Goal: Task Accomplishment & Management: Manage account settings

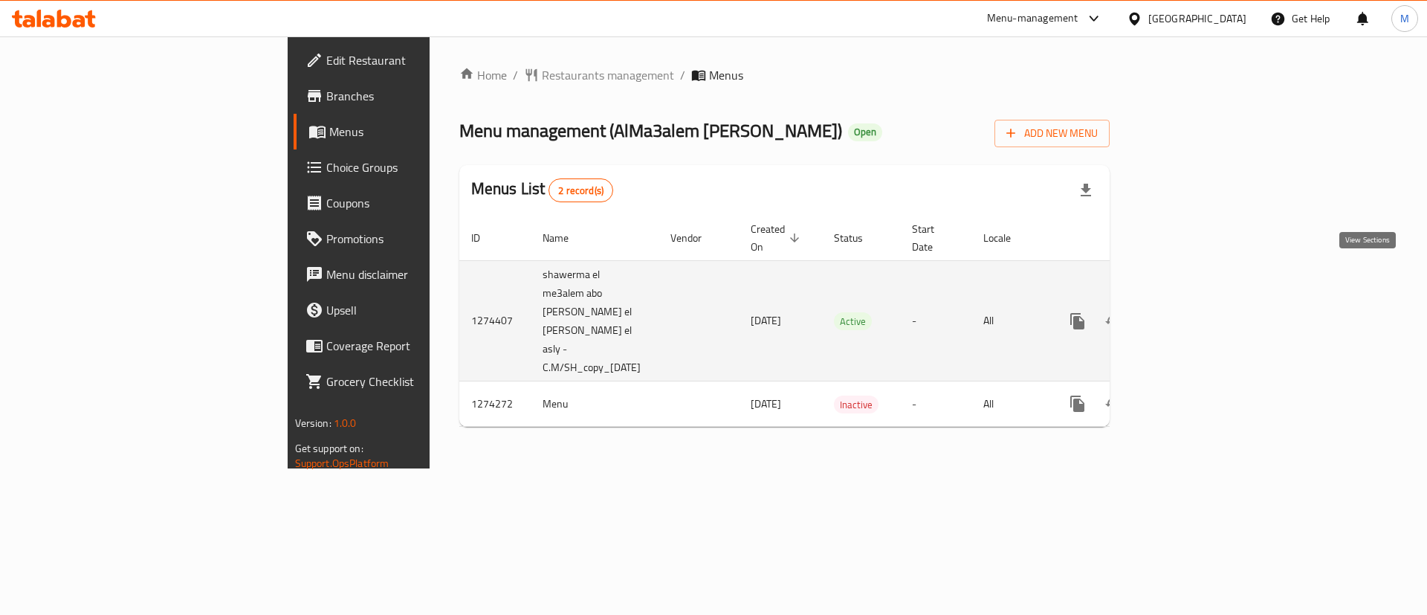
click at [1202, 303] on link "enhanced table" at bounding box center [1185, 321] width 36 height 36
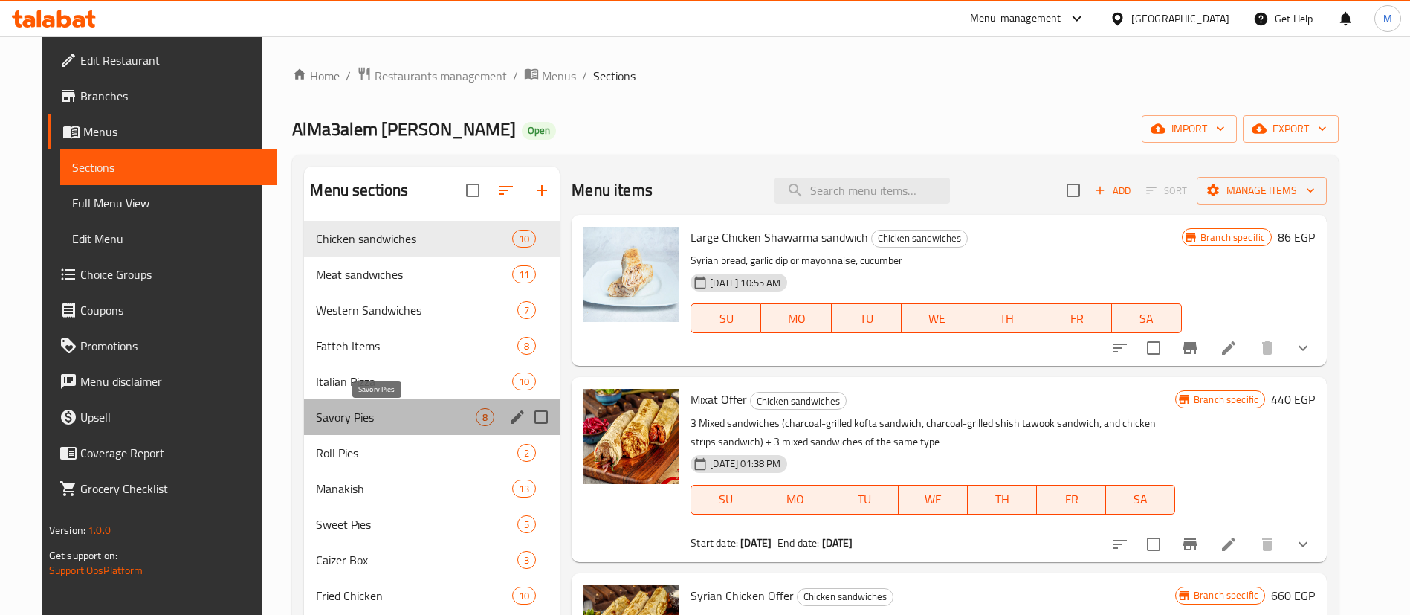
click at [403, 424] on span "Savory Pies" at bounding box center [396, 417] width 160 height 18
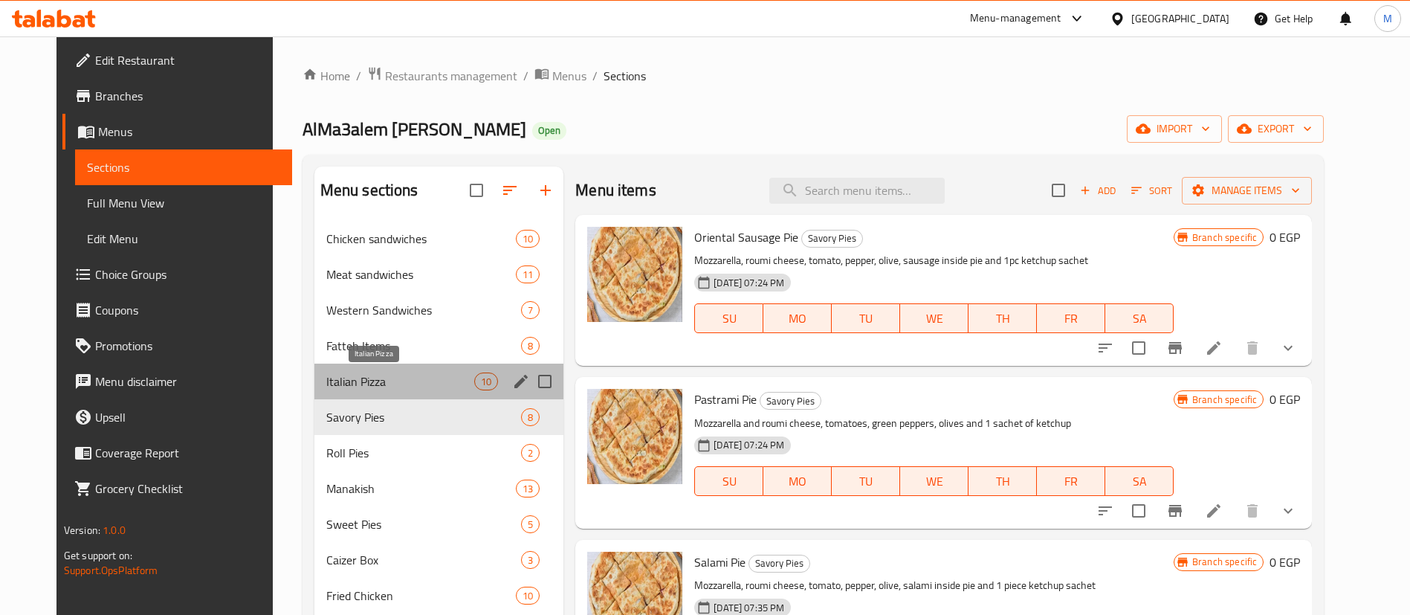
click at [427, 380] on span "Italian Pizza" at bounding box center [400, 381] width 148 height 18
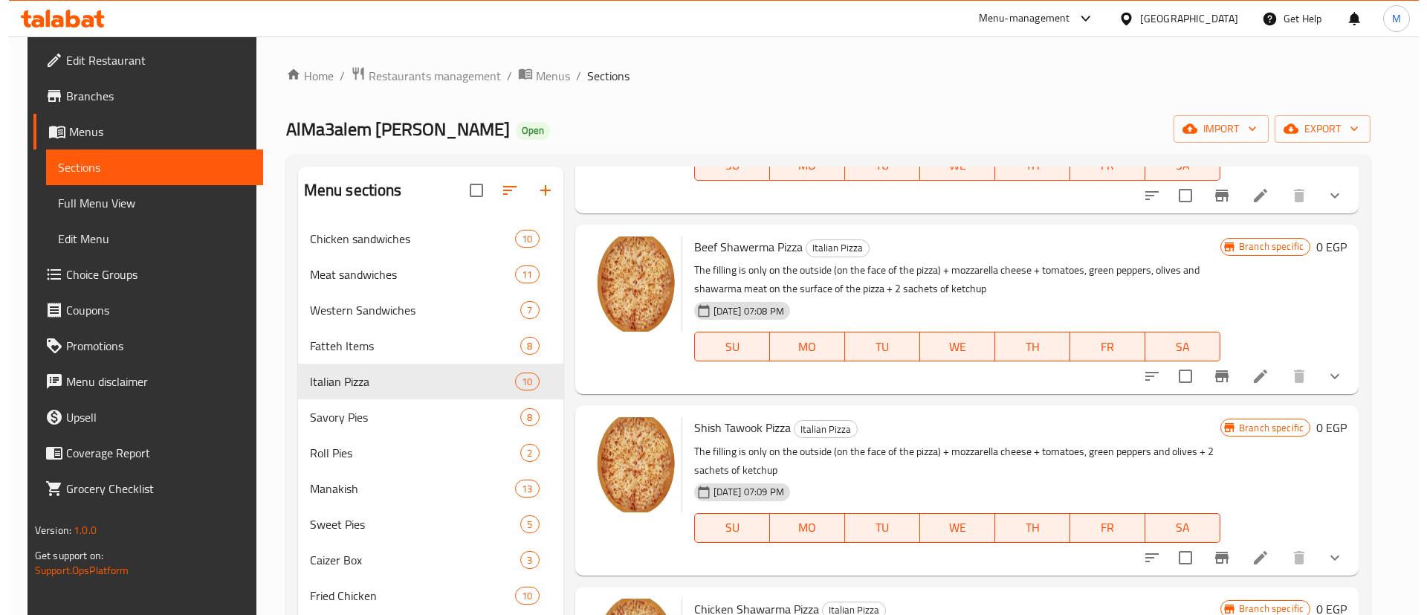
scroll to position [688, 0]
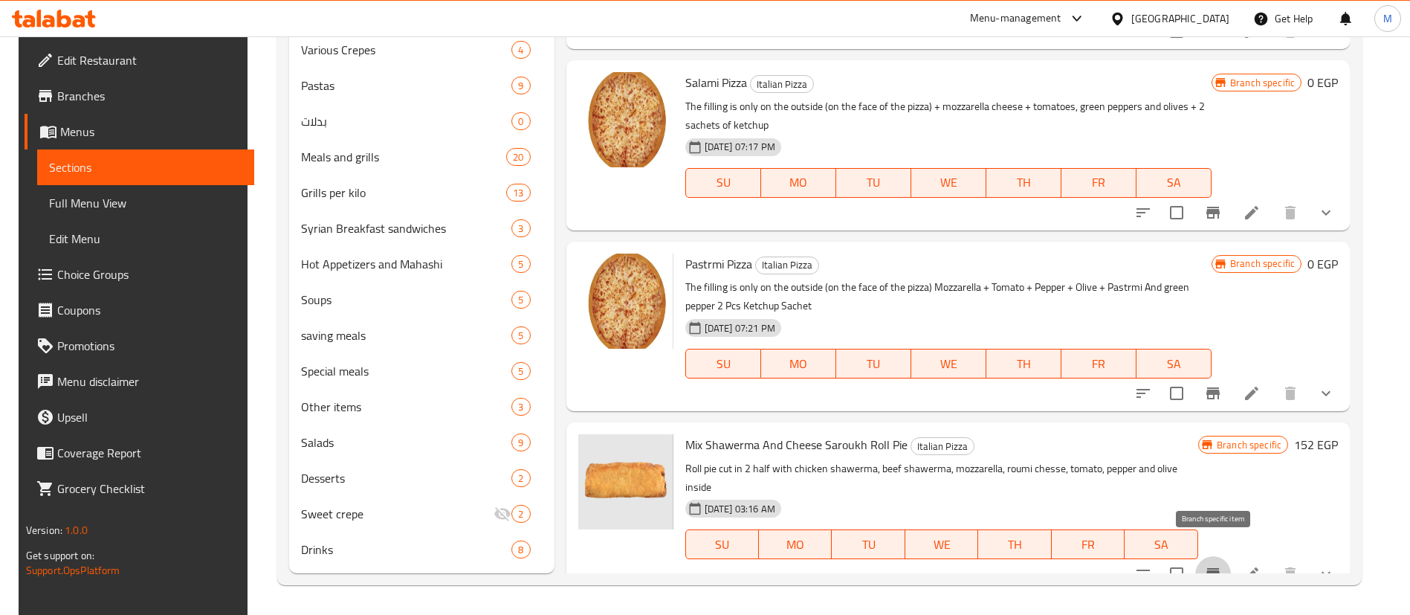
click at [1222, 565] on icon "Branch-specific-item" at bounding box center [1213, 574] width 18 height 18
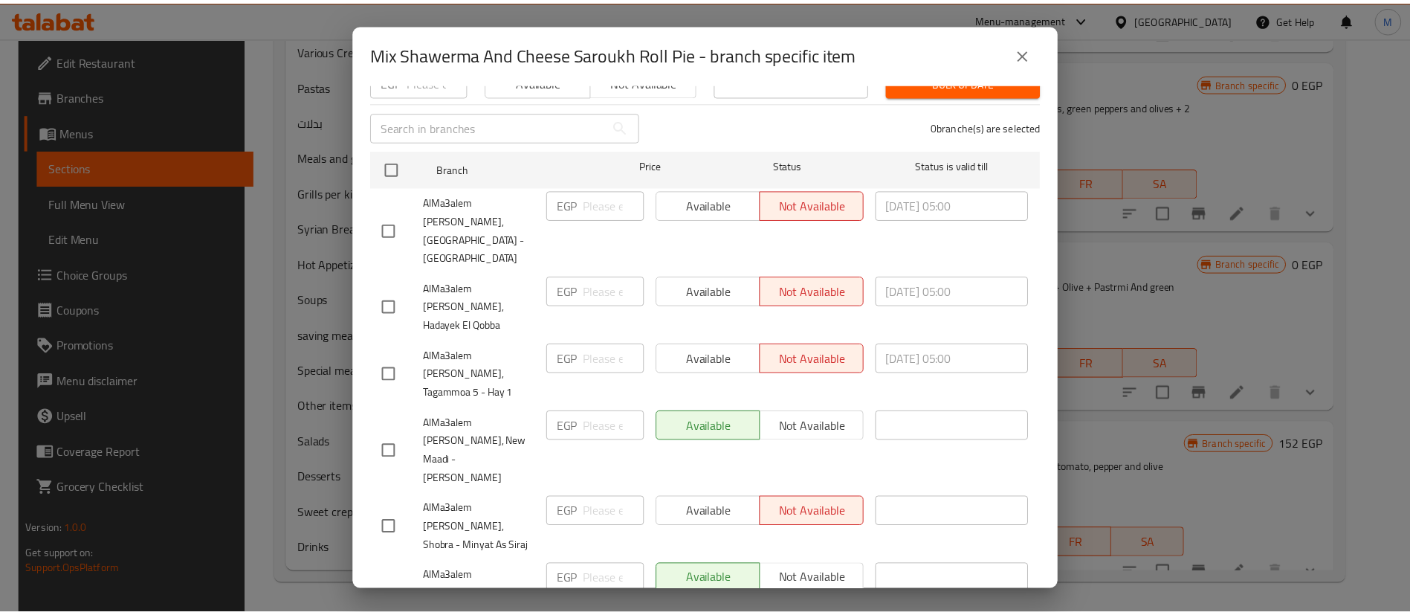
scroll to position [189, 0]
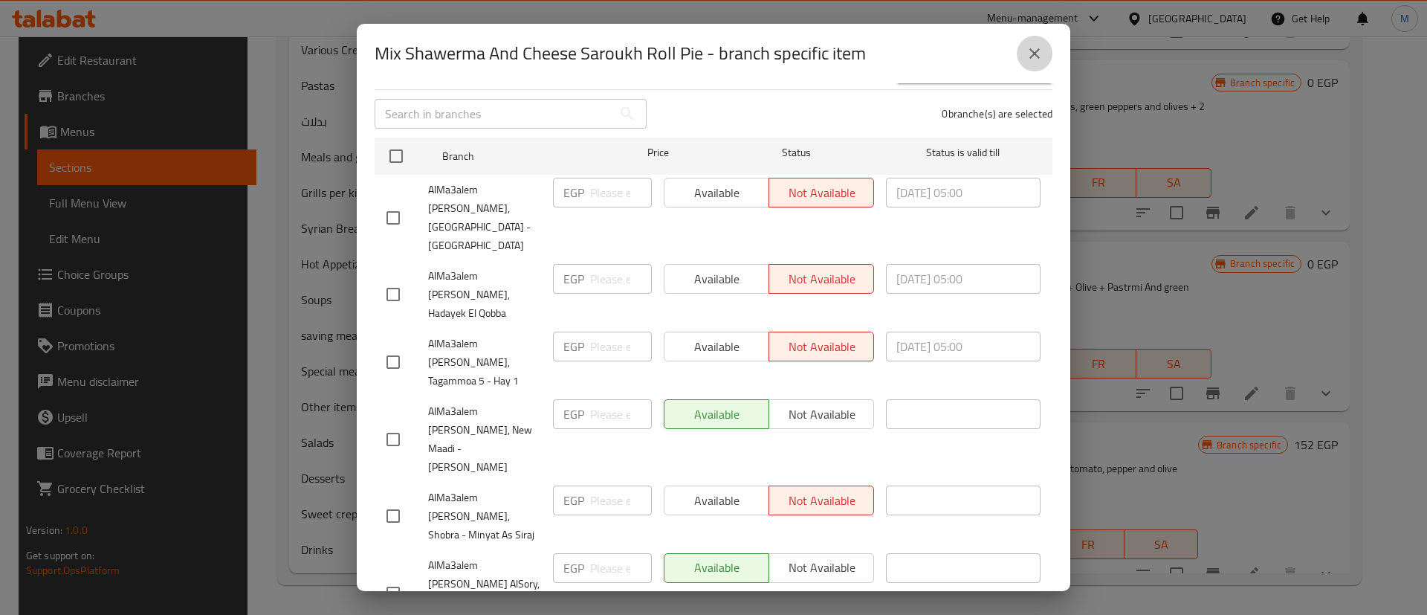
click at [1049, 54] on button "close" at bounding box center [1035, 54] width 36 height 36
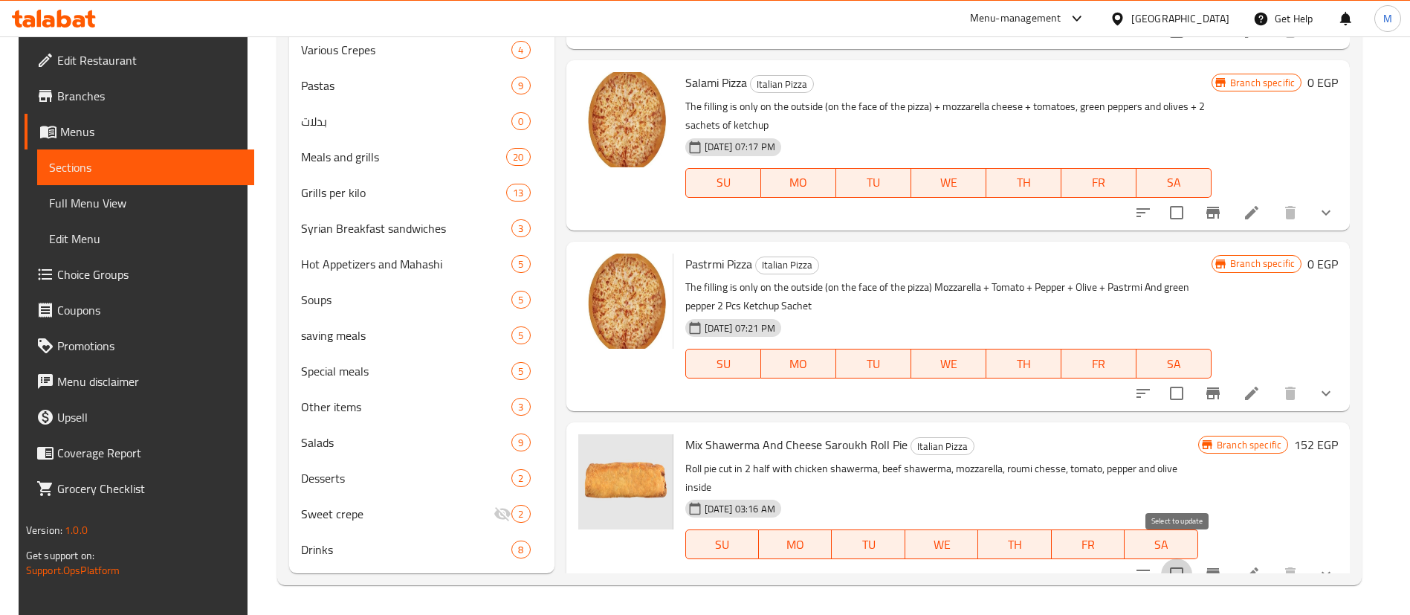
click at [1184, 558] on input "checkbox" at bounding box center [1176, 573] width 31 height 31
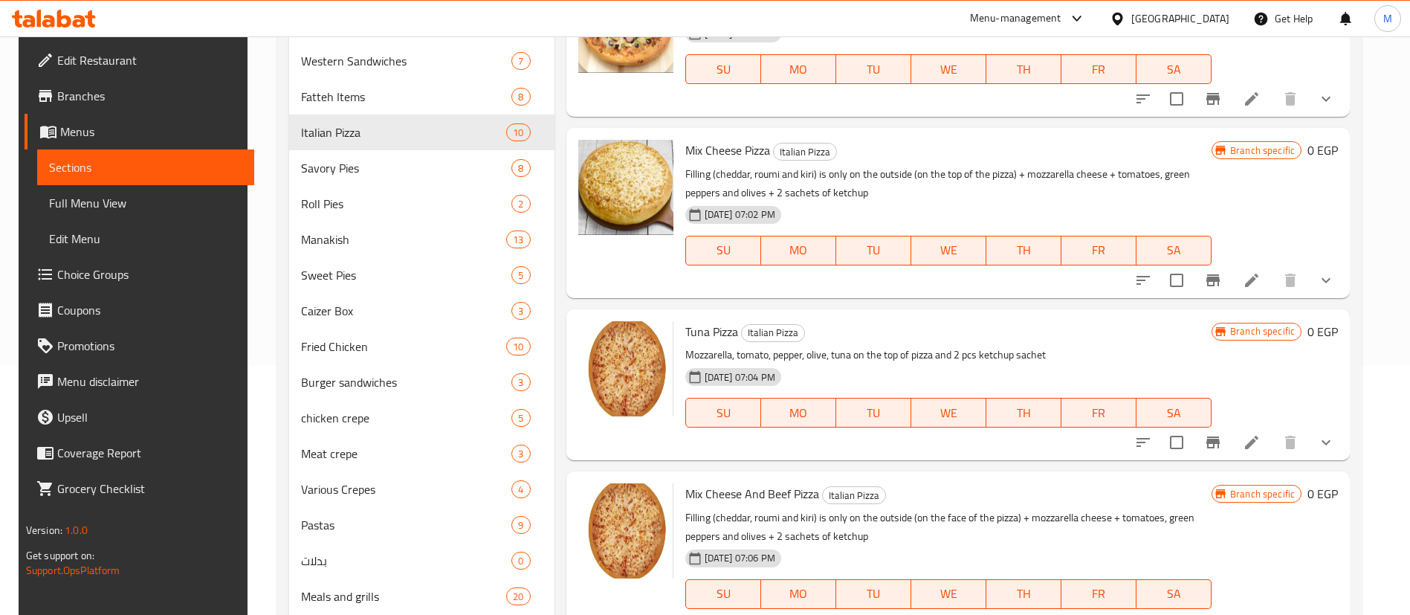
scroll to position [0, 0]
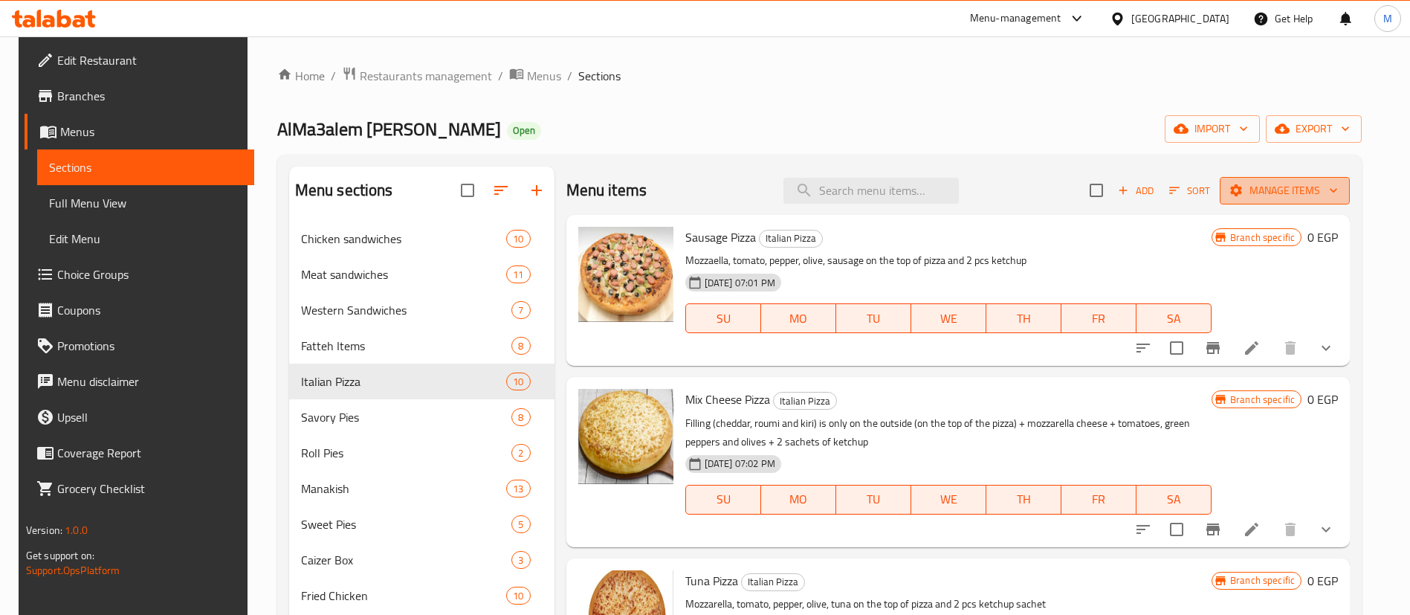
click at [1300, 201] on button "Manage items" at bounding box center [1284, 190] width 130 height 27
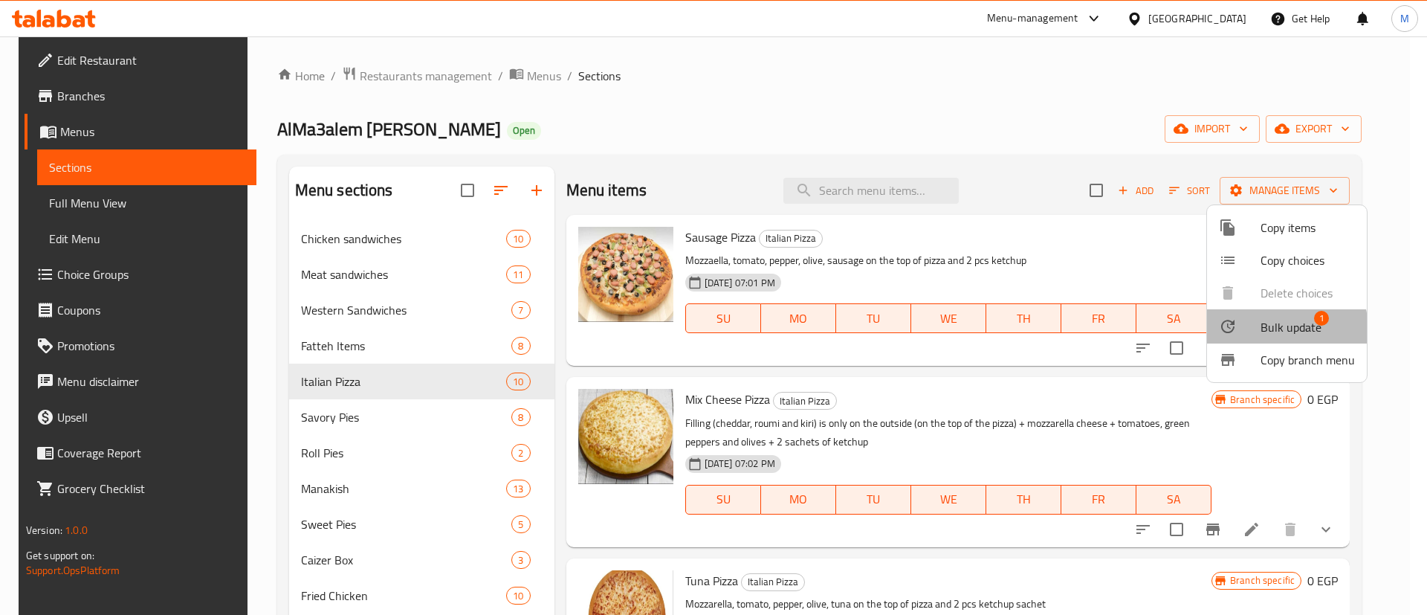
click at [1274, 329] on span "Bulk update" at bounding box center [1290, 327] width 61 height 18
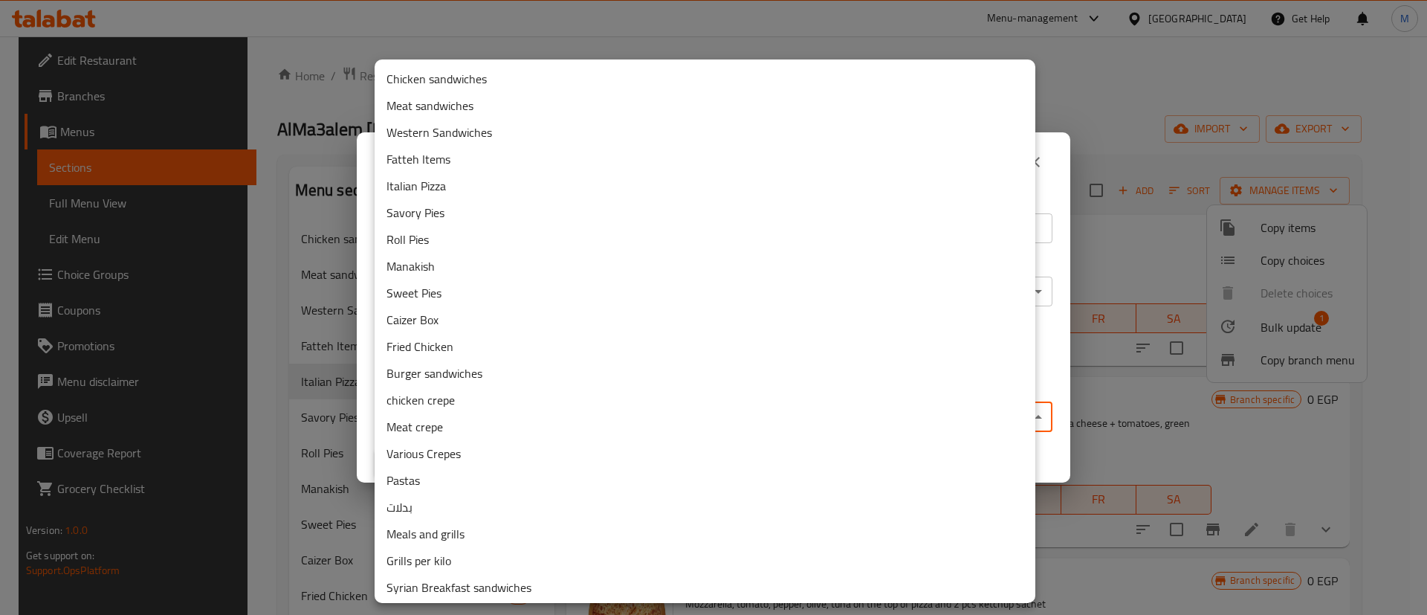
click at [771, 412] on body "​ Menu-management [GEOGRAPHIC_DATA] Get Help M Edit Restaurant Branches Menus S…" at bounding box center [713, 325] width 1427 height 578
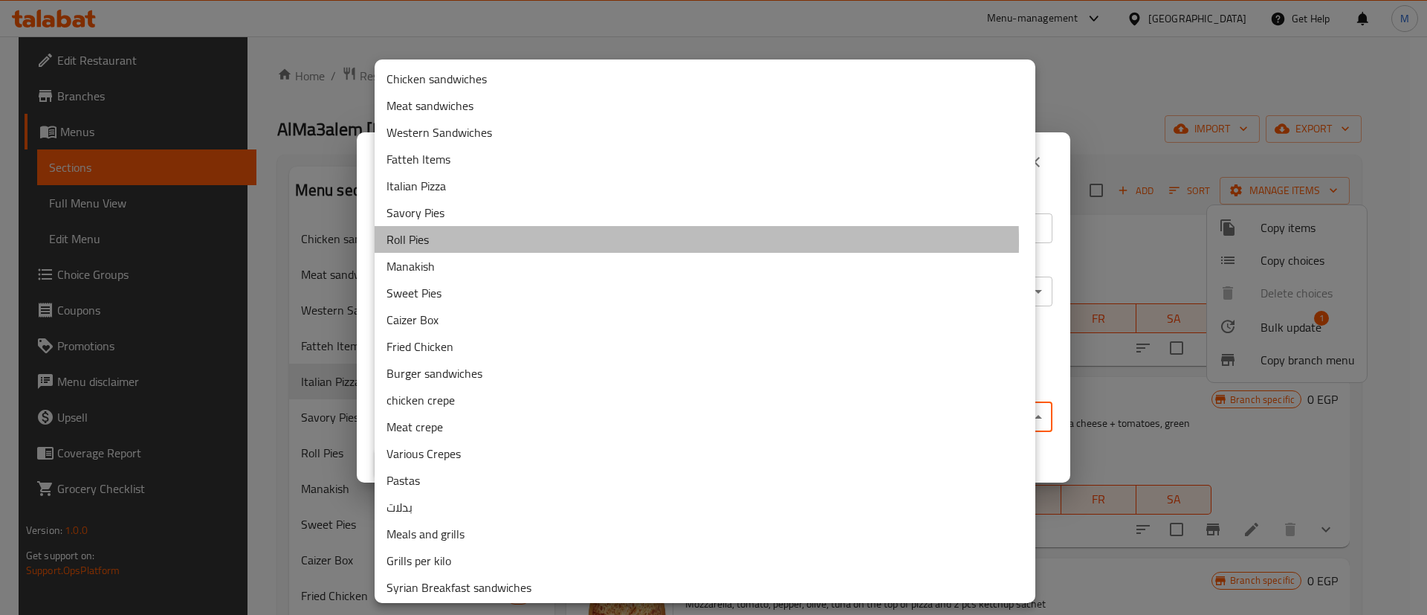
click at [516, 242] on li "Roll Pies" at bounding box center [705, 239] width 661 height 27
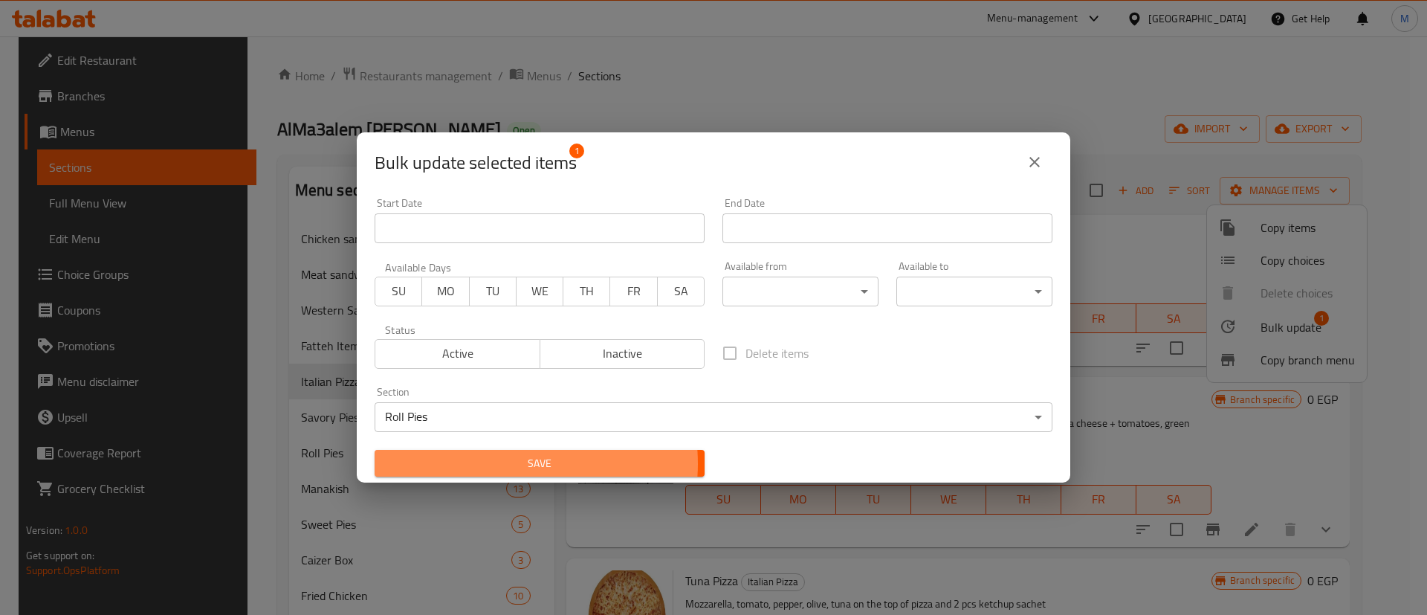
click at [512, 463] on span "Save" at bounding box center [539, 463] width 306 height 19
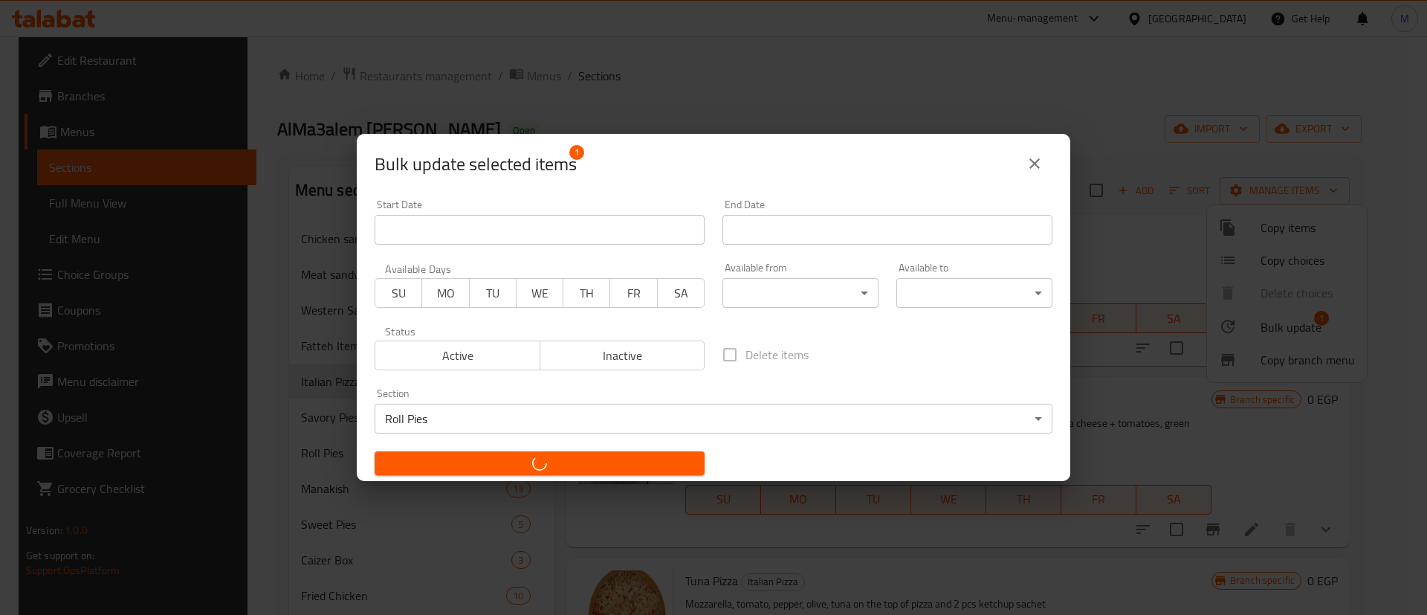
checkbox input "false"
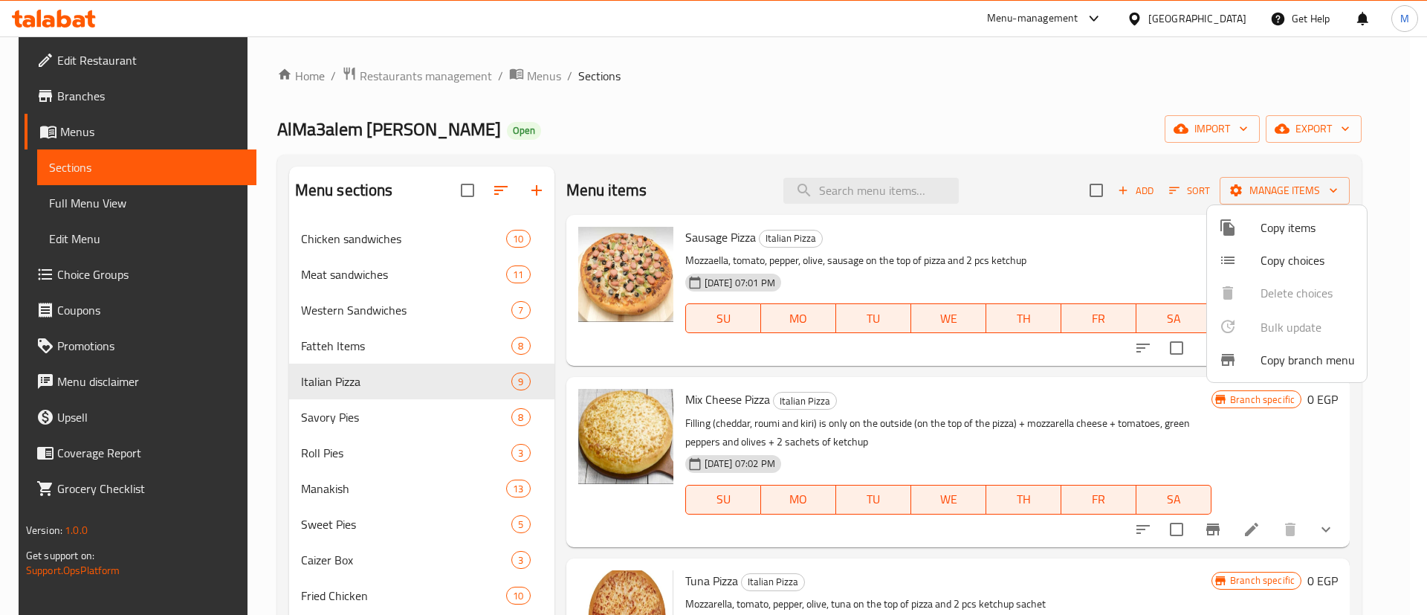
click at [404, 83] on div at bounding box center [713, 307] width 1427 height 615
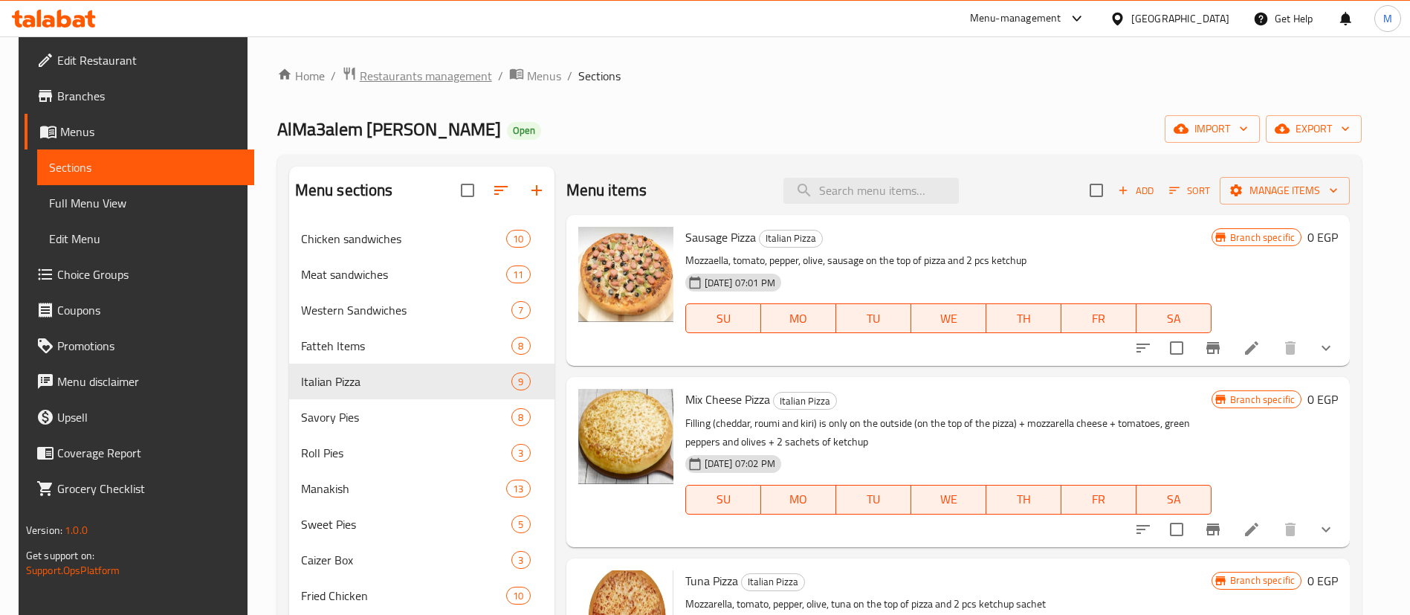
click at [411, 72] on span "Restaurants management" at bounding box center [426, 76] width 132 height 18
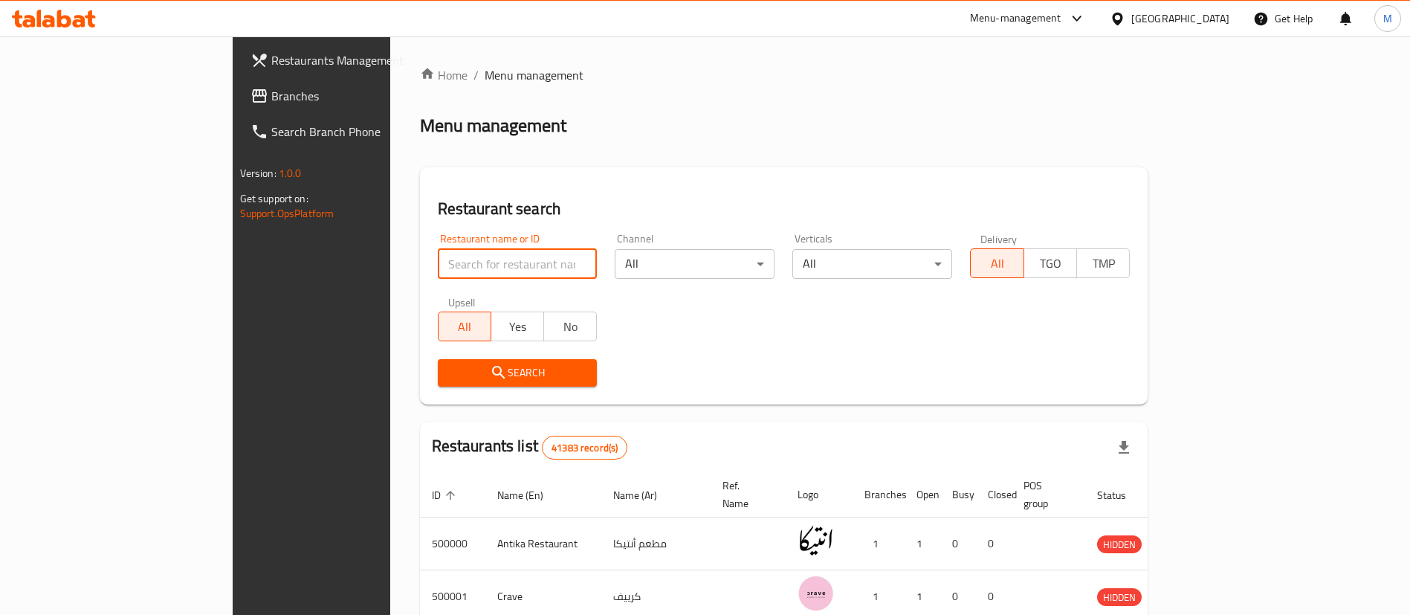
click at [444, 255] on input "search" at bounding box center [518, 264] width 160 height 30
type input "shawerma el reem"
click button "Search" at bounding box center [518, 372] width 160 height 27
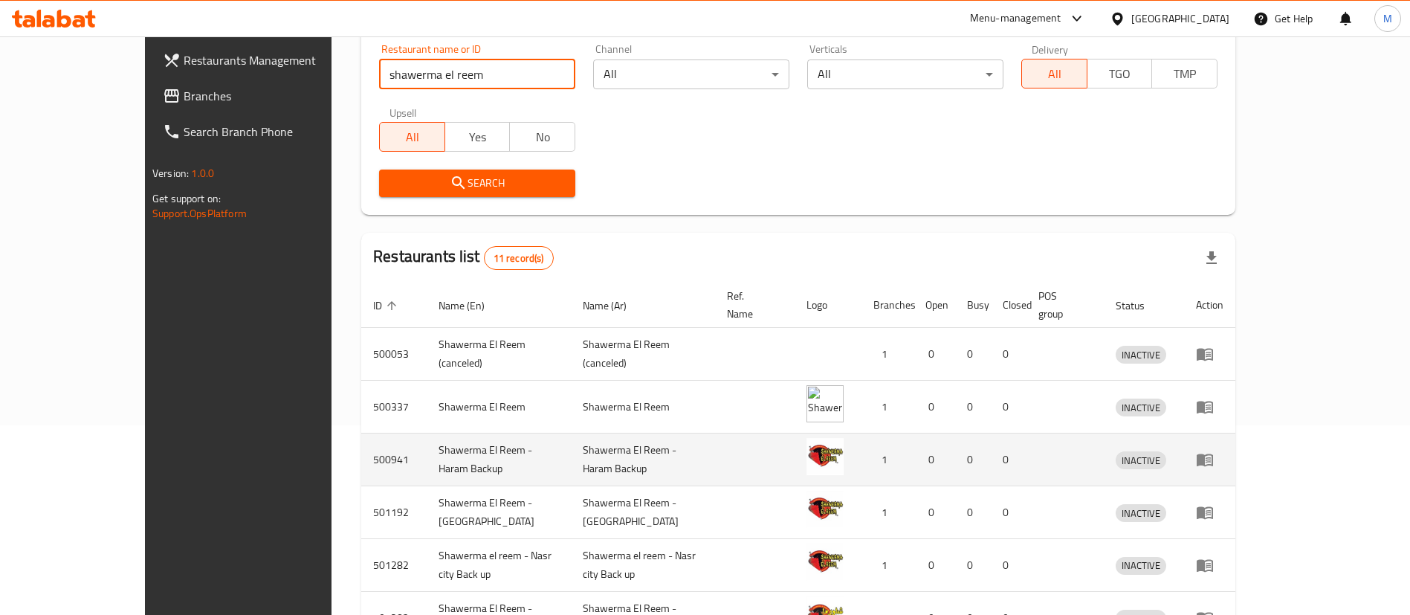
scroll to position [494, 0]
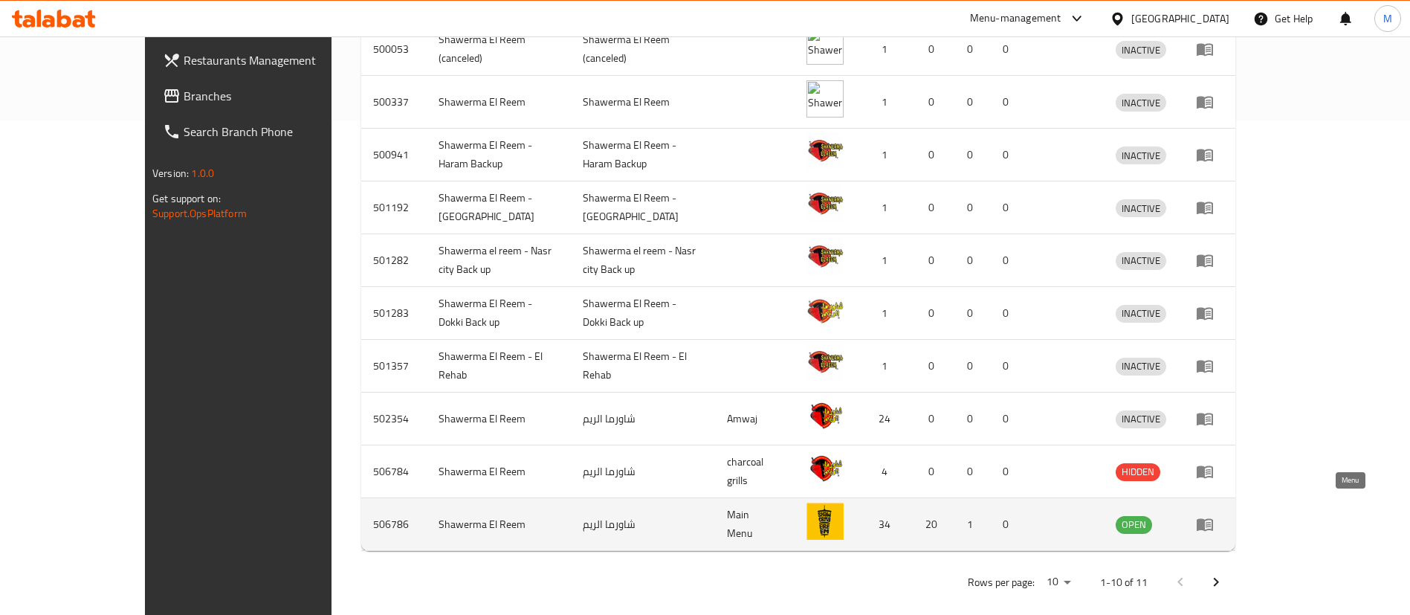
click at [1213, 515] on icon "enhanced table" at bounding box center [1205, 524] width 18 height 18
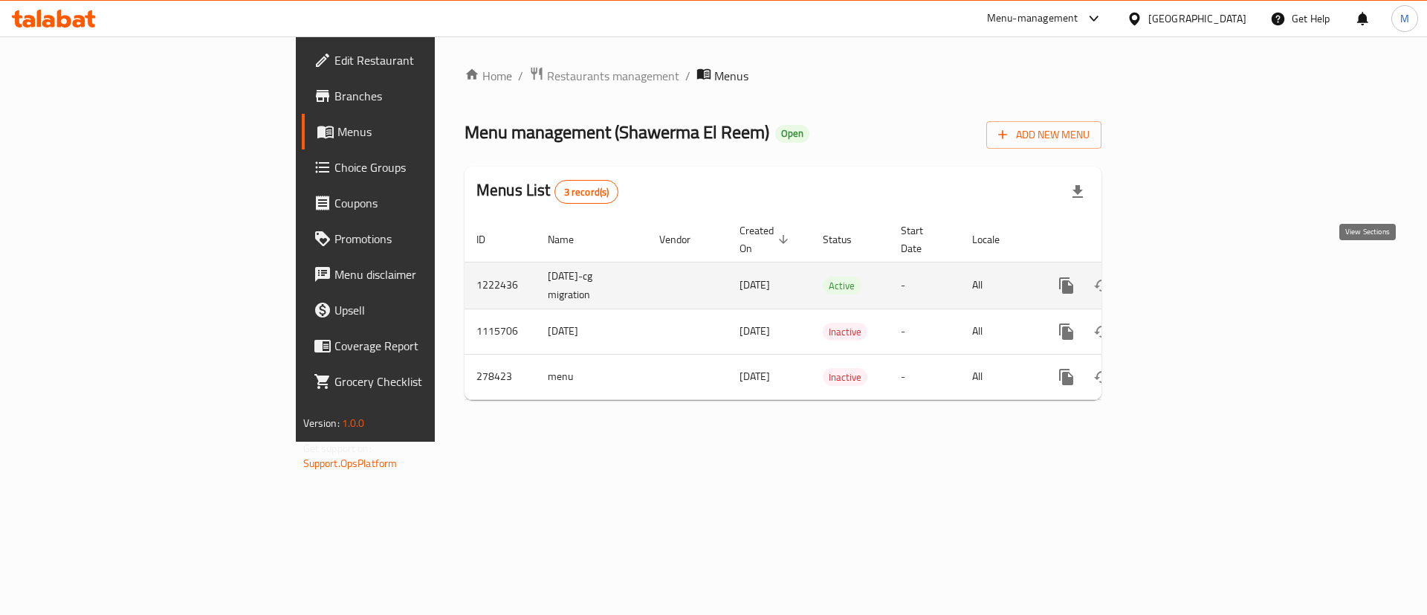
click at [1182, 276] on icon "enhanced table" at bounding box center [1173, 285] width 18 height 18
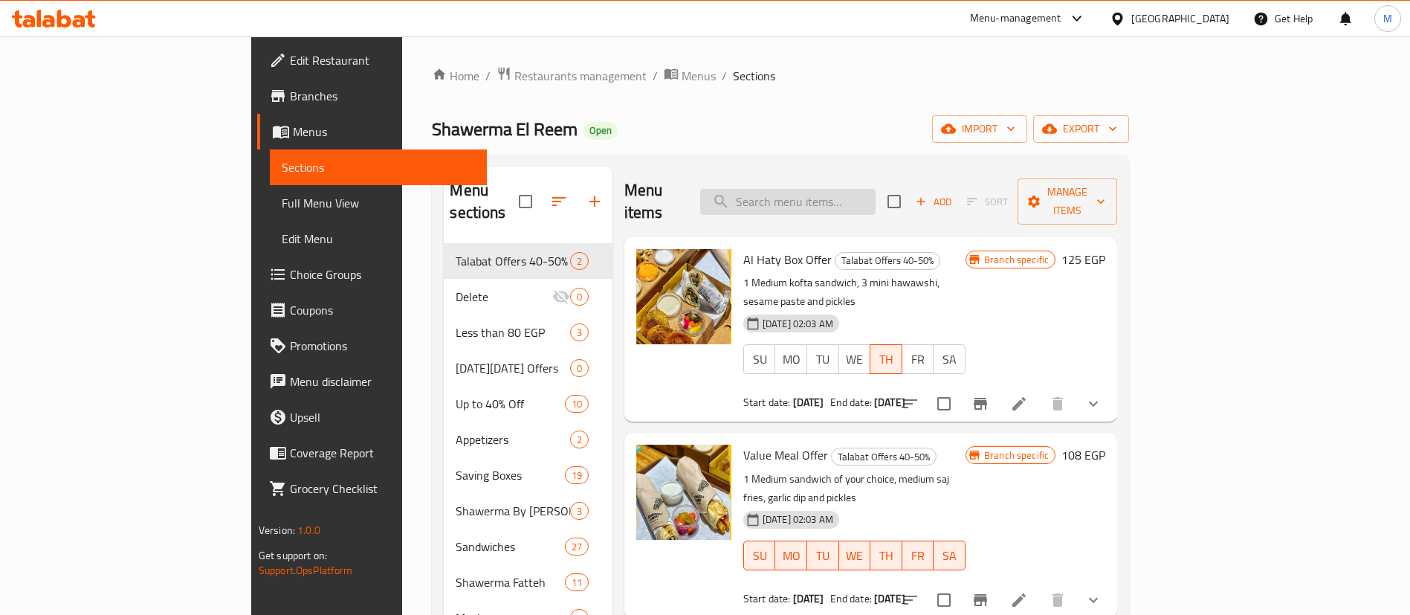
click at [875, 189] on input "search" at bounding box center [787, 202] width 175 height 26
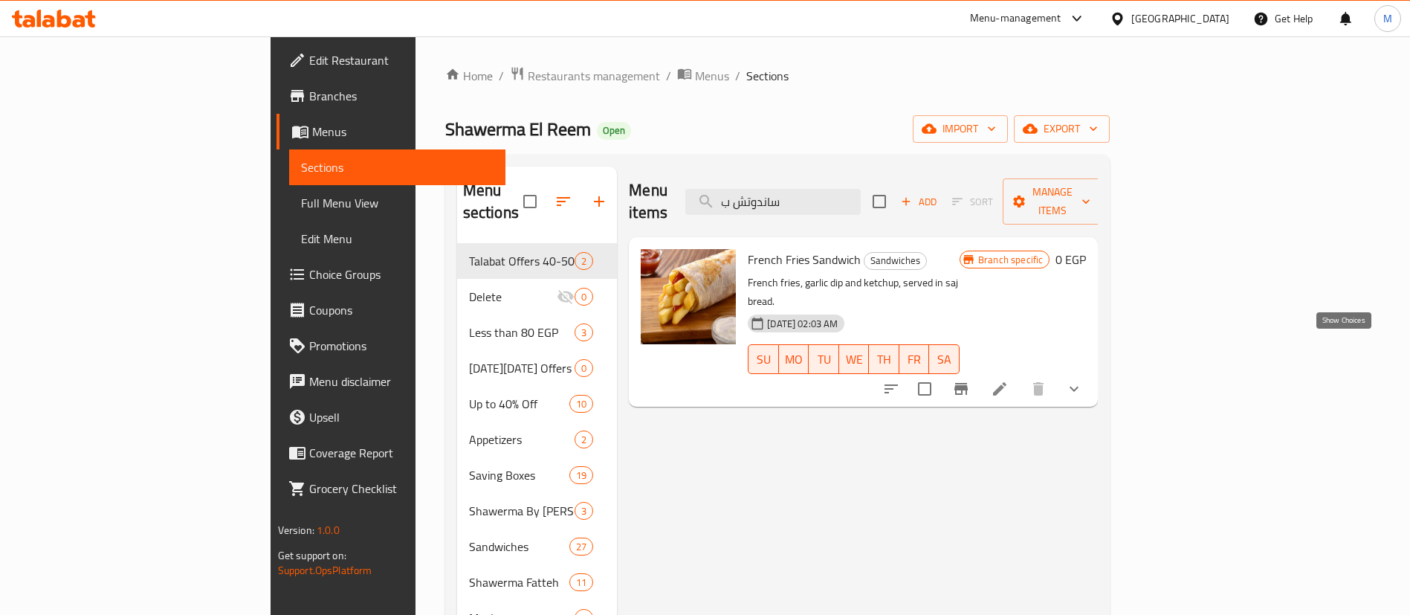
type input "ساندوتش ب"
click at [1083, 380] on icon "show more" at bounding box center [1074, 389] width 18 height 18
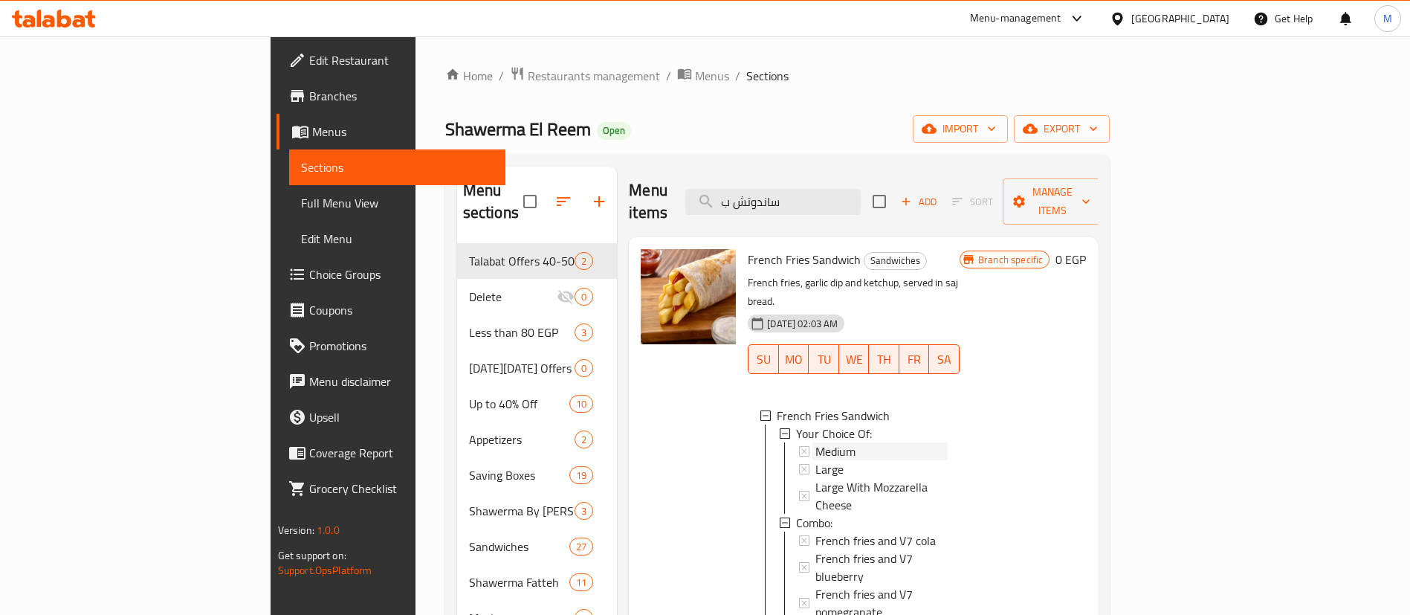
click at [881, 442] on div "Medium" at bounding box center [881, 451] width 132 height 18
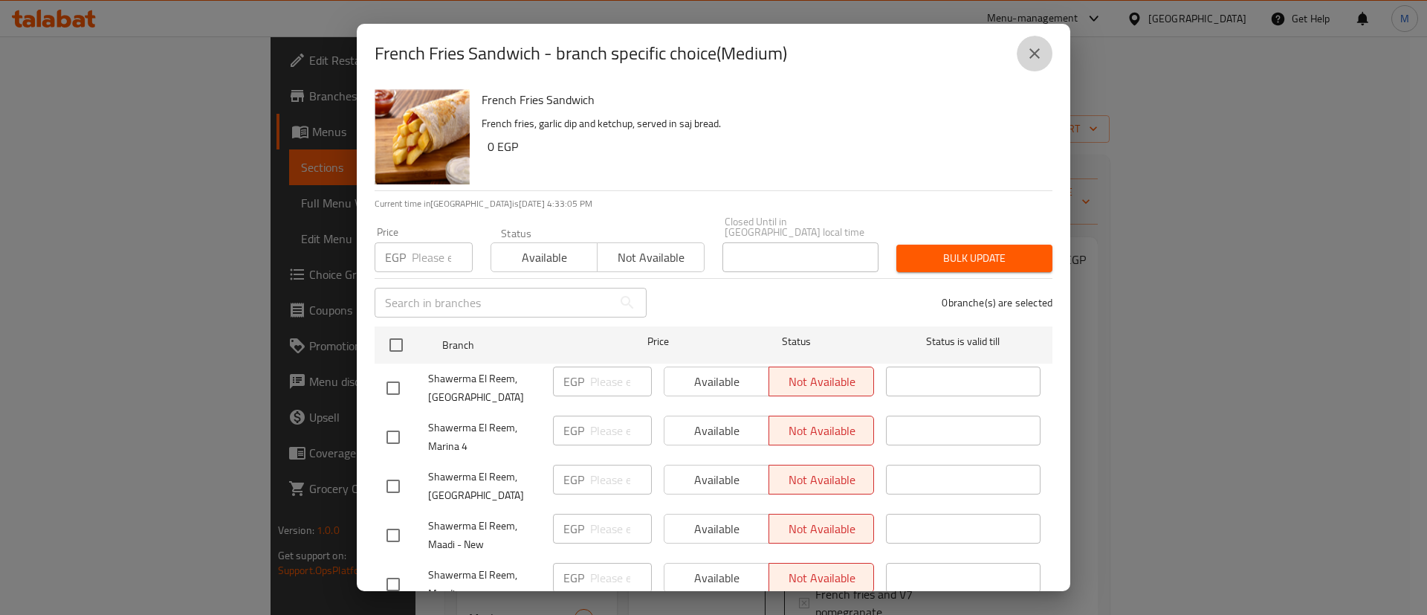
click at [1030, 62] on button "close" at bounding box center [1035, 54] width 36 height 36
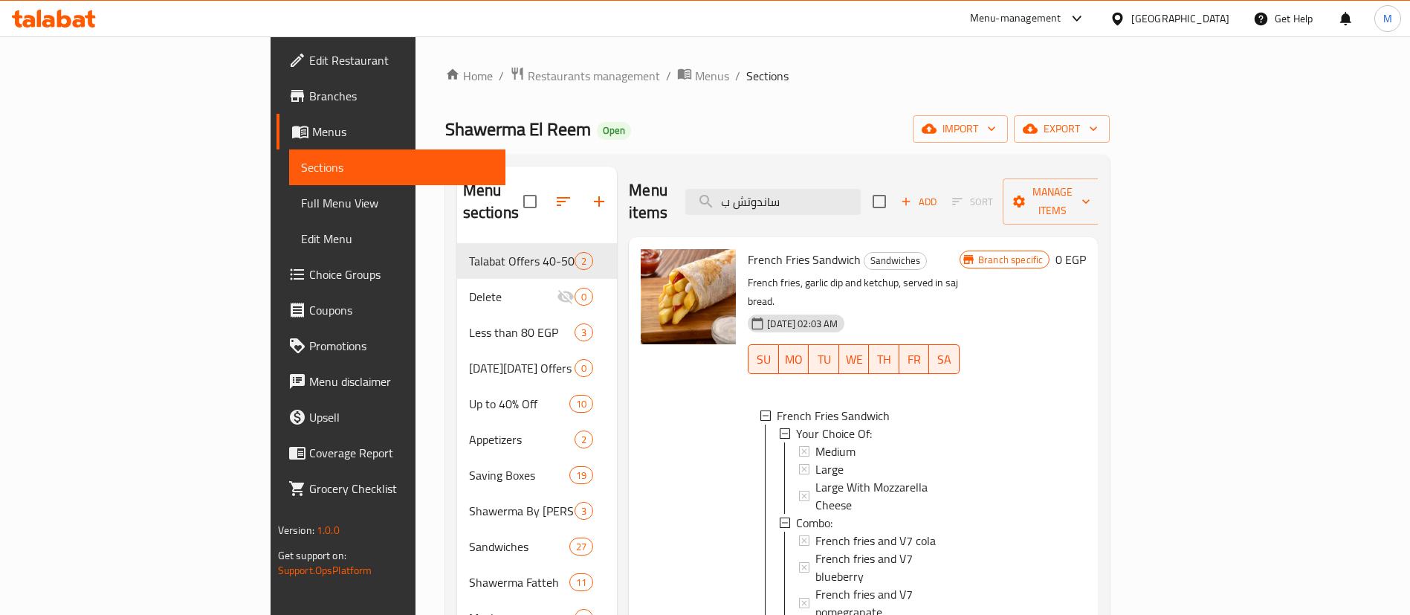
scroll to position [1, 0]
click at [1086, 389] on div "Branch specific 0 EGP" at bounding box center [1022, 563] width 126 height 633
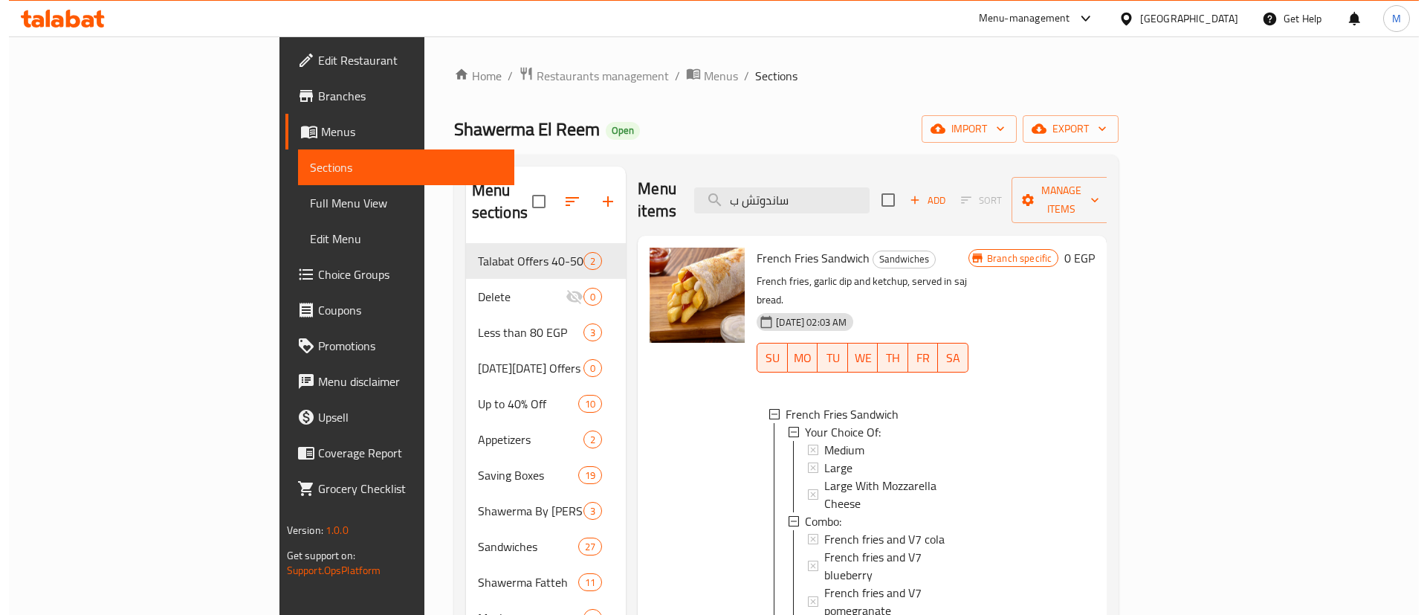
scroll to position [224, 0]
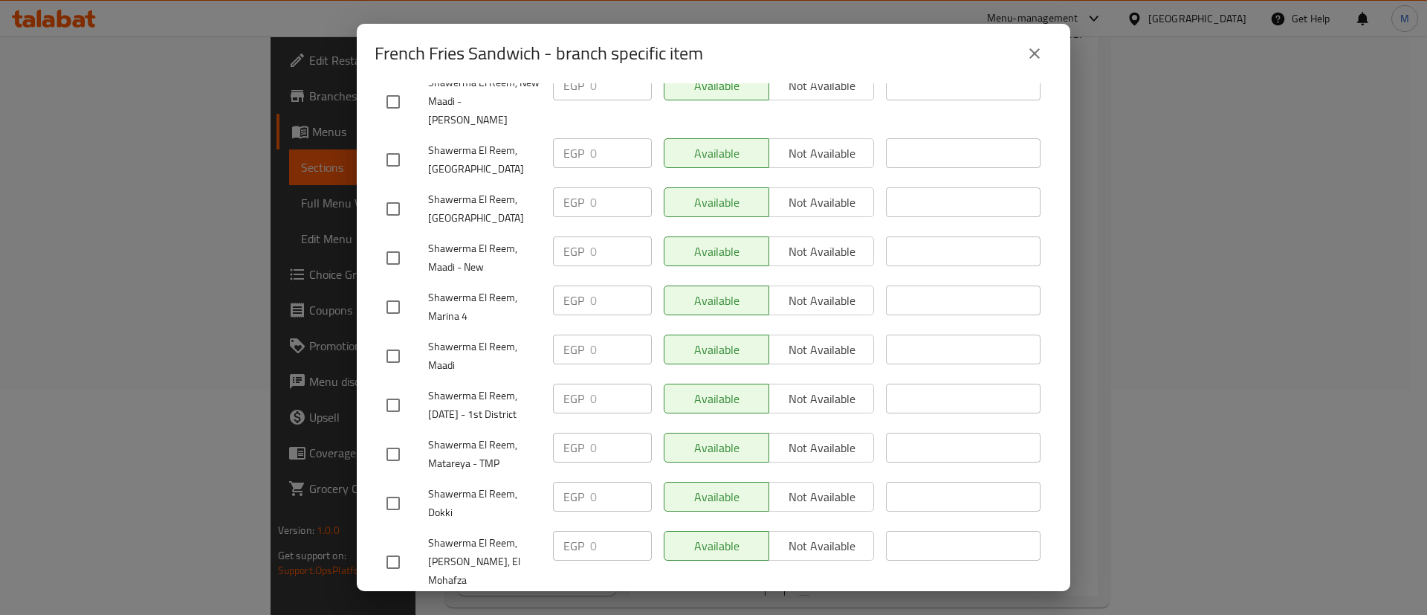
scroll to position [1283, 0]
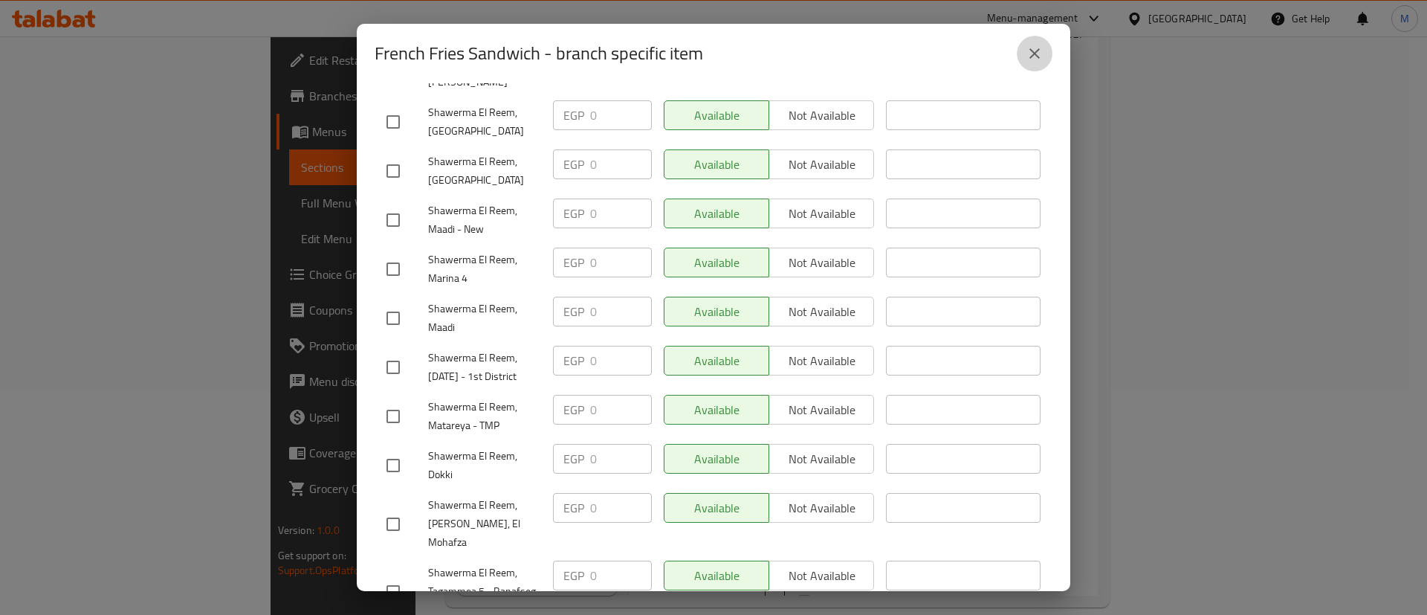
click at [1040, 60] on icon "close" at bounding box center [1034, 54] width 18 height 18
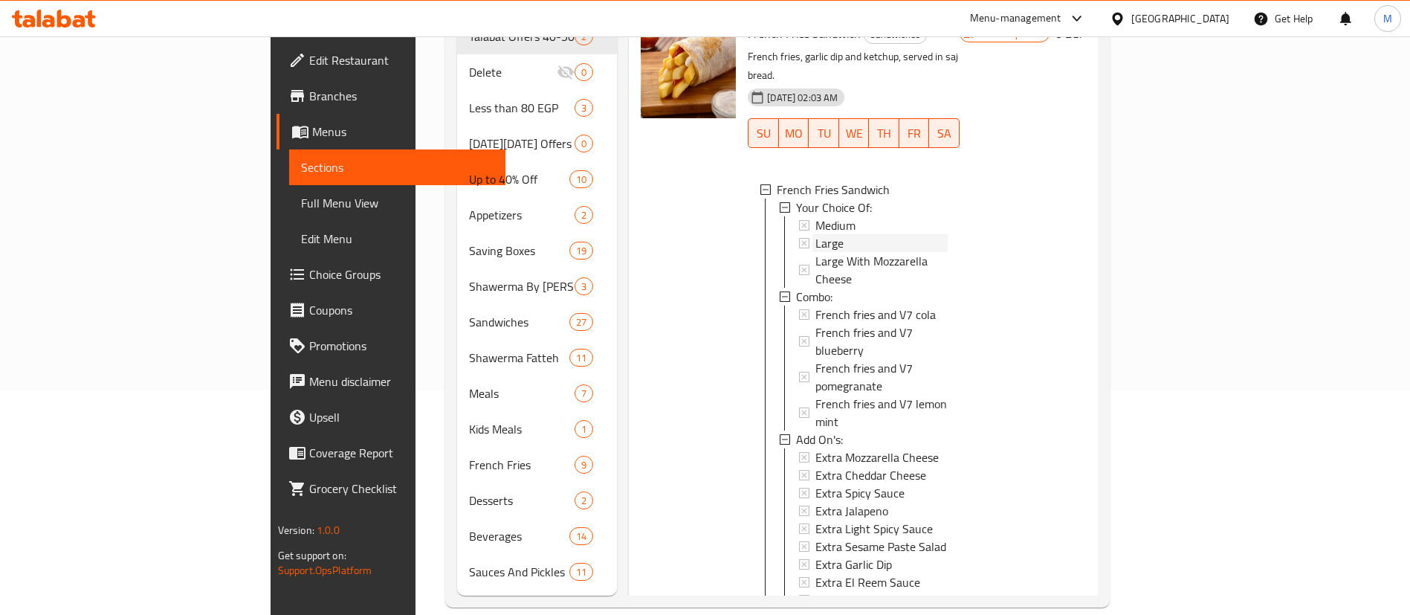
click at [815, 234] on span "Large" at bounding box center [829, 243] width 28 height 18
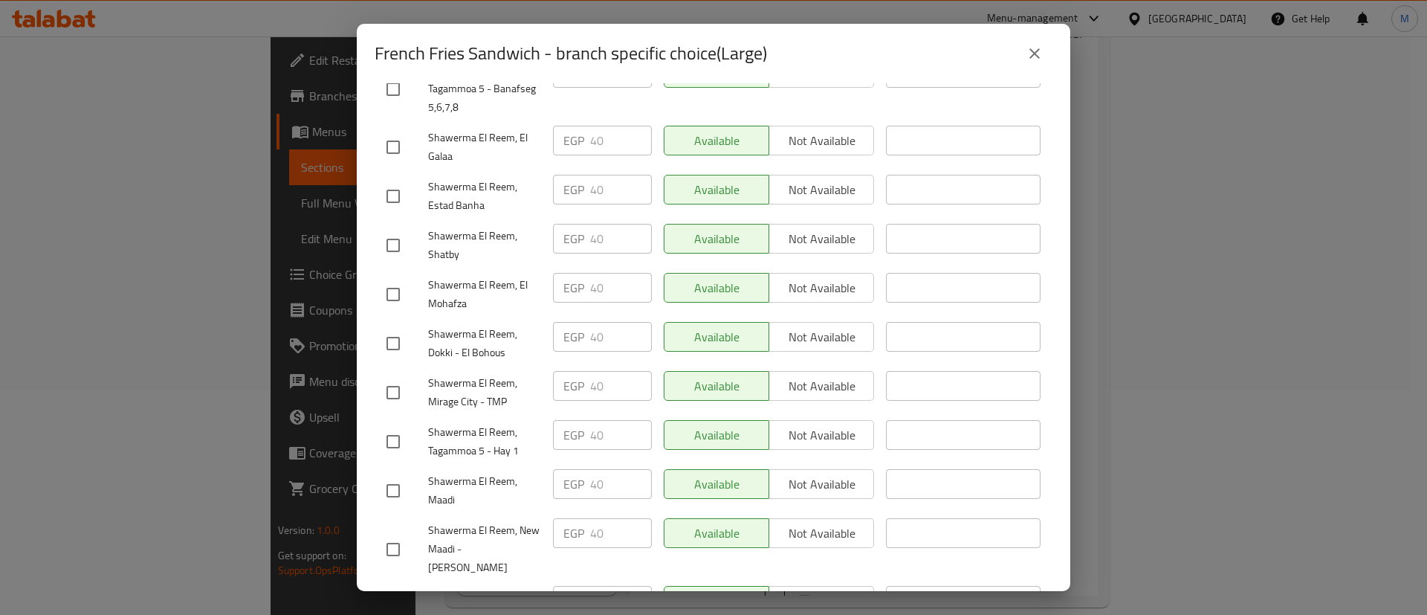
scroll to position [1524, 0]
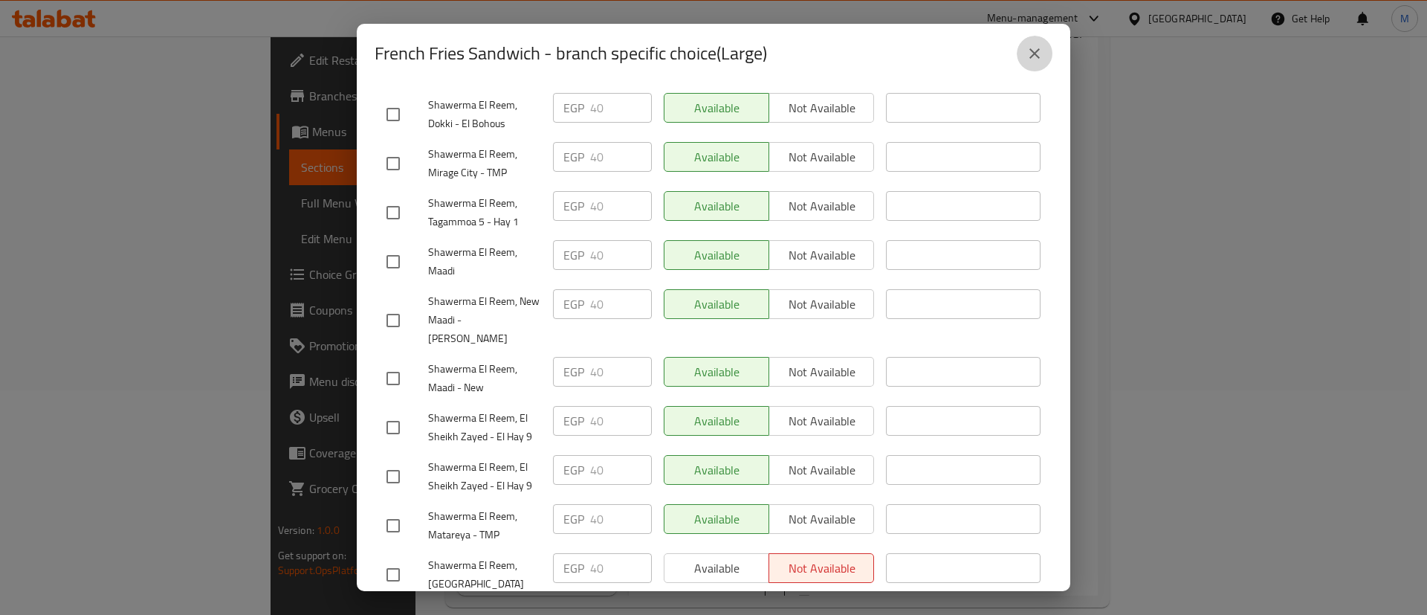
click at [1030, 67] on button "close" at bounding box center [1035, 54] width 36 height 36
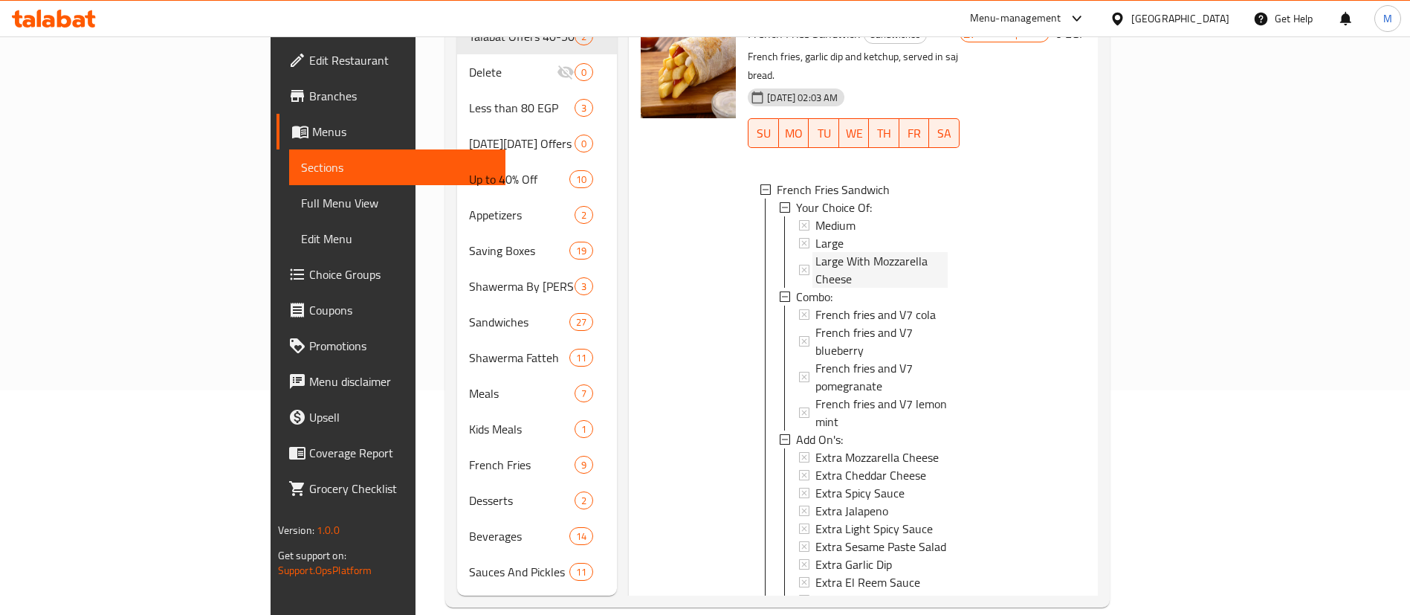
click at [848, 252] on span "Large With Mozzarella Cheese" at bounding box center [881, 270] width 132 height 36
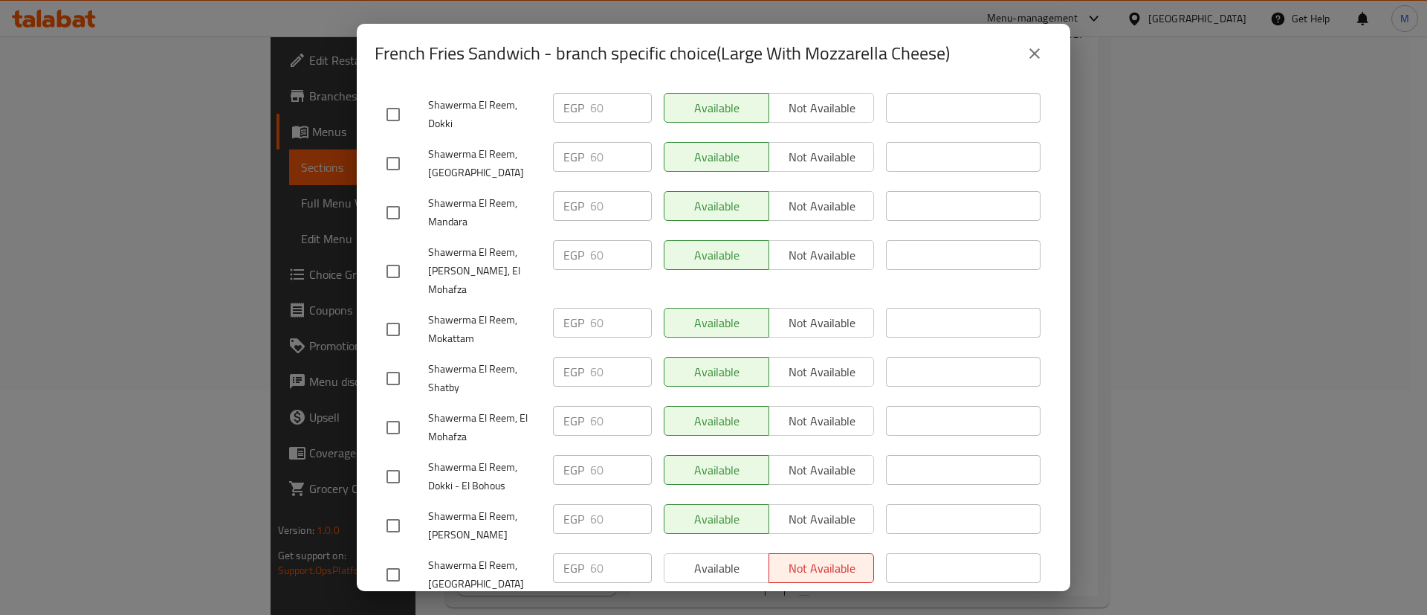
click at [1037, 56] on icon "close" at bounding box center [1034, 53] width 10 height 10
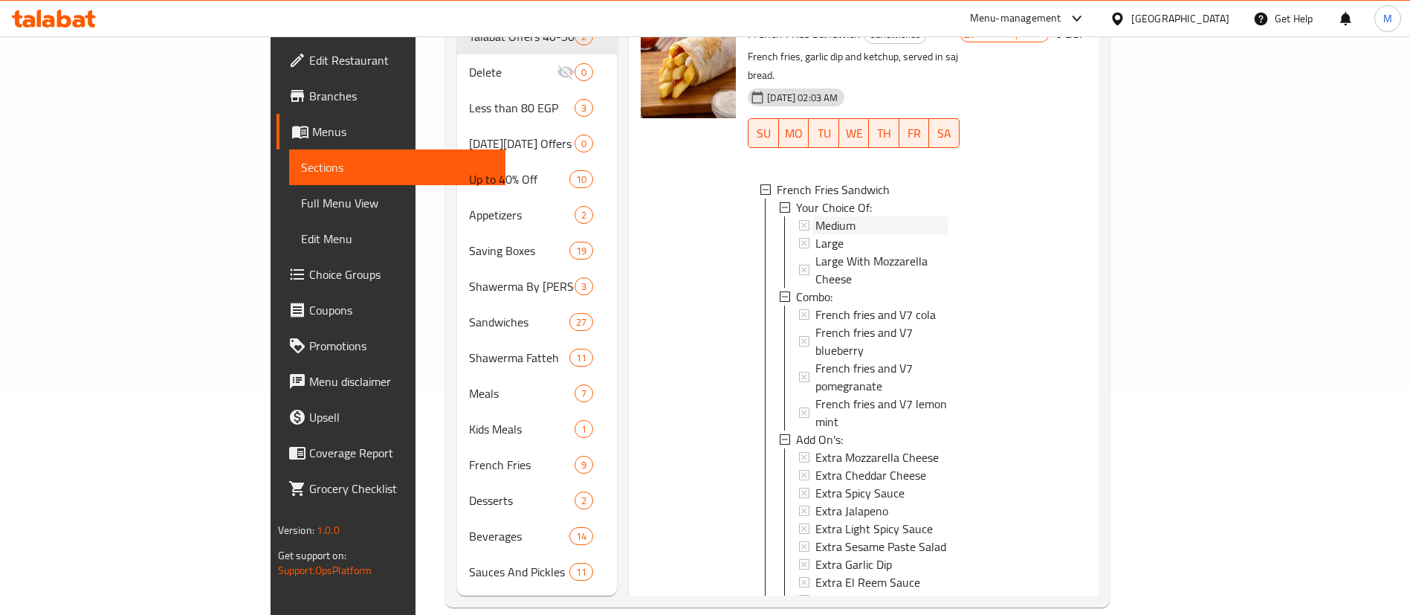
click at [895, 216] on div "Medium" at bounding box center [881, 225] width 132 height 18
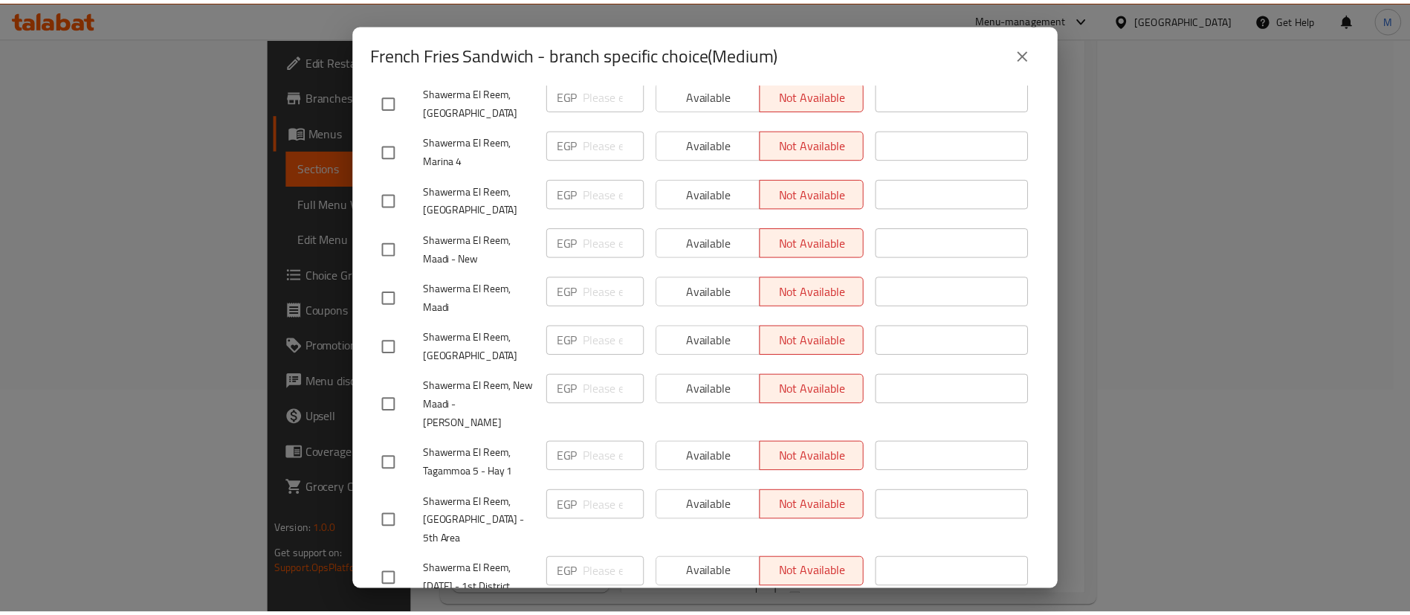
scroll to position [0, 0]
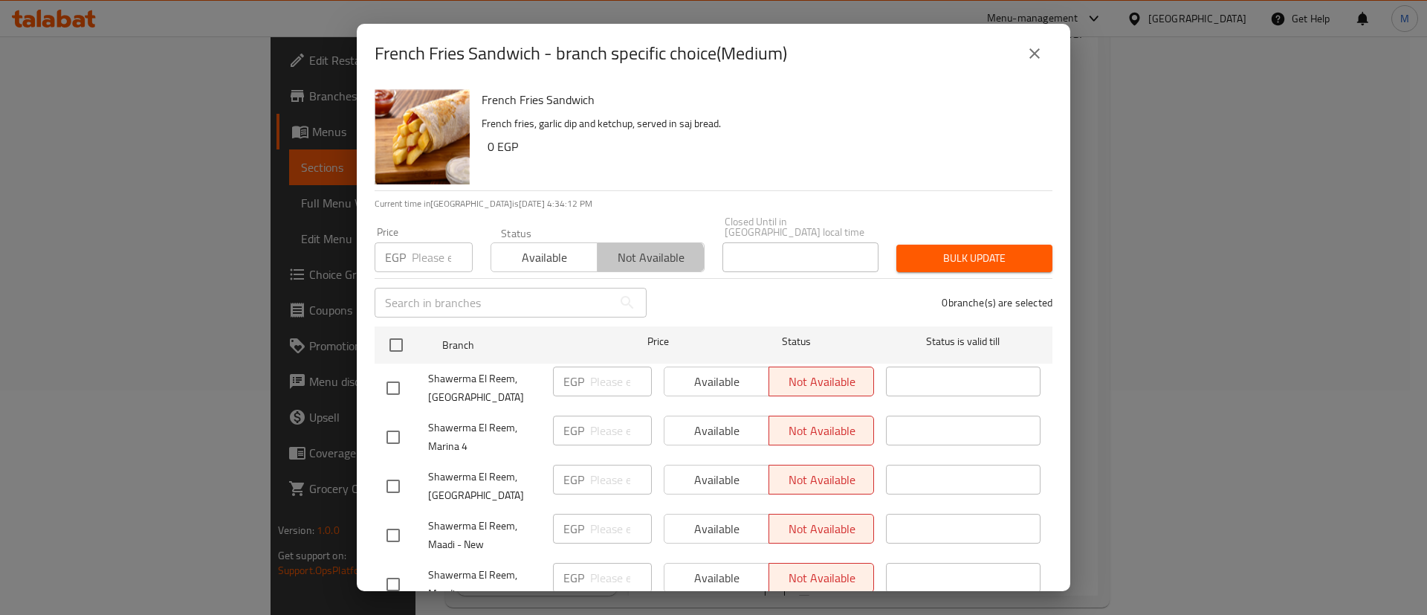
click at [609, 261] on button "Not available" at bounding box center [650, 257] width 107 height 30
click at [437, 247] on input "number" at bounding box center [442, 257] width 61 height 30
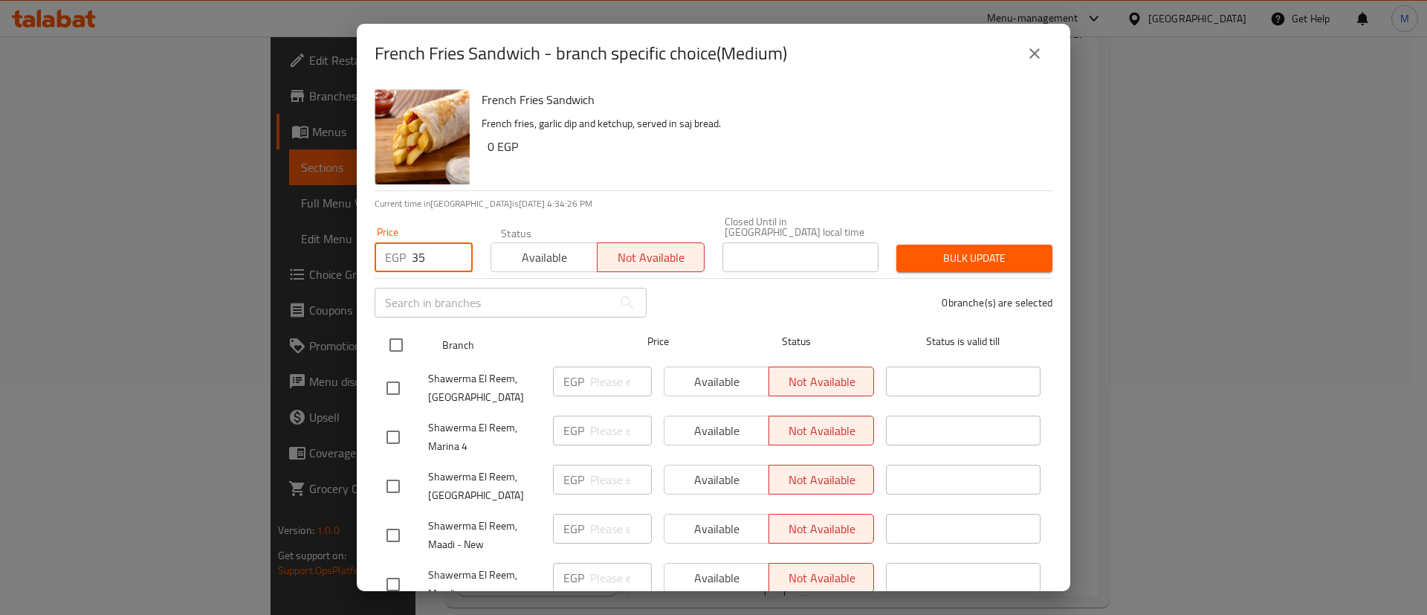
type input "35"
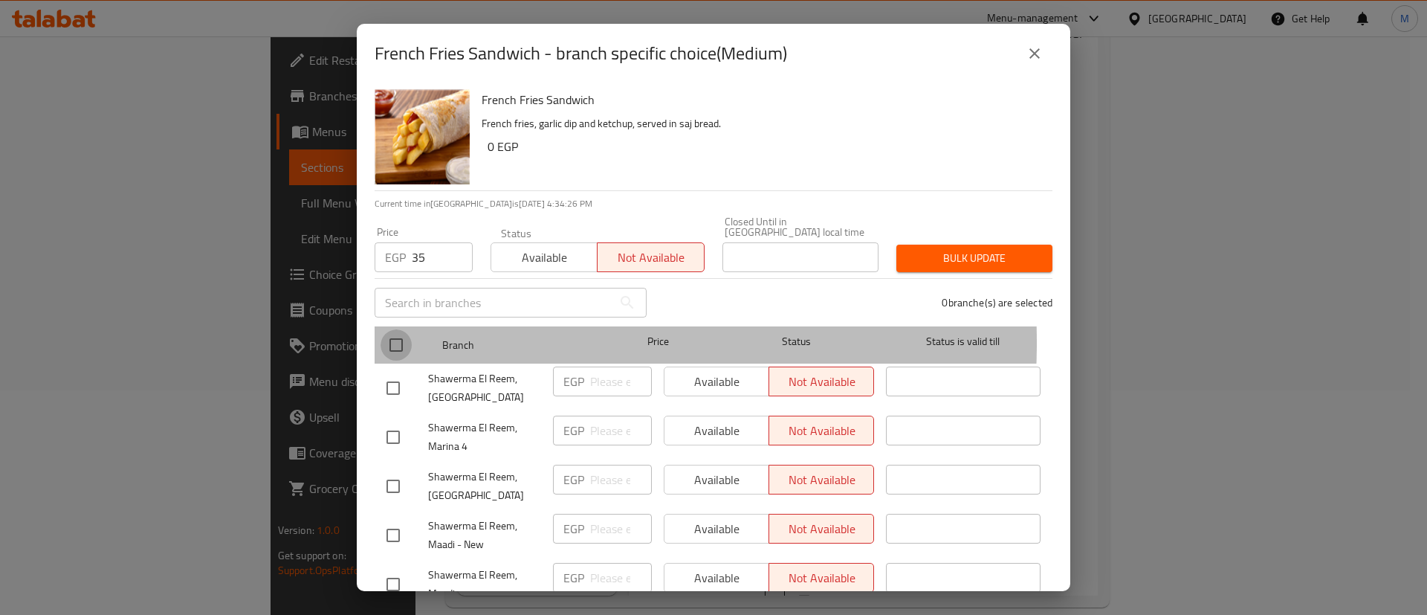
click at [402, 331] on input "checkbox" at bounding box center [395, 344] width 31 height 31
checkbox input "true"
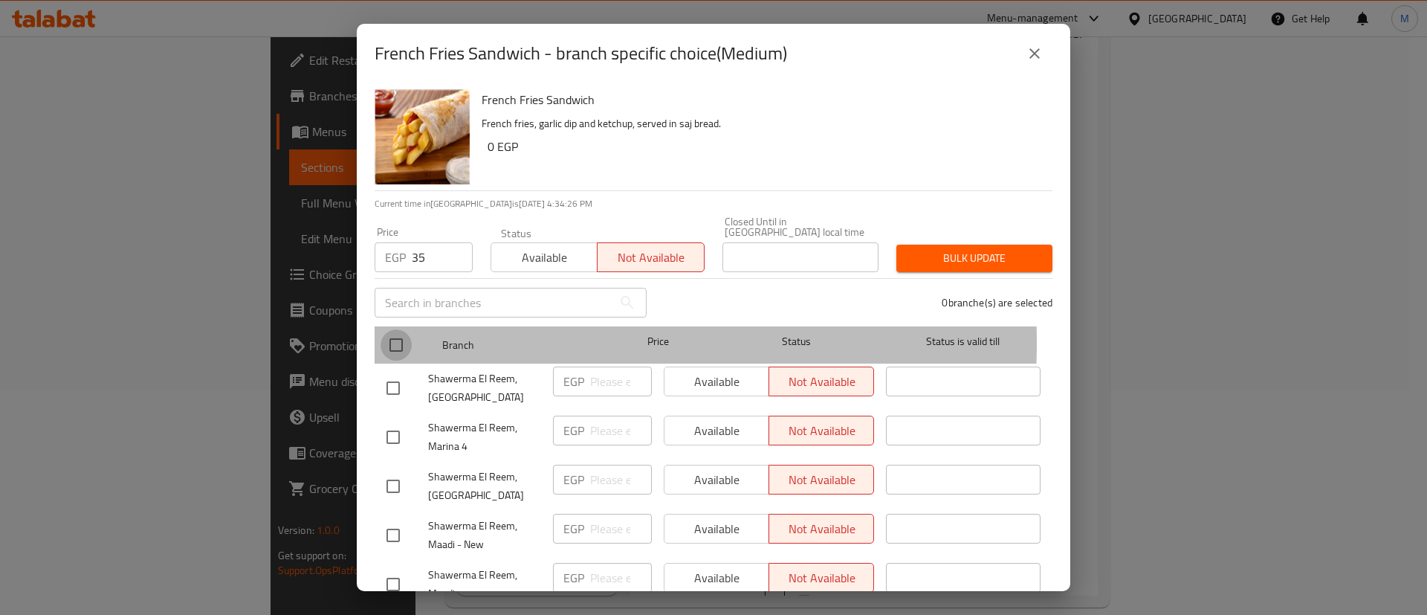
checkbox input "true"
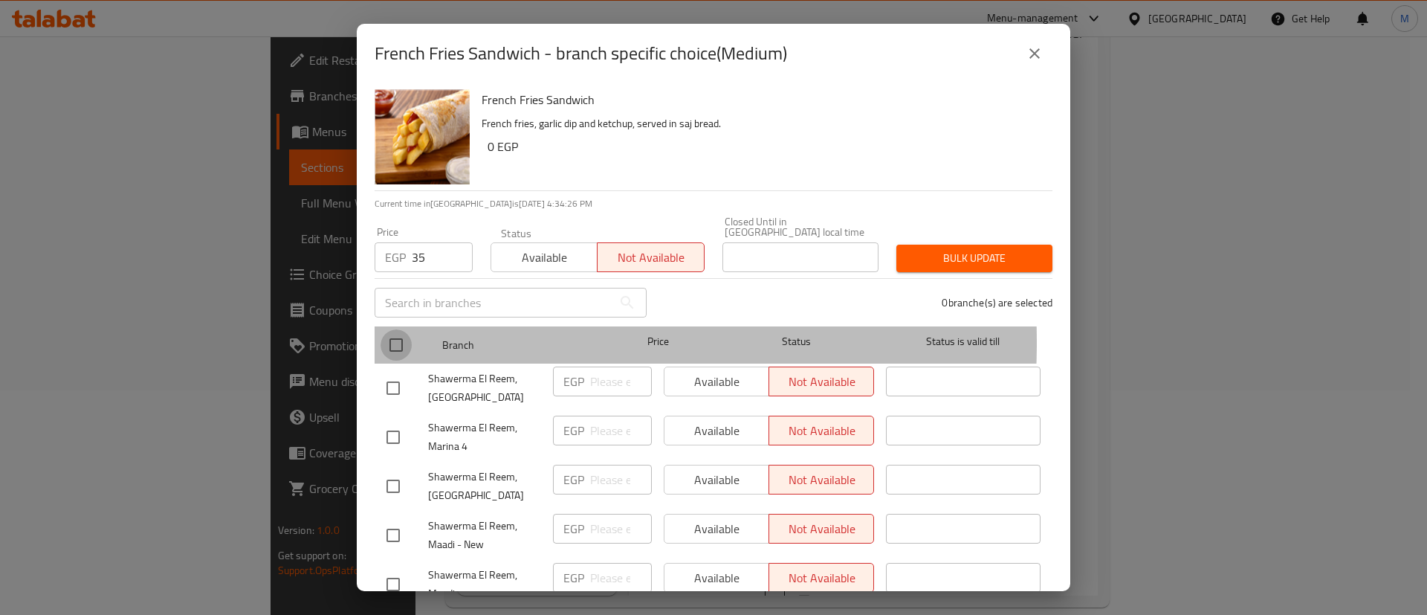
checkbox input "true"
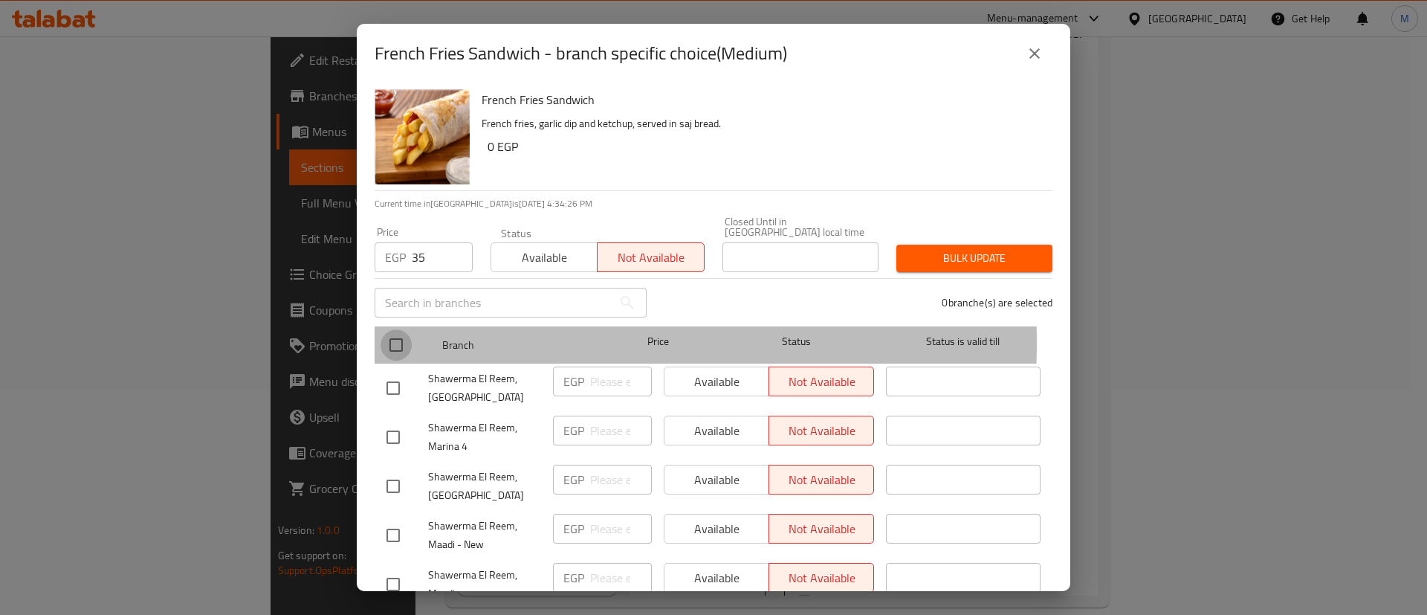
checkbox input "true"
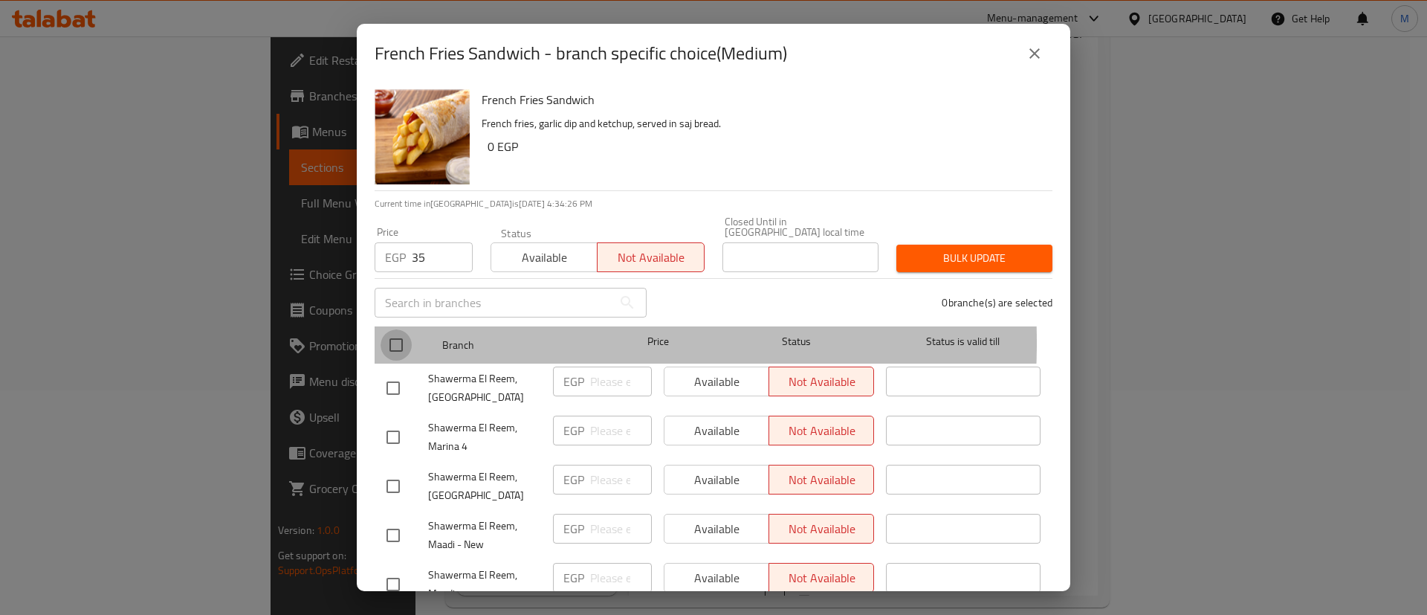
checkbox input "true"
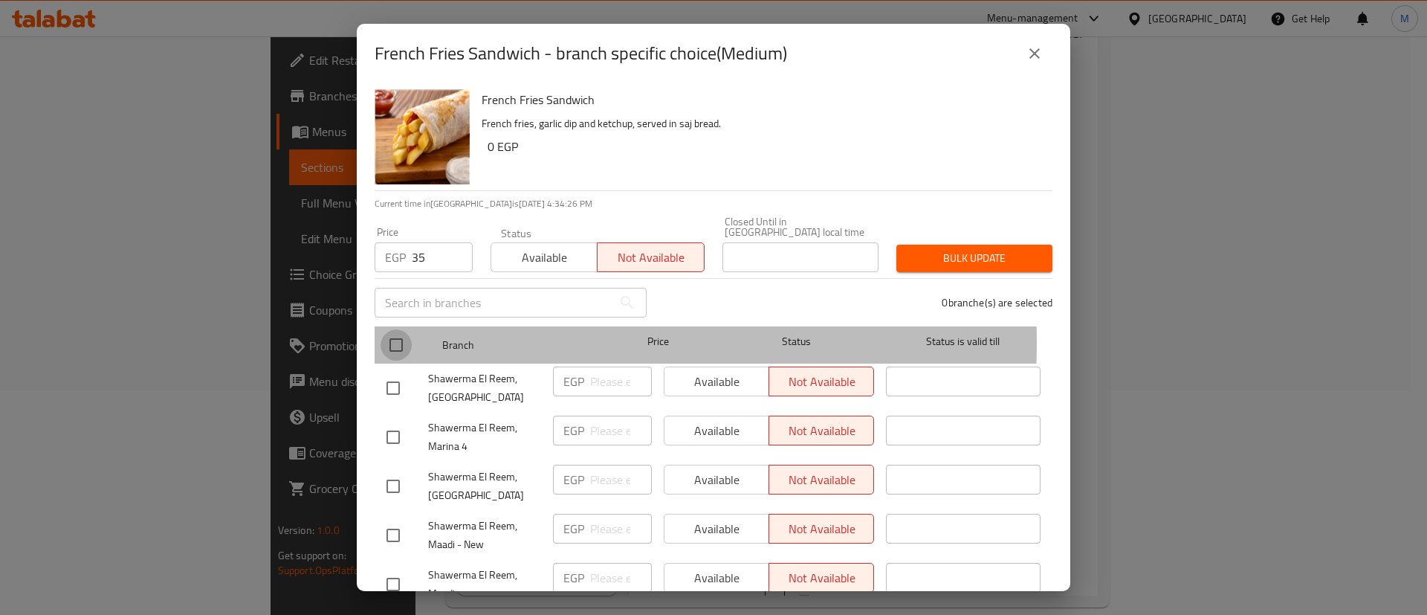
checkbox input "true"
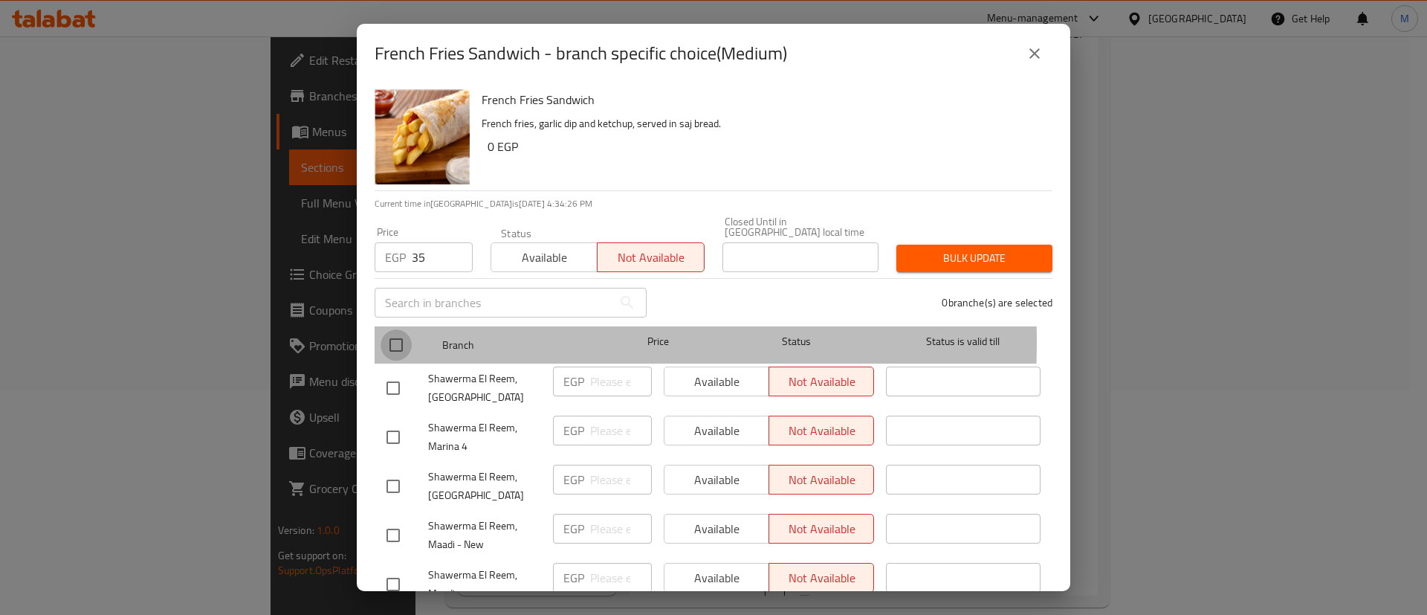
checkbox input "true"
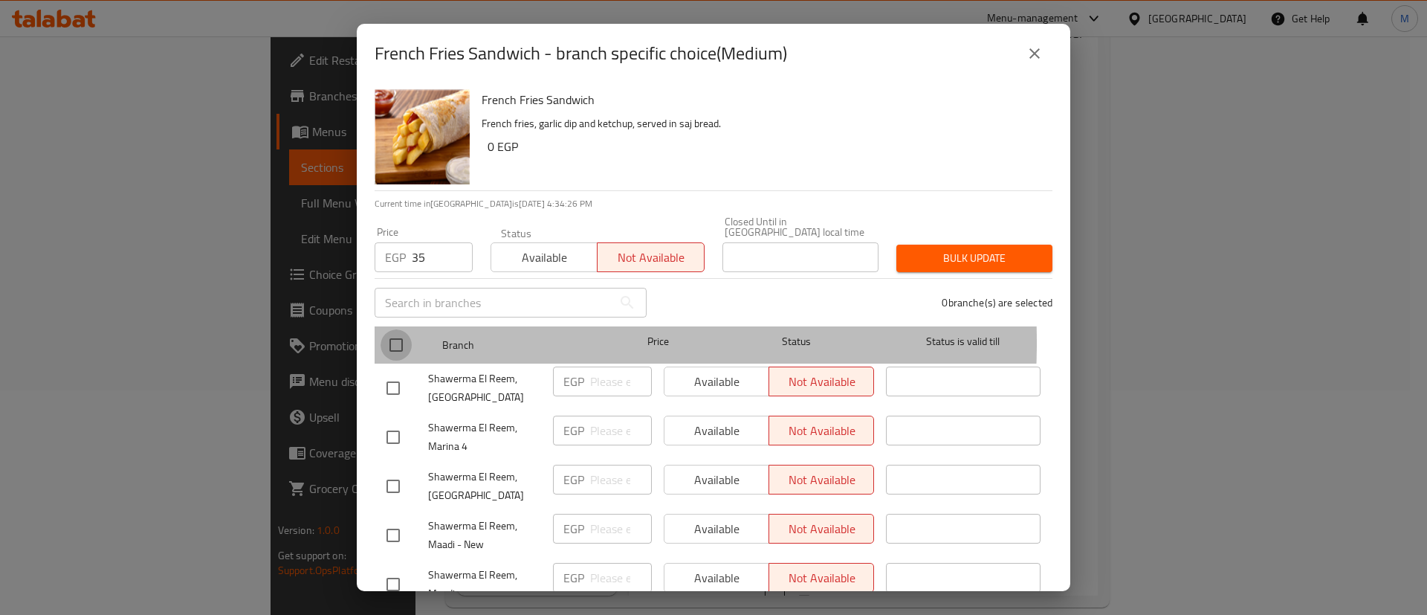
checkbox input "true"
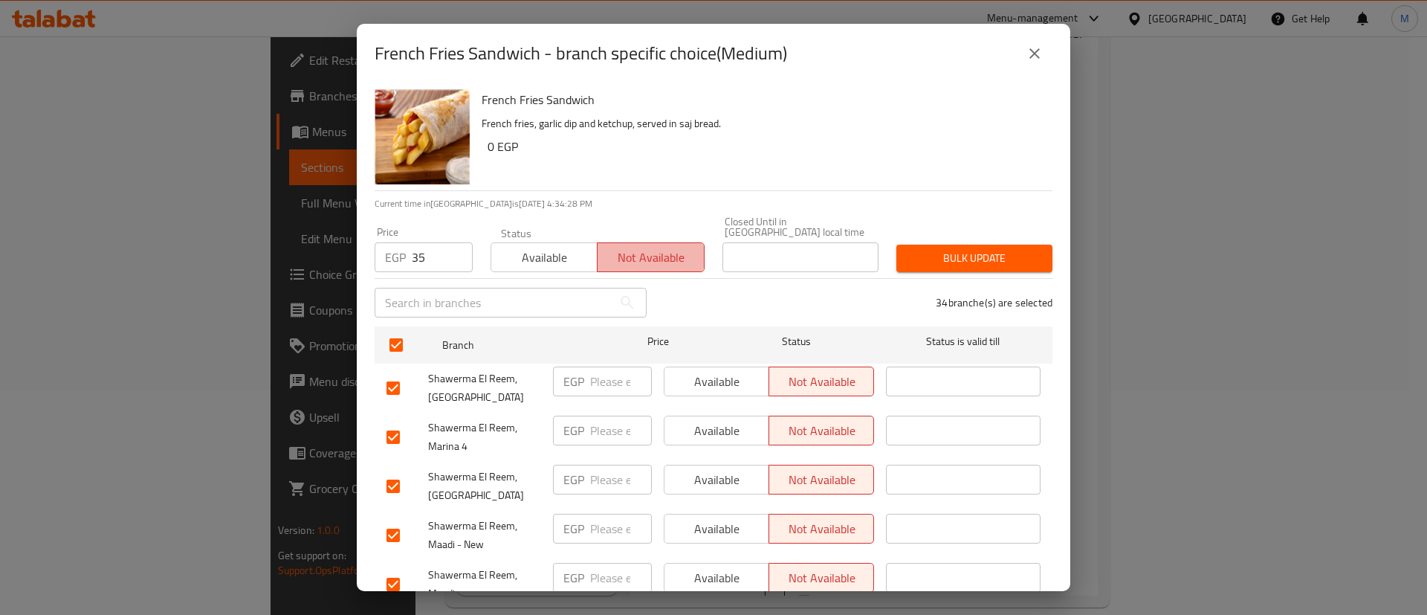
click at [635, 247] on span "Not available" at bounding box center [650, 258] width 94 height 22
click at [948, 259] on button "Bulk update" at bounding box center [974, 257] width 156 height 27
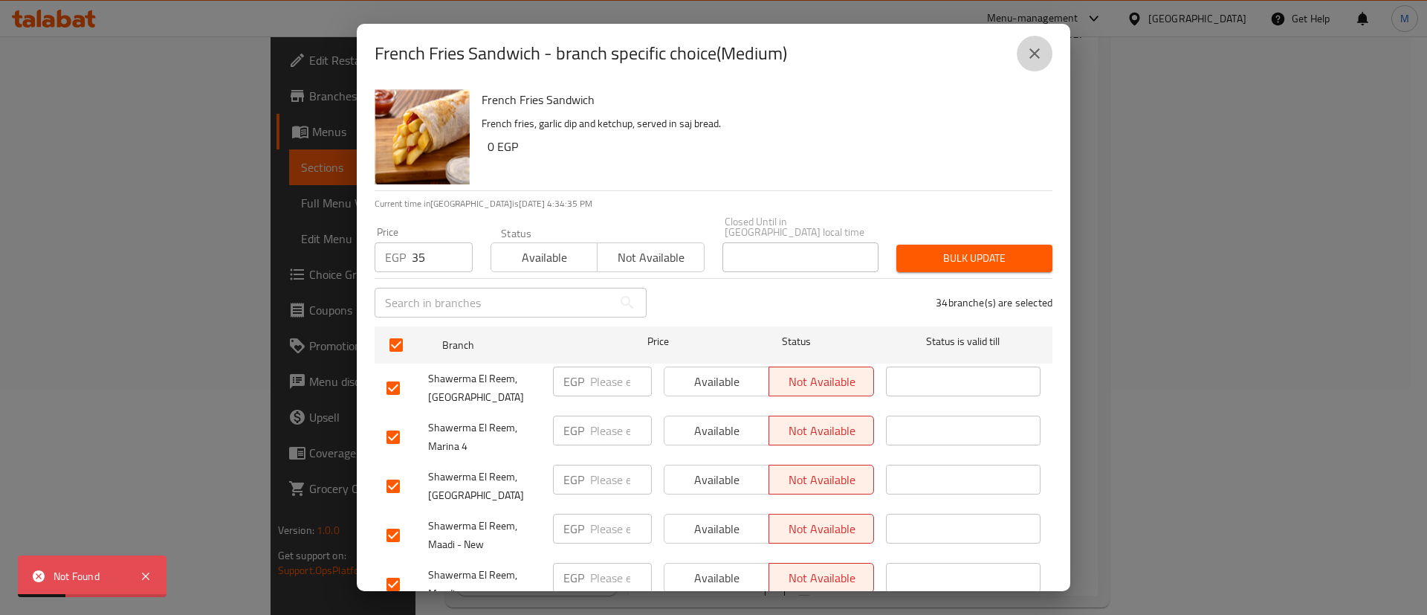
click at [1043, 61] on icon "close" at bounding box center [1034, 54] width 18 height 18
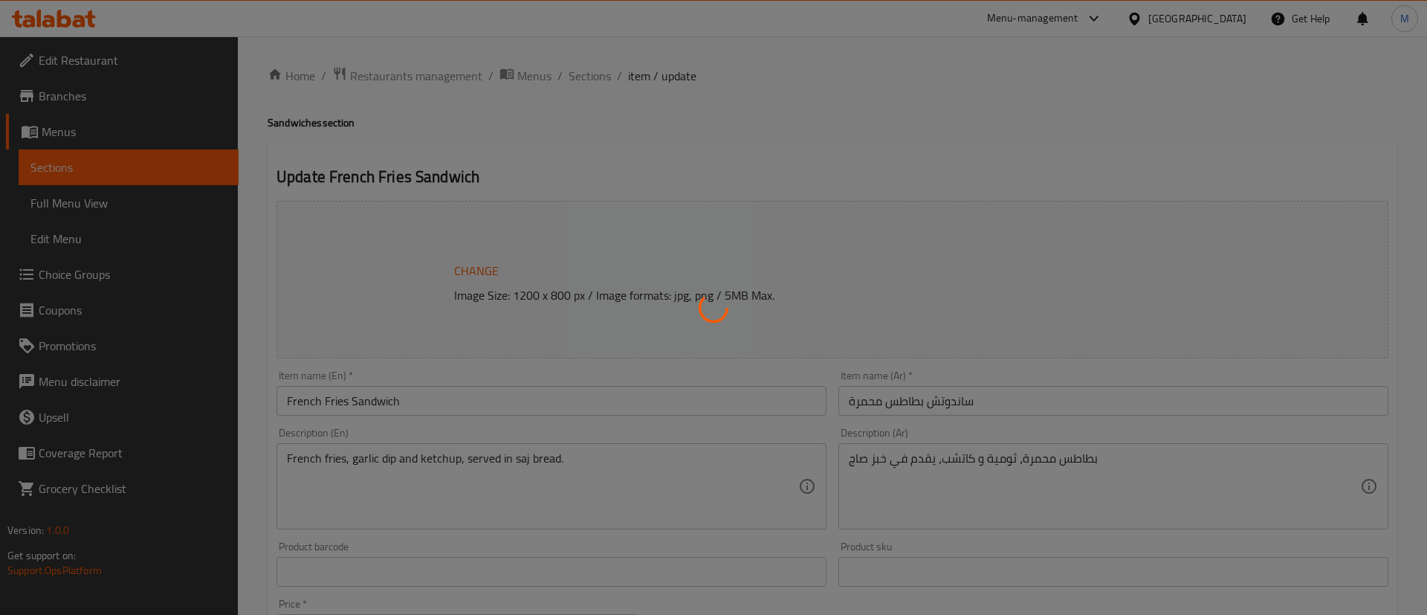
type input "إختيارك من:"
type input "1"
type input "كومبو:"
type input "0"
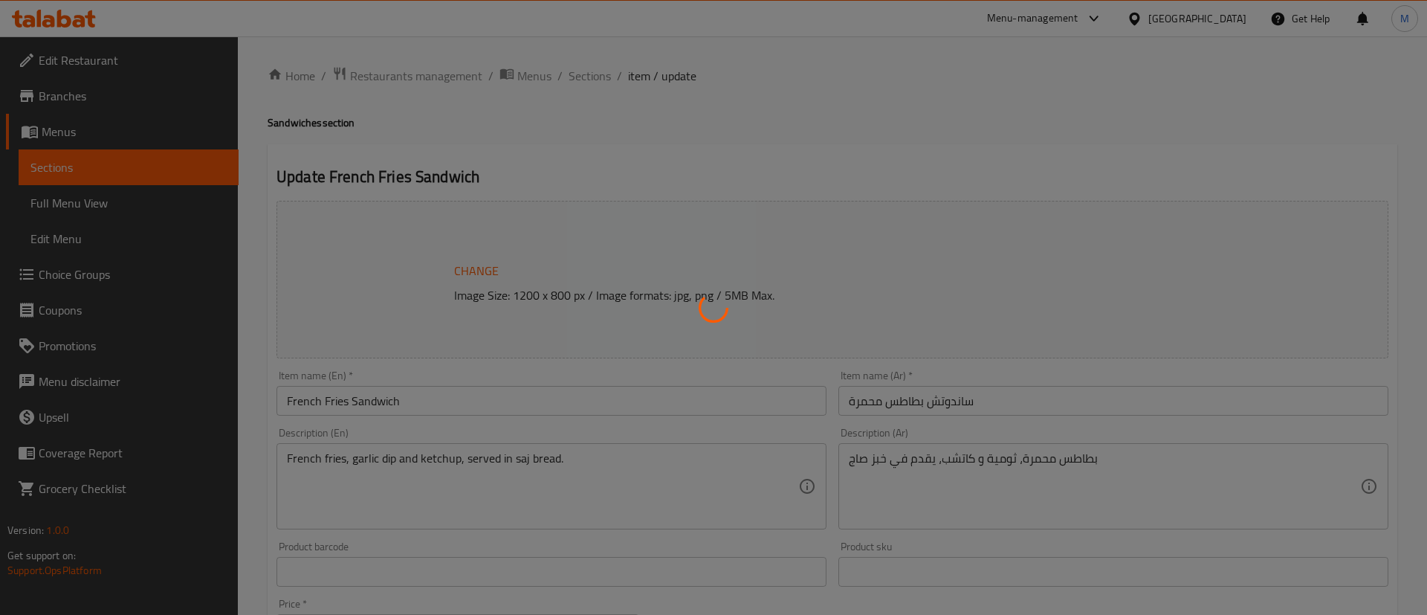
type input "1"
type input "الإضافات:"
type input "0"
type input "7"
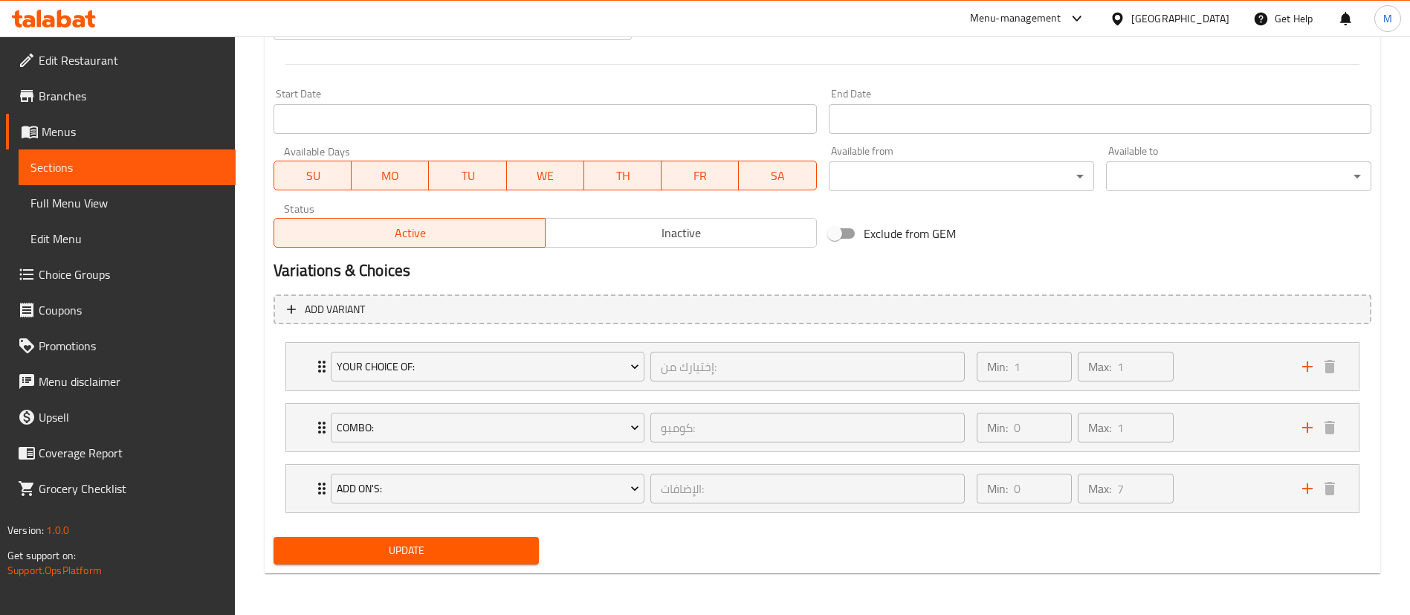
scroll to position [603, 0]
click at [294, 372] on div "Your Choice Of: إختيارك من: ​ Min: 1 ​ Max: 1 ​" at bounding box center [822, 367] width 1072 height 48
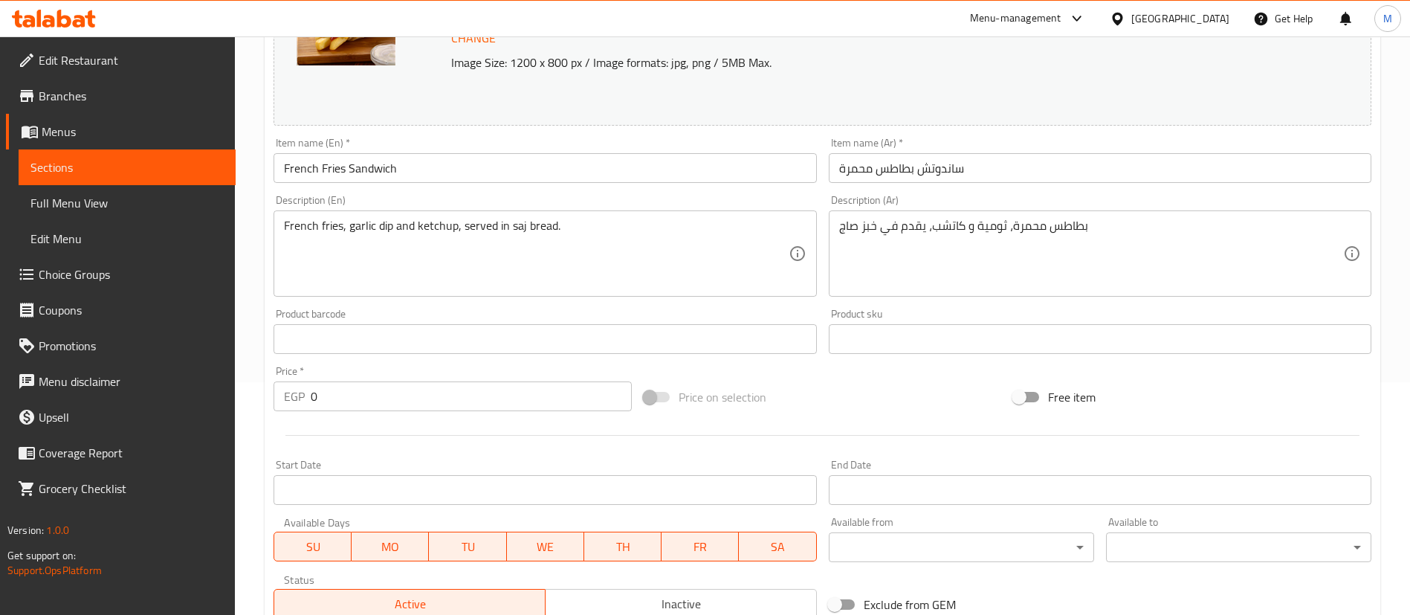
scroll to position [0, 0]
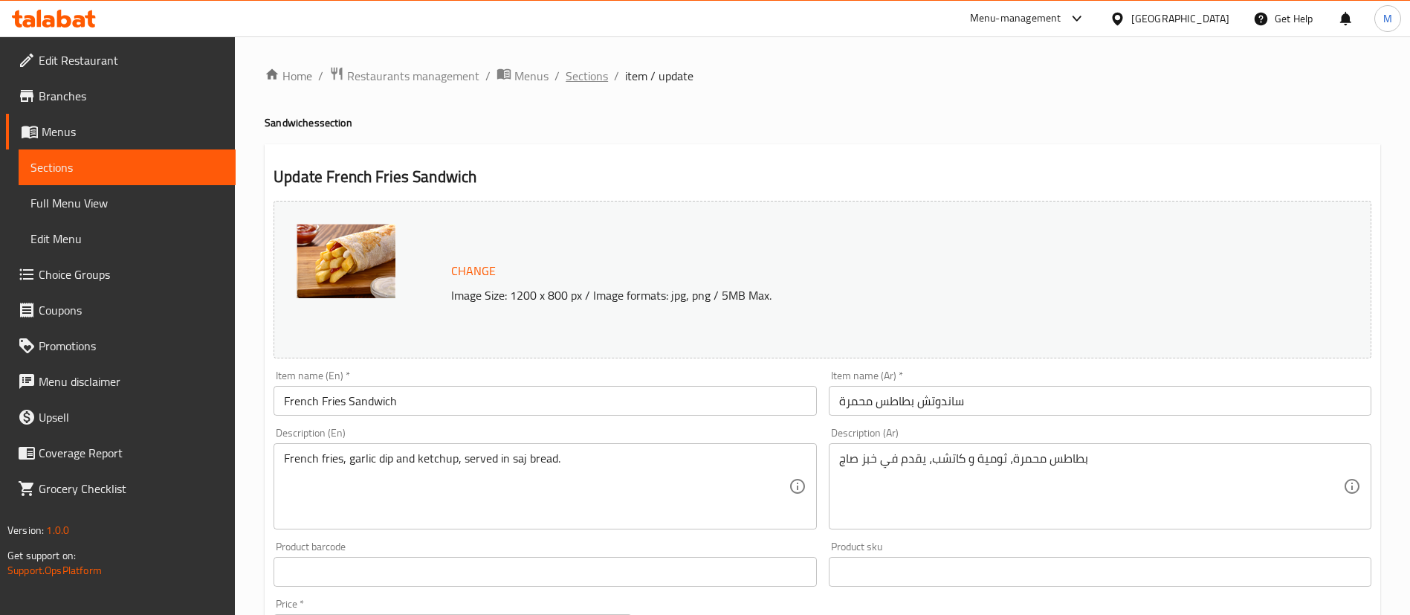
click at [581, 78] on span "Sections" at bounding box center [587, 76] width 42 height 18
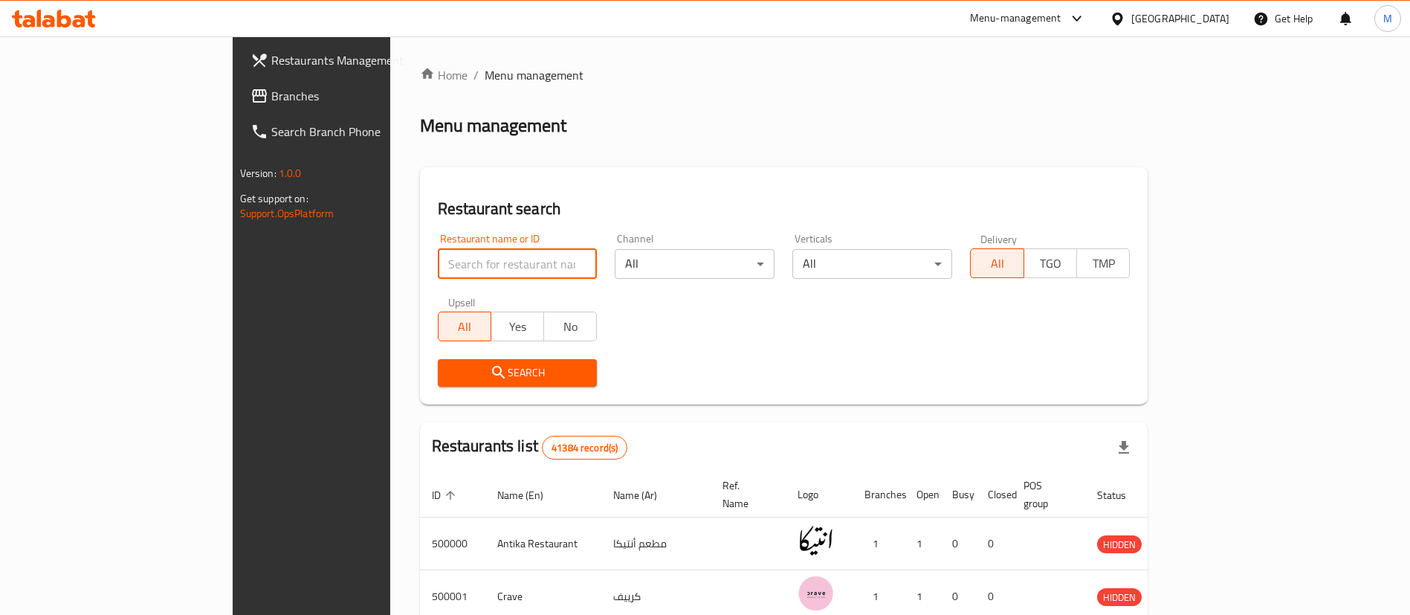
click at [438, 270] on input "search" at bounding box center [518, 264] width 160 height 30
type input "س"
type input "shawerma el reem"
click button "Search" at bounding box center [518, 372] width 160 height 27
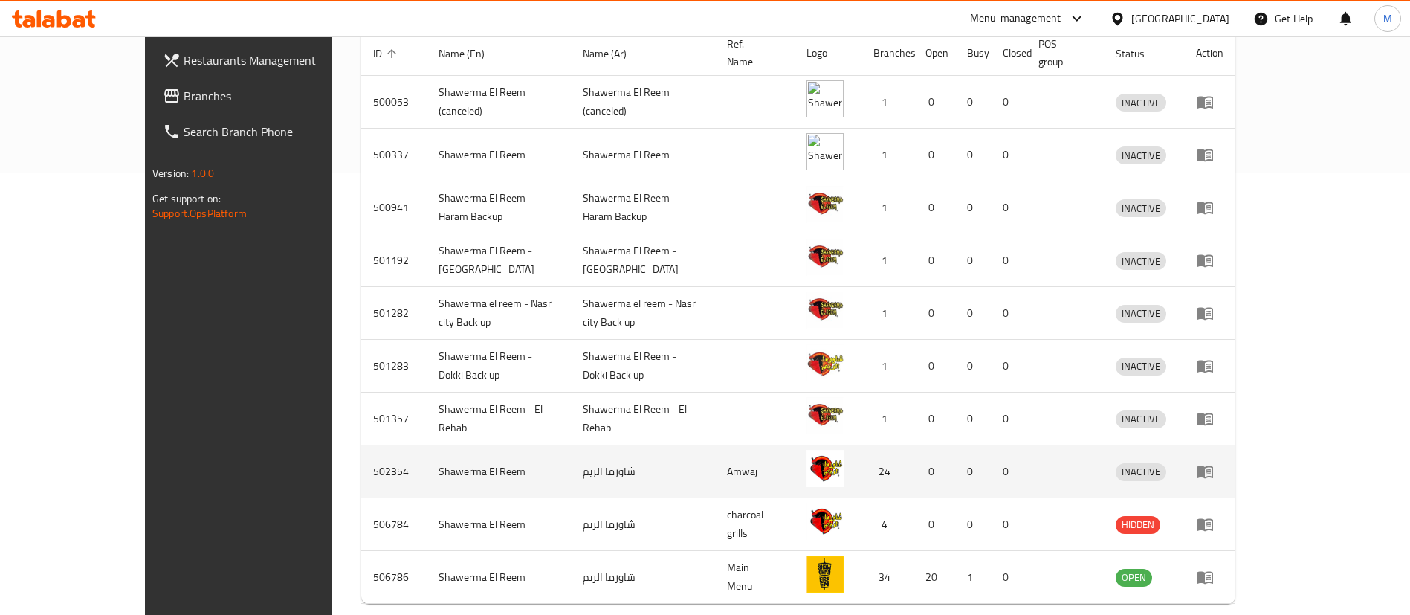
scroll to position [475, 0]
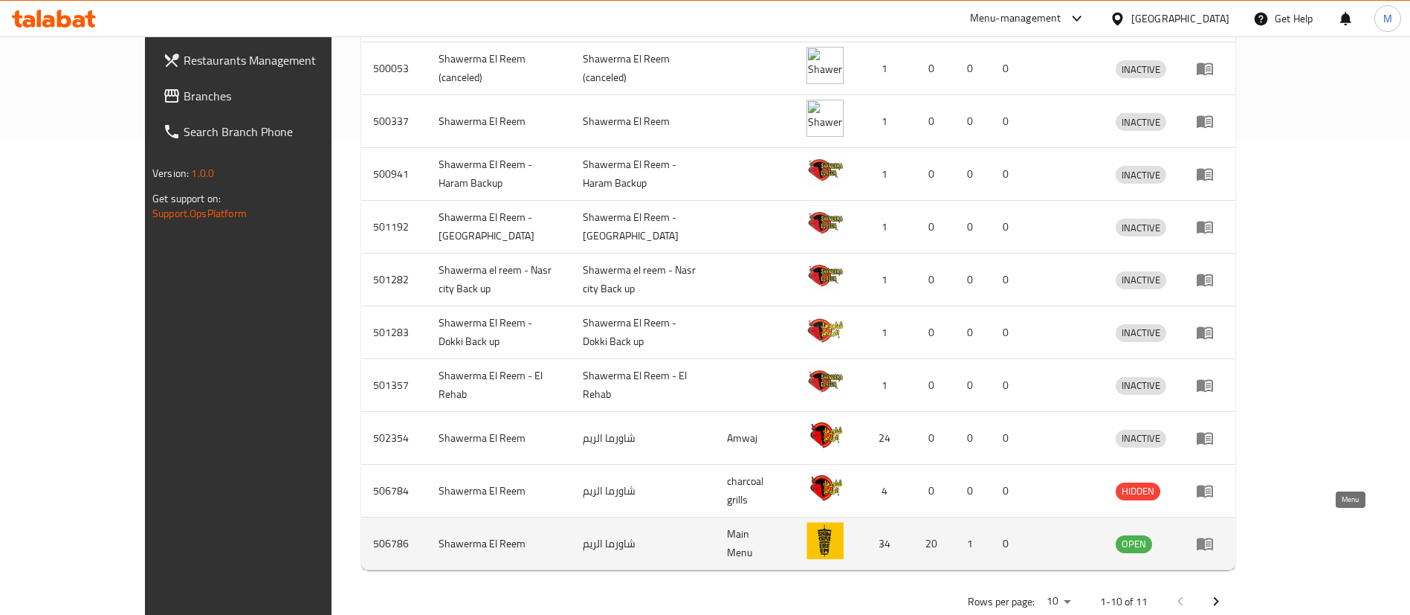
click at [1213, 534] on icon "enhanced table" at bounding box center [1205, 543] width 18 height 18
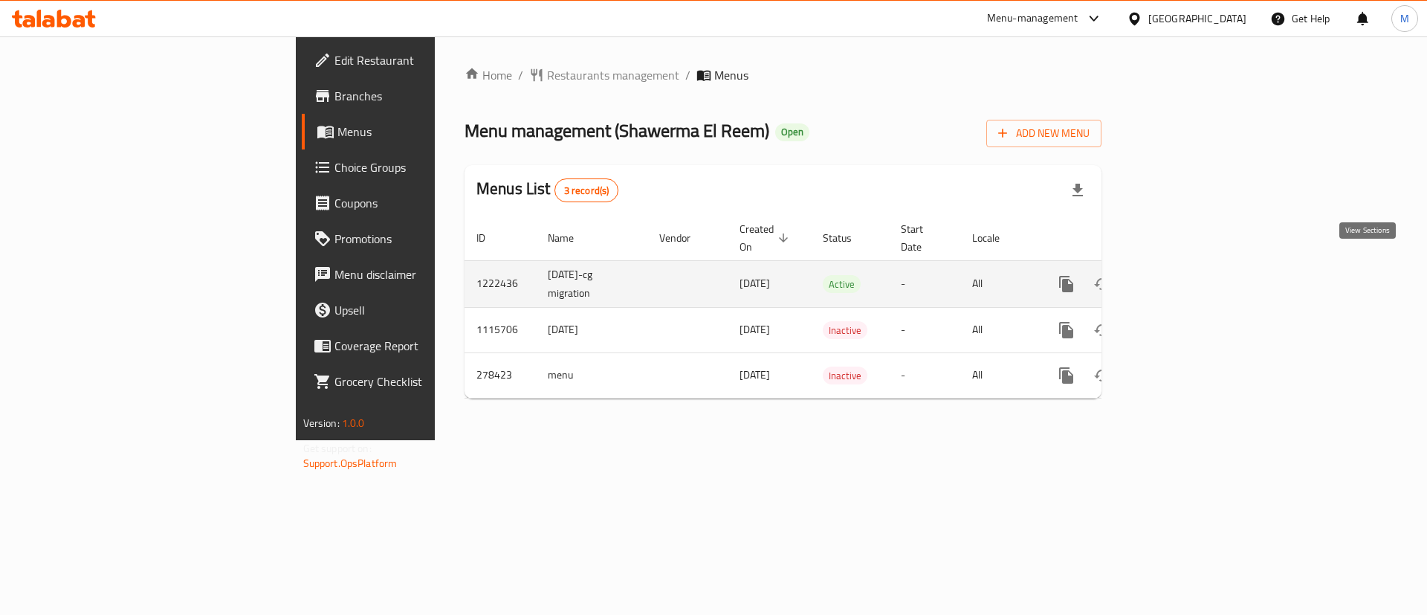
click at [1182, 275] on icon "enhanced table" at bounding box center [1173, 284] width 18 height 18
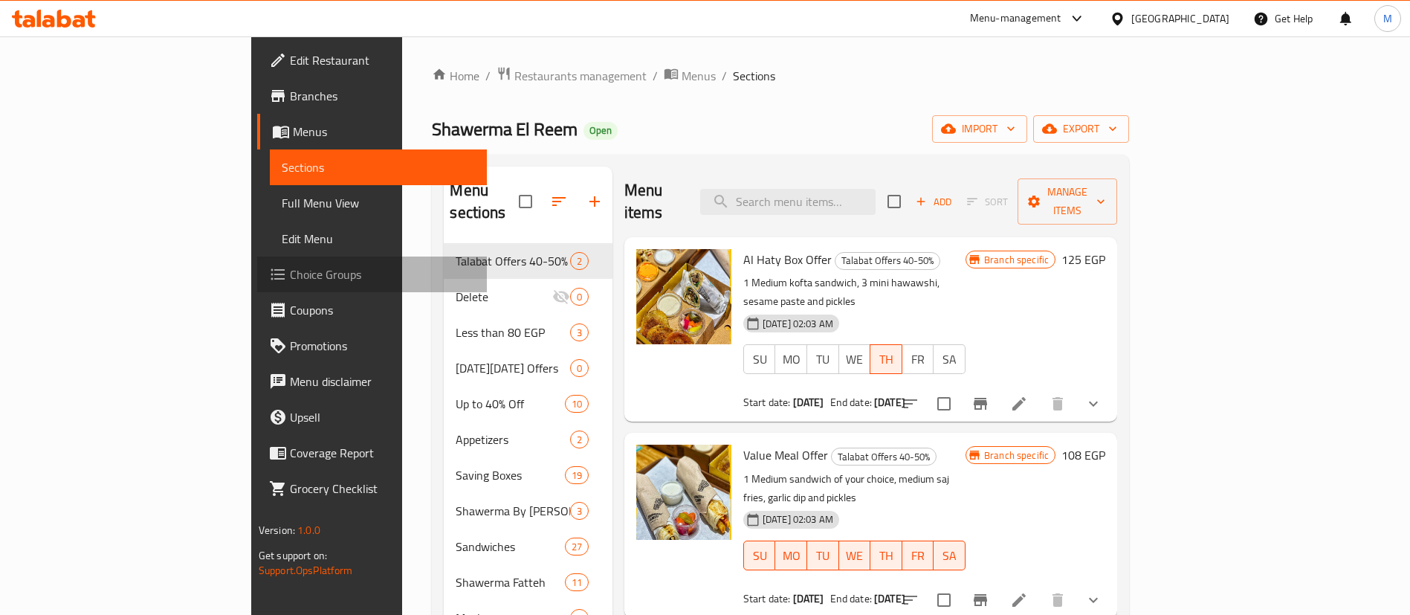
click at [290, 266] on span "Choice Groups" at bounding box center [382, 274] width 185 height 18
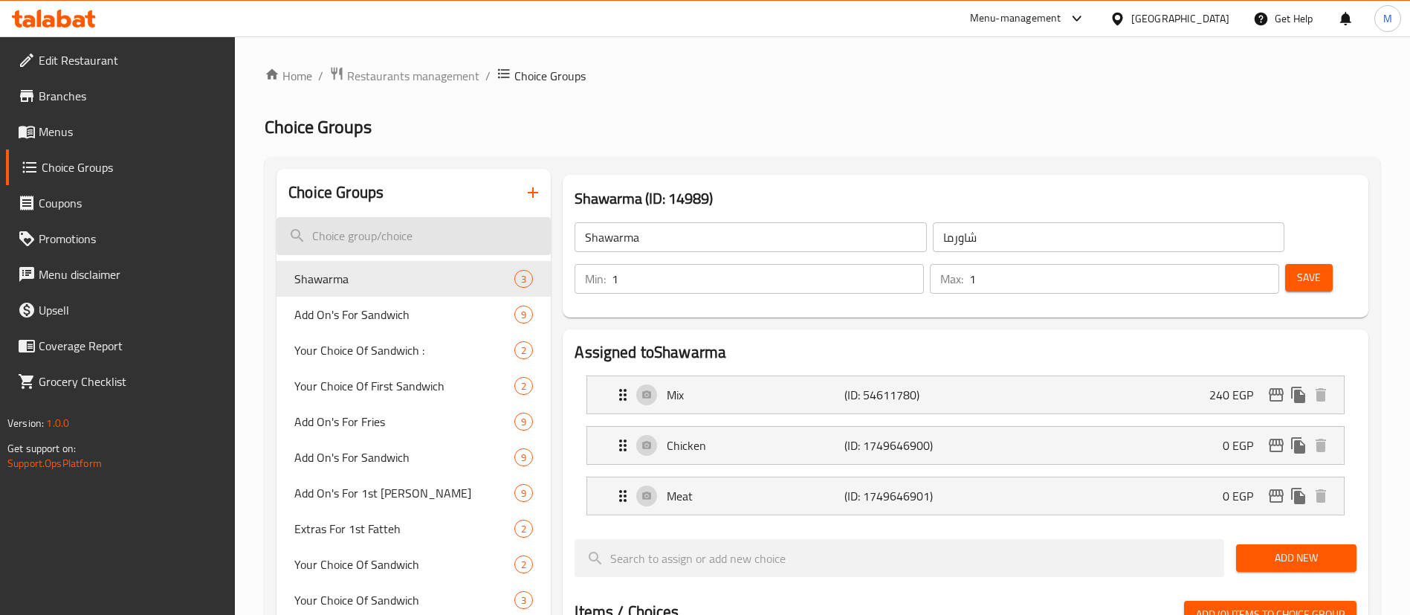
click at [406, 230] on input "search" at bounding box center [413, 236] width 274 height 38
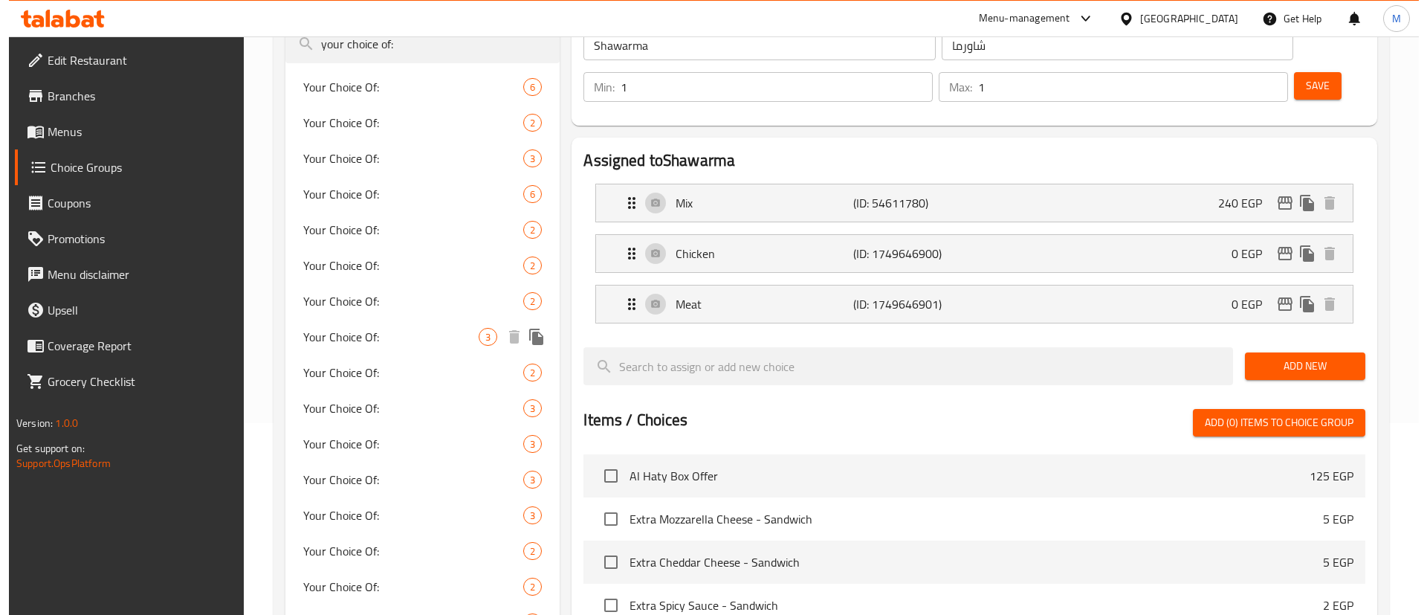
scroll to position [191, 0]
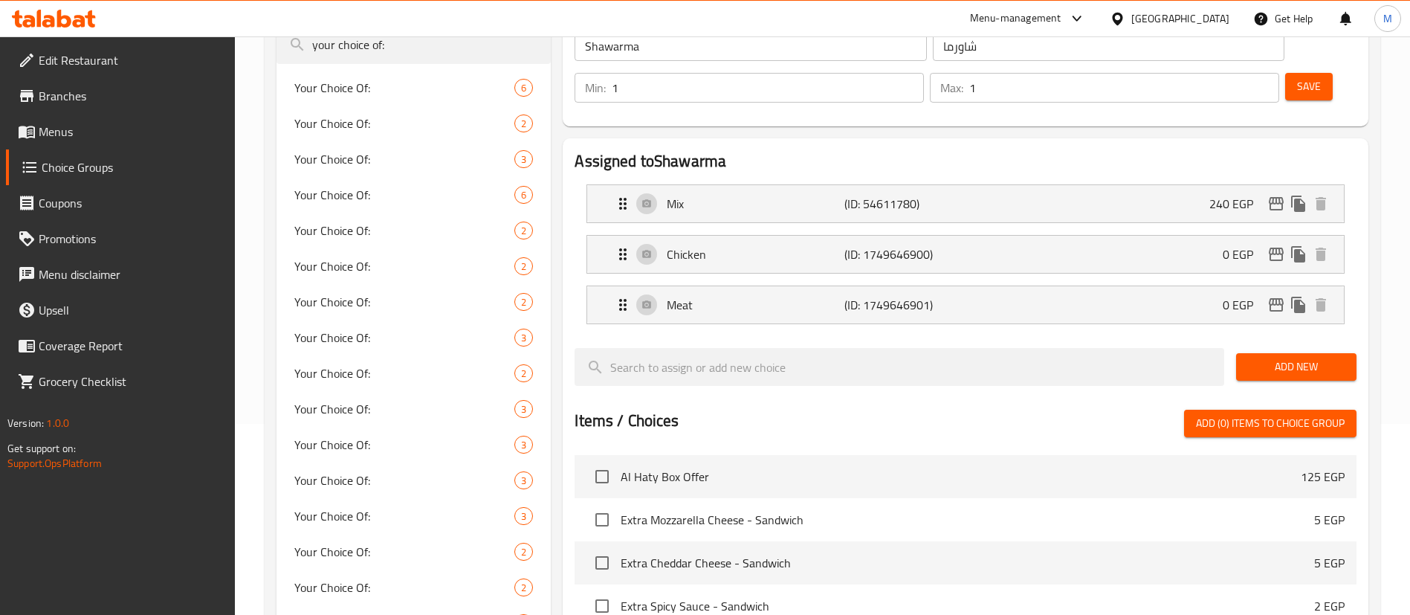
type input "your choice of:"
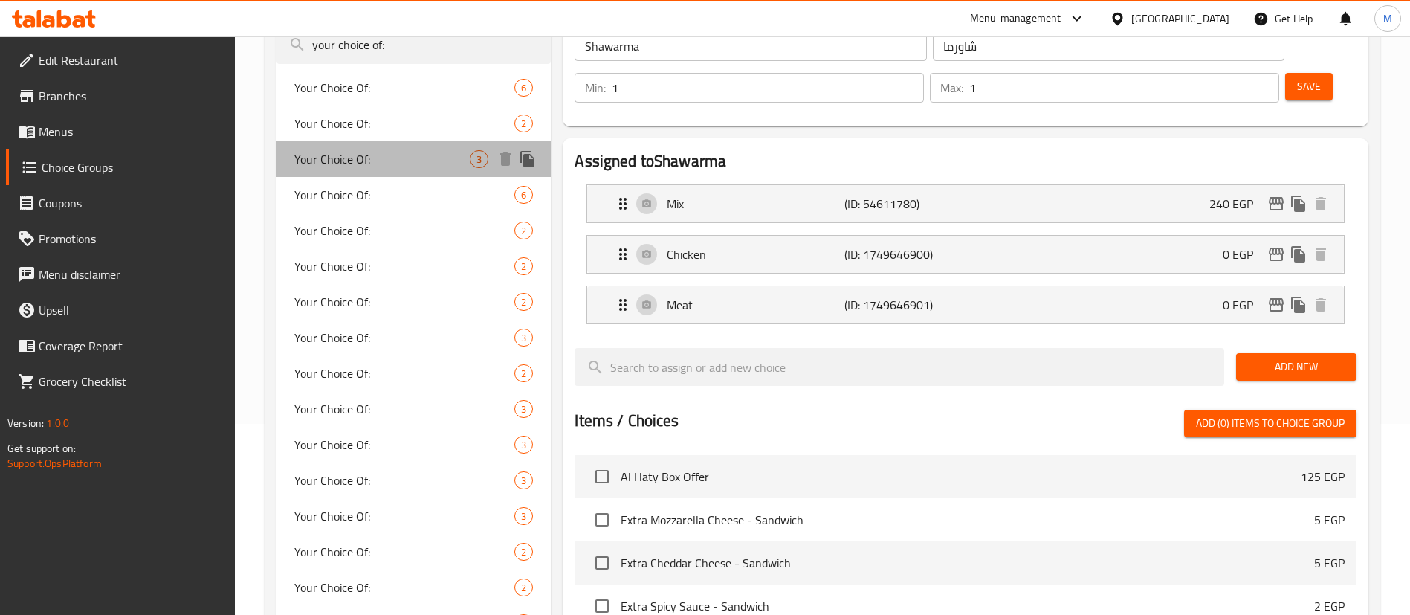
click at [427, 168] on div "Your Choice Of: 3" at bounding box center [413, 159] width 274 height 36
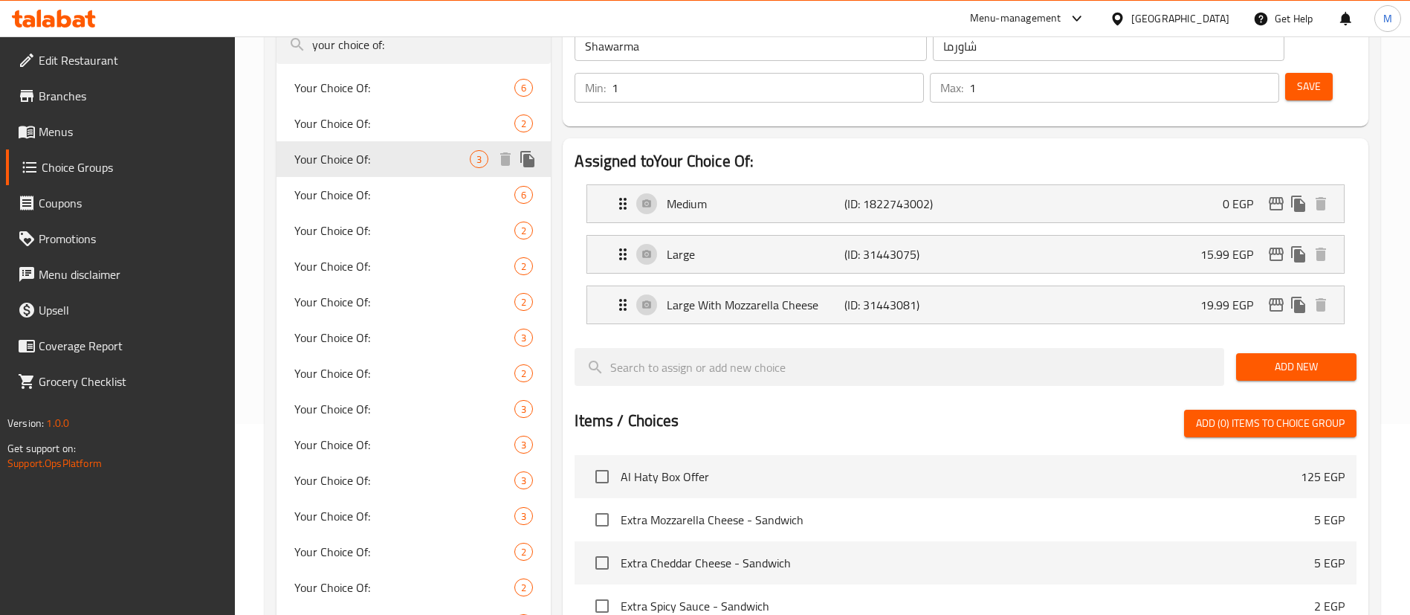
type input "Your Choice Of:"
type input "إختيارك من:"
click at [1271, 197] on icon "edit" at bounding box center [1275, 203] width 15 height 13
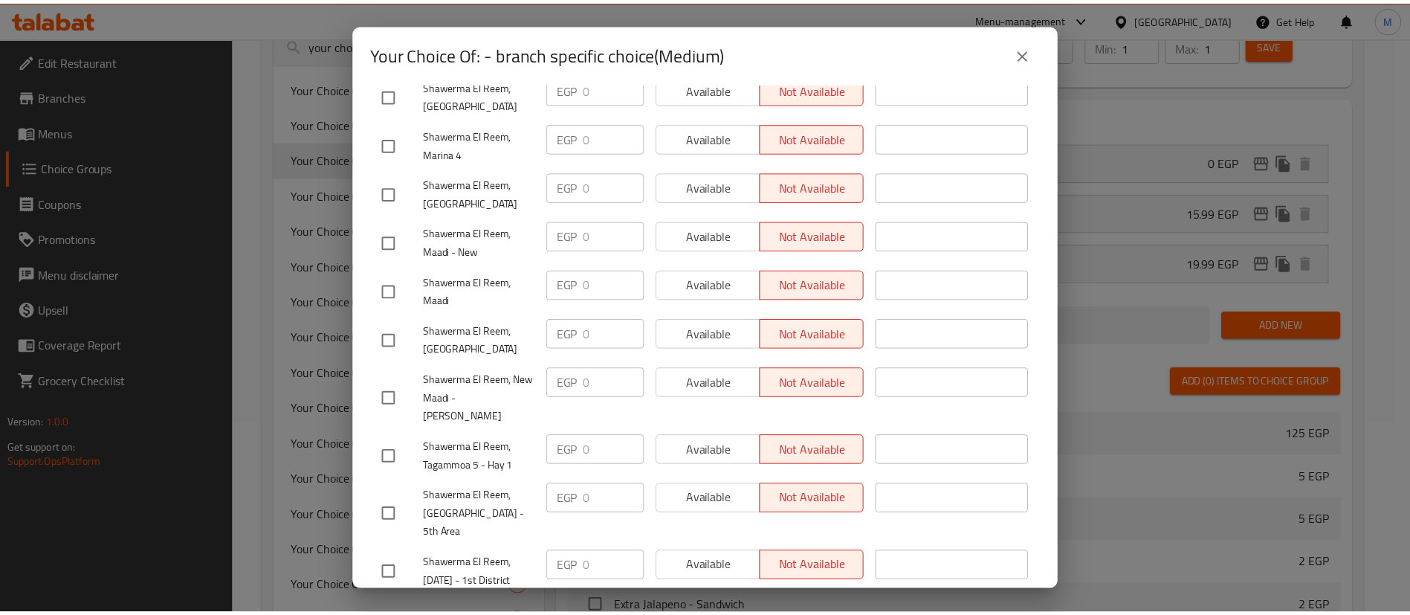
scroll to position [0, 0]
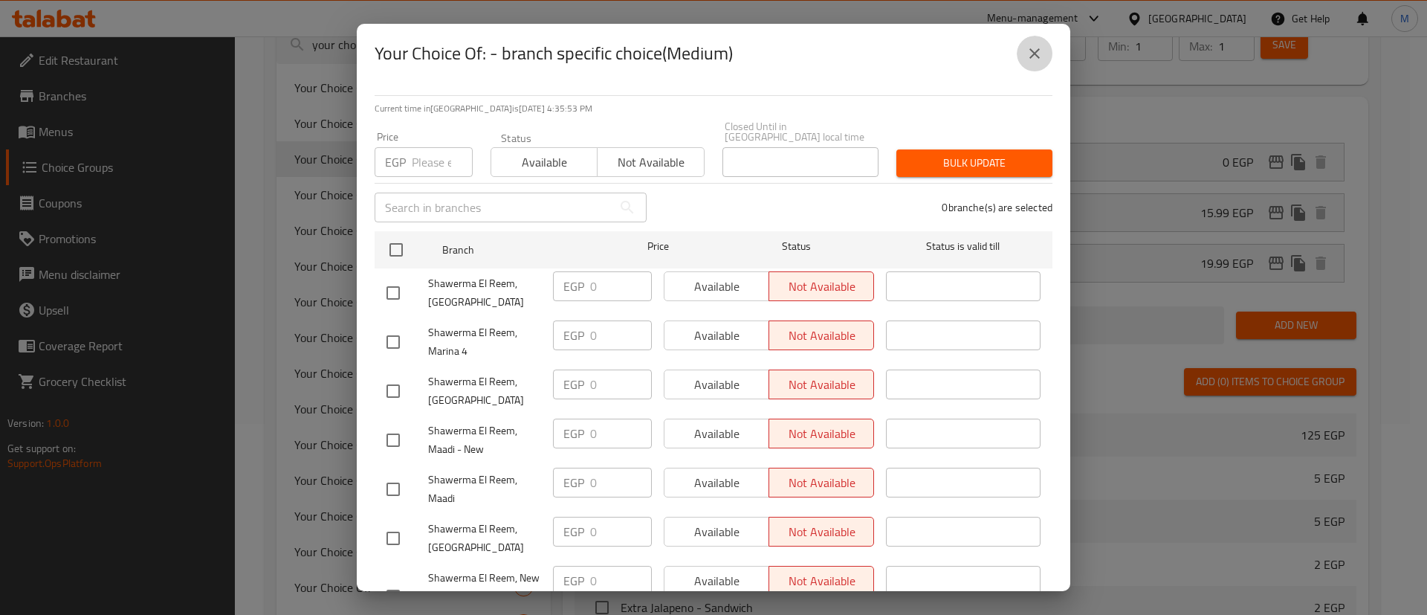
click at [1040, 48] on icon "close" at bounding box center [1034, 54] width 18 height 18
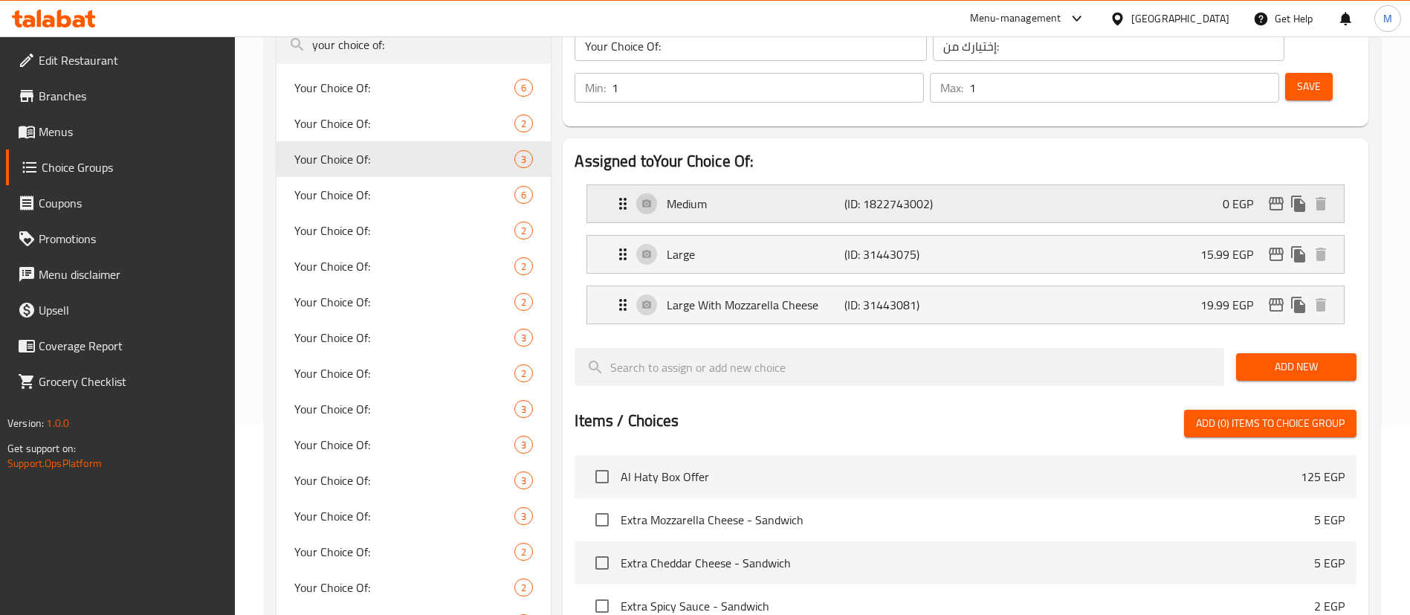
click at [702, 195] on p "Medium" at bounding box center [755, 204] width 177 height 18
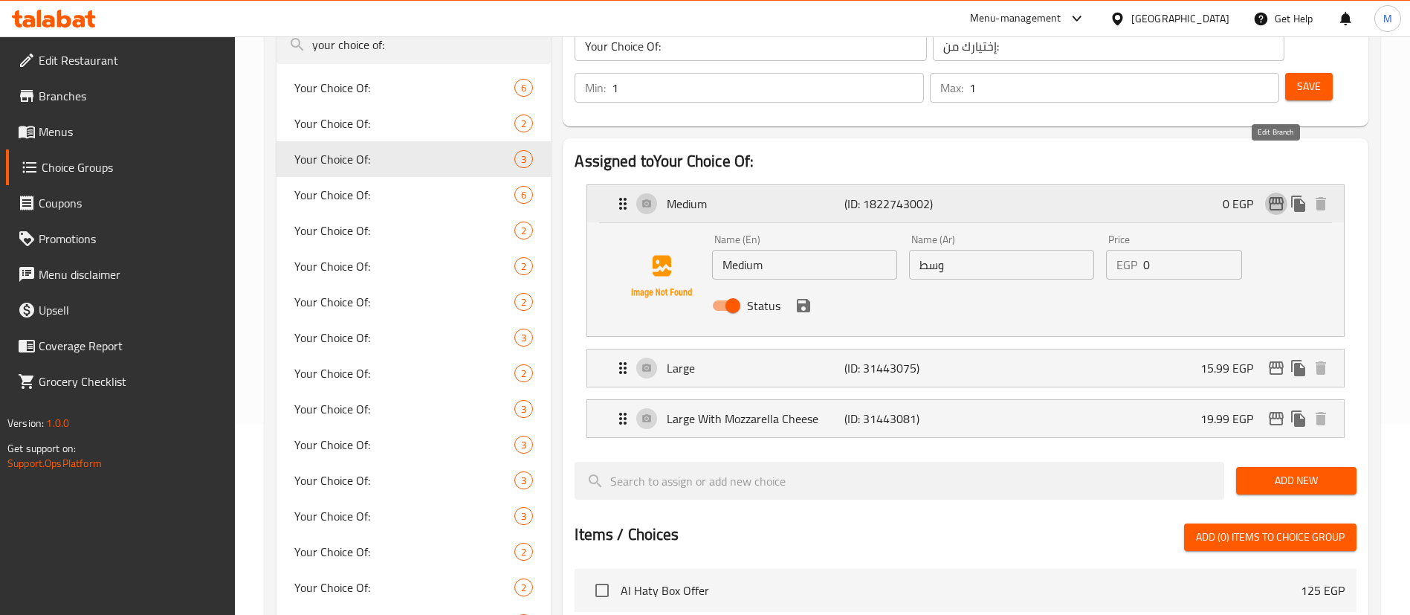
click at [1280, 195] on icon "edit" at bounding box center [1276, 204] width 18 height 18
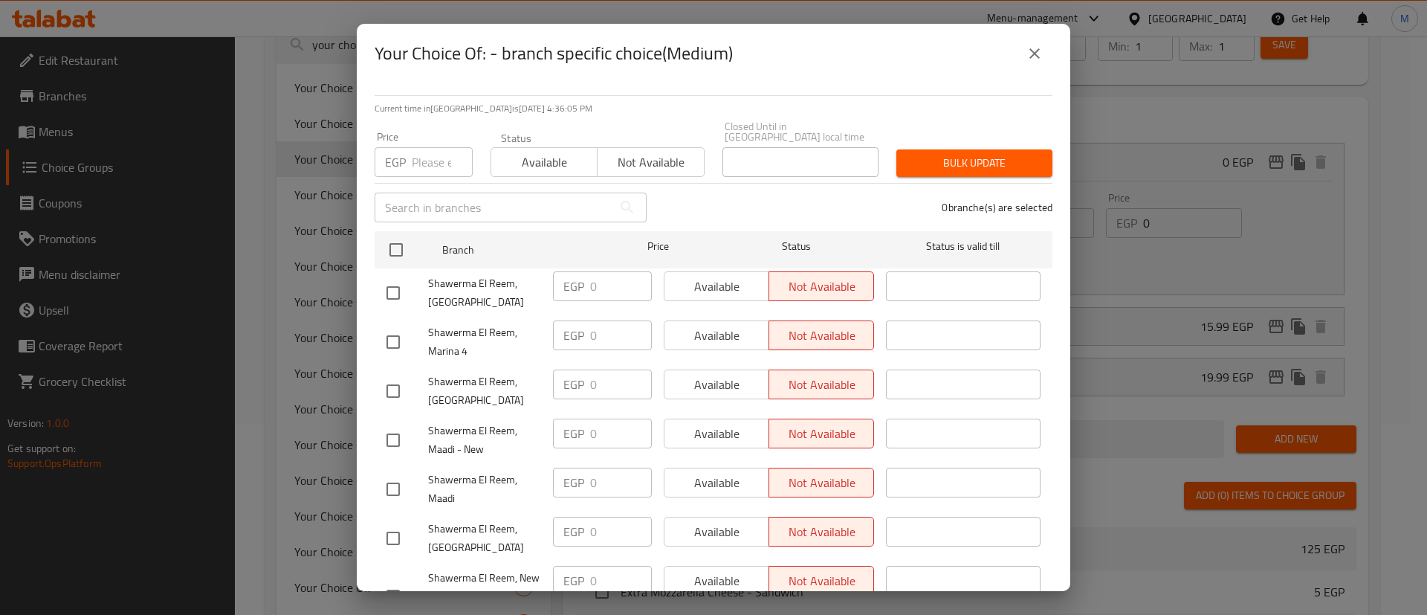
click at [430, 156] on input "number" at bounding box center [442, 162] width 61 height 30
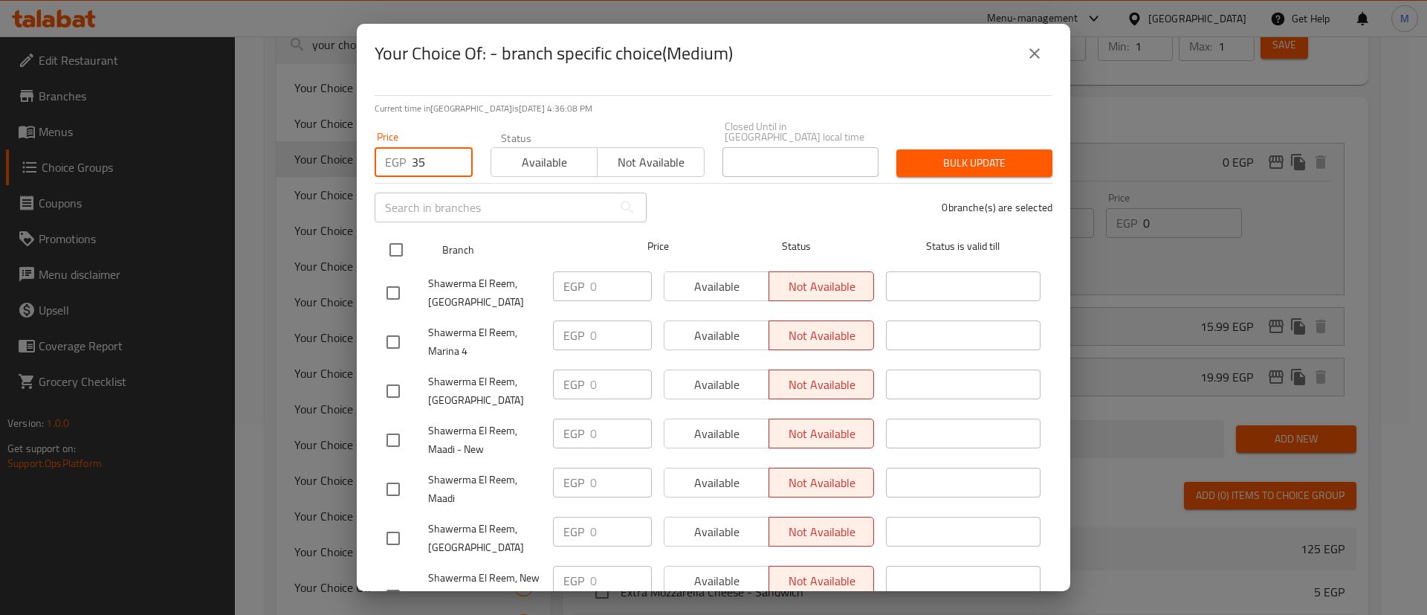
type input "35"
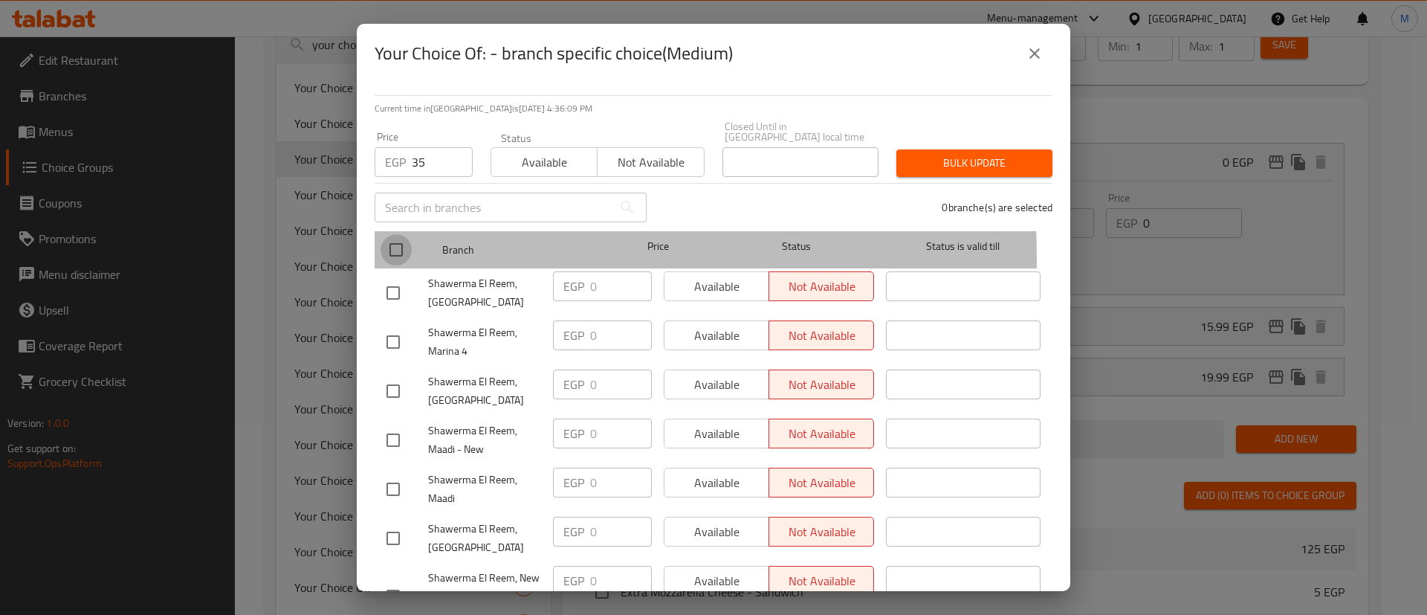
click at [389, 247] on input "checkbox" at bounding box center [395, 249] width 31 height 31
checkbox input "true"
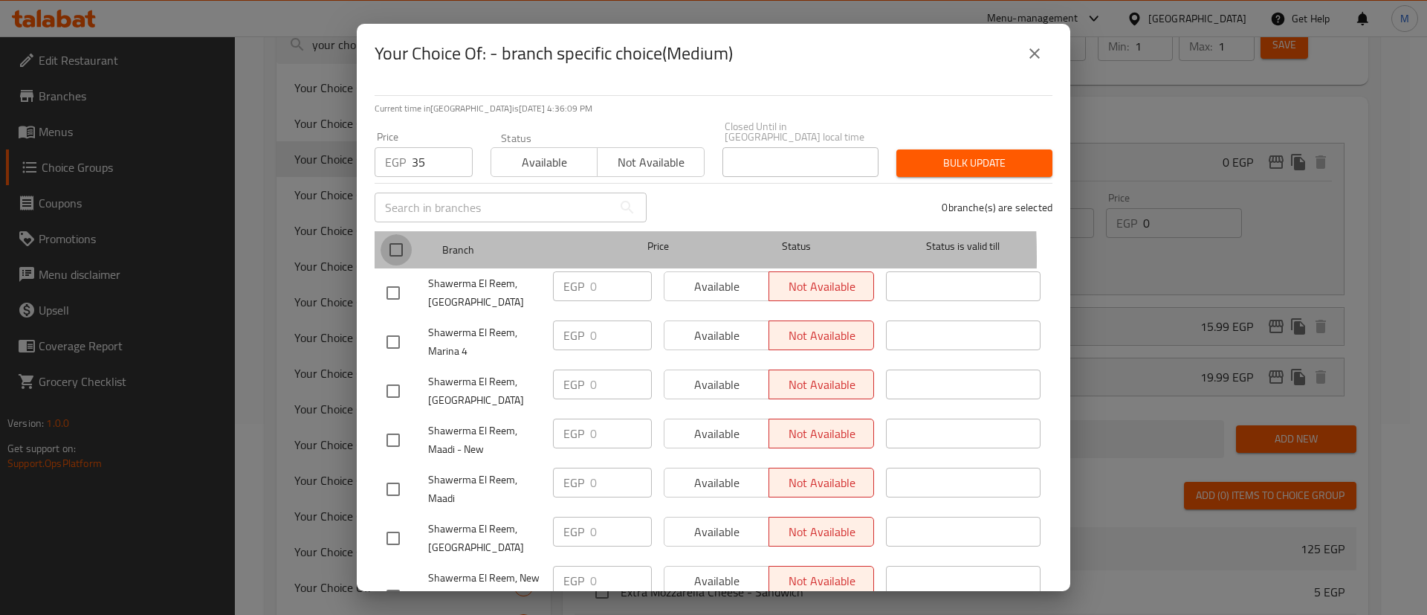
checkbox input "true"
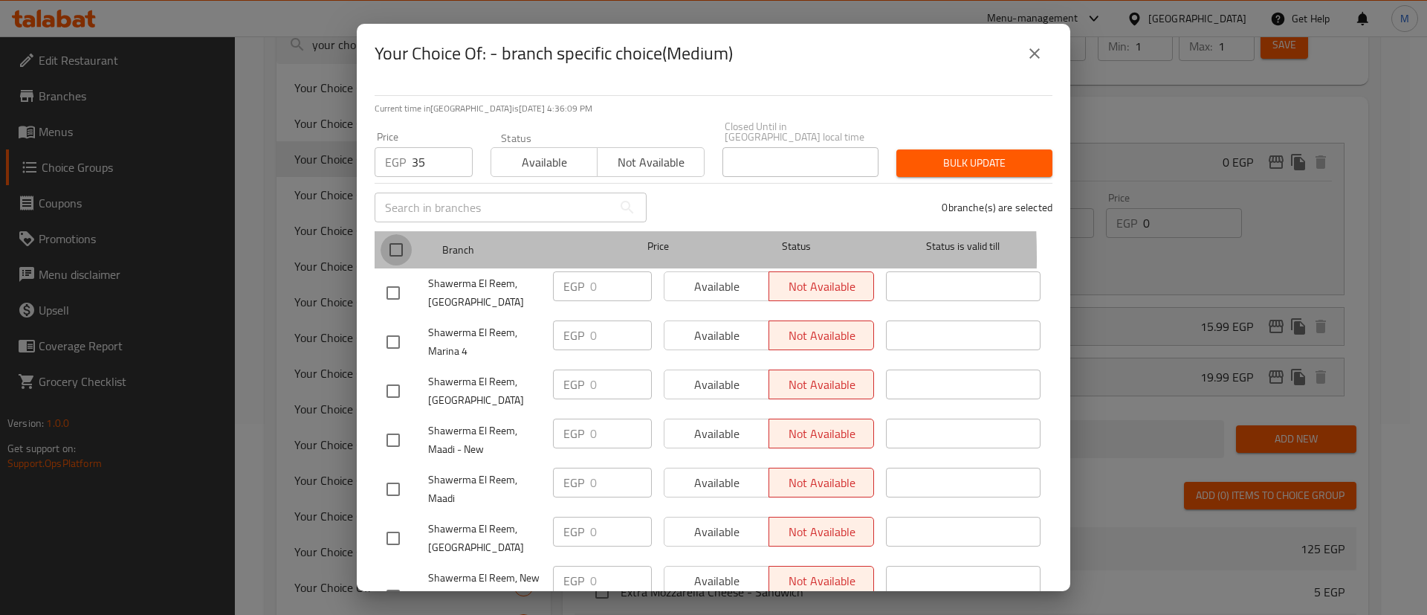
checkbox input "true"
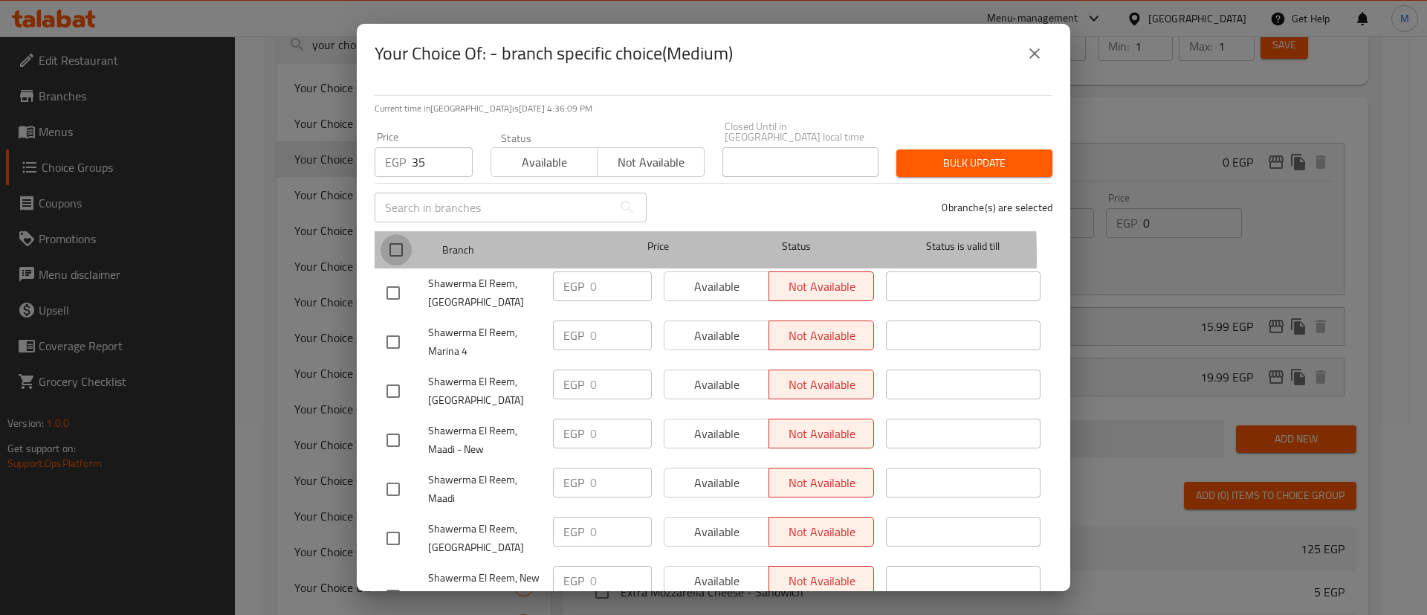
checkbox input "true"
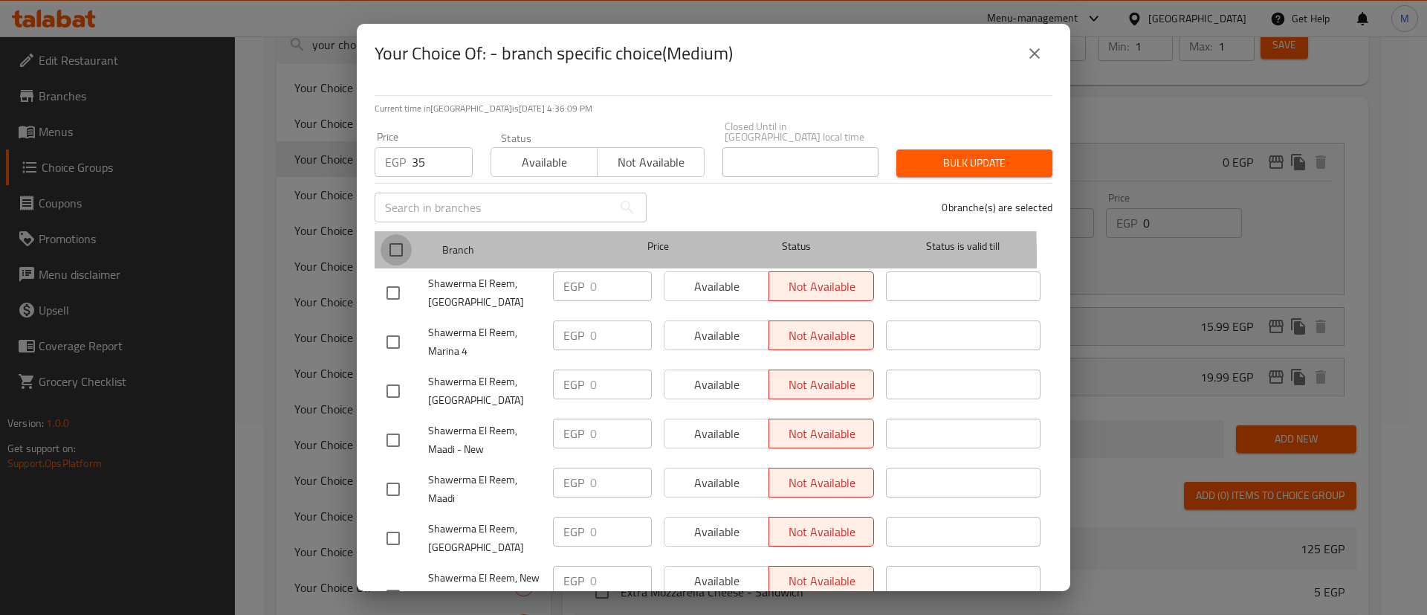
checkbox input "true"
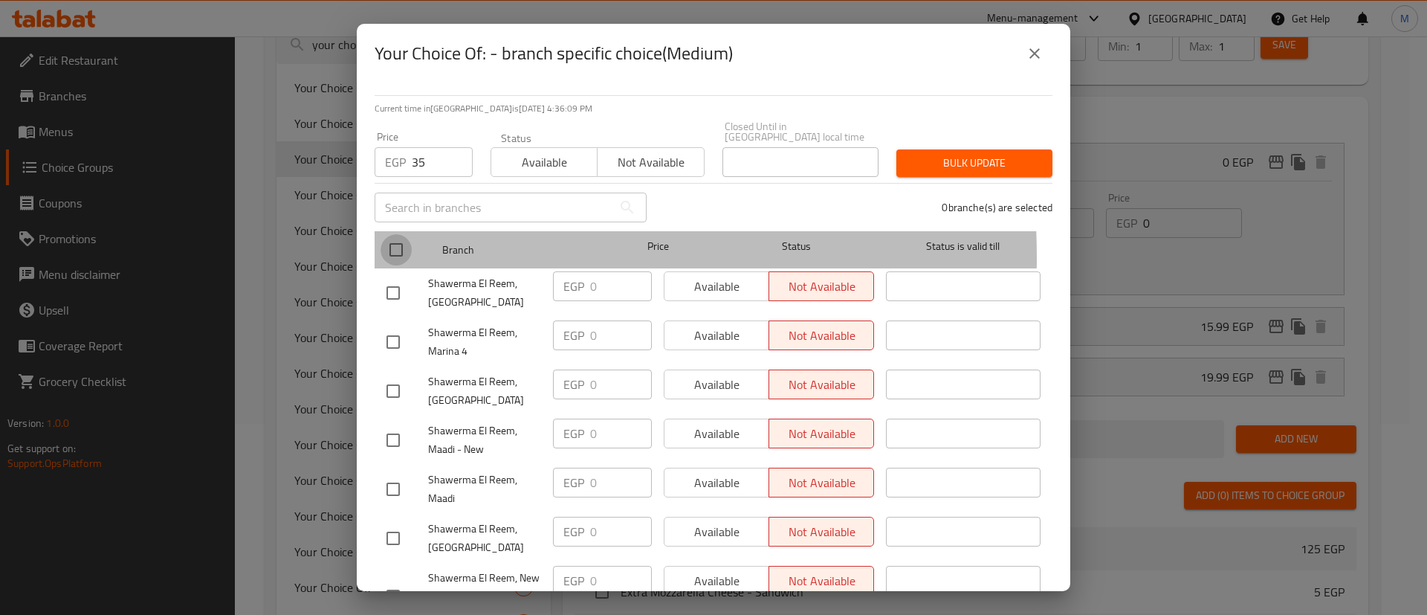
checkbox input "true"
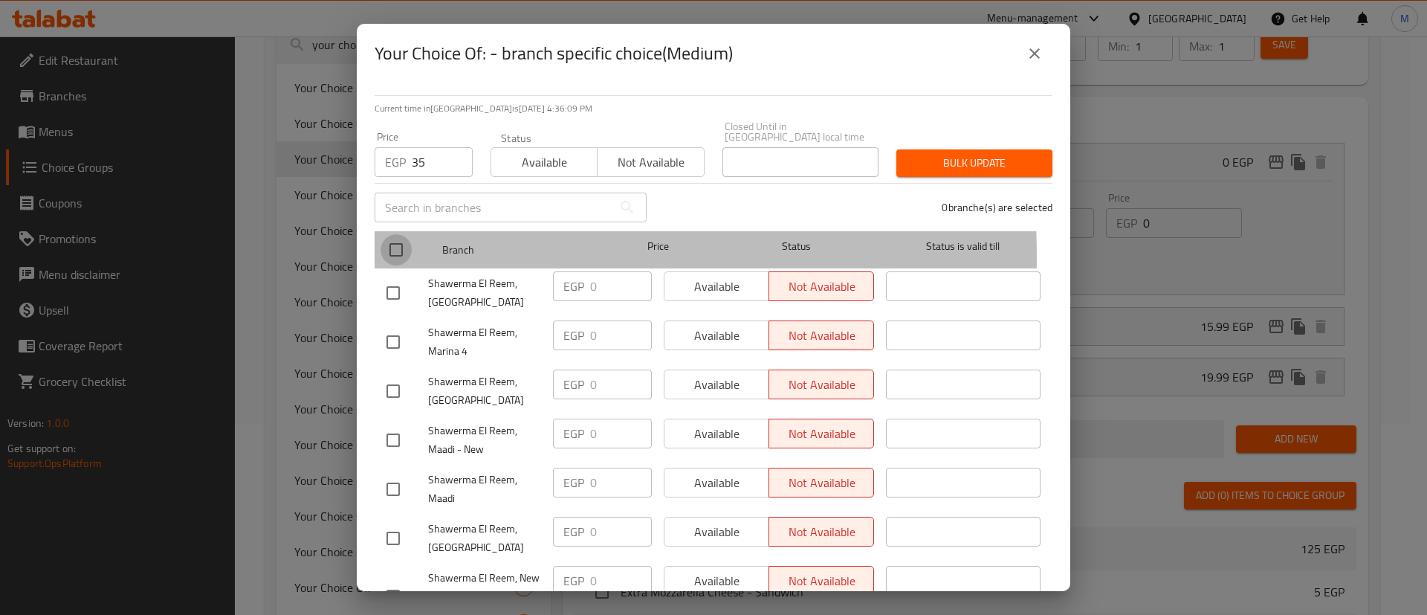
checkbox input "true"
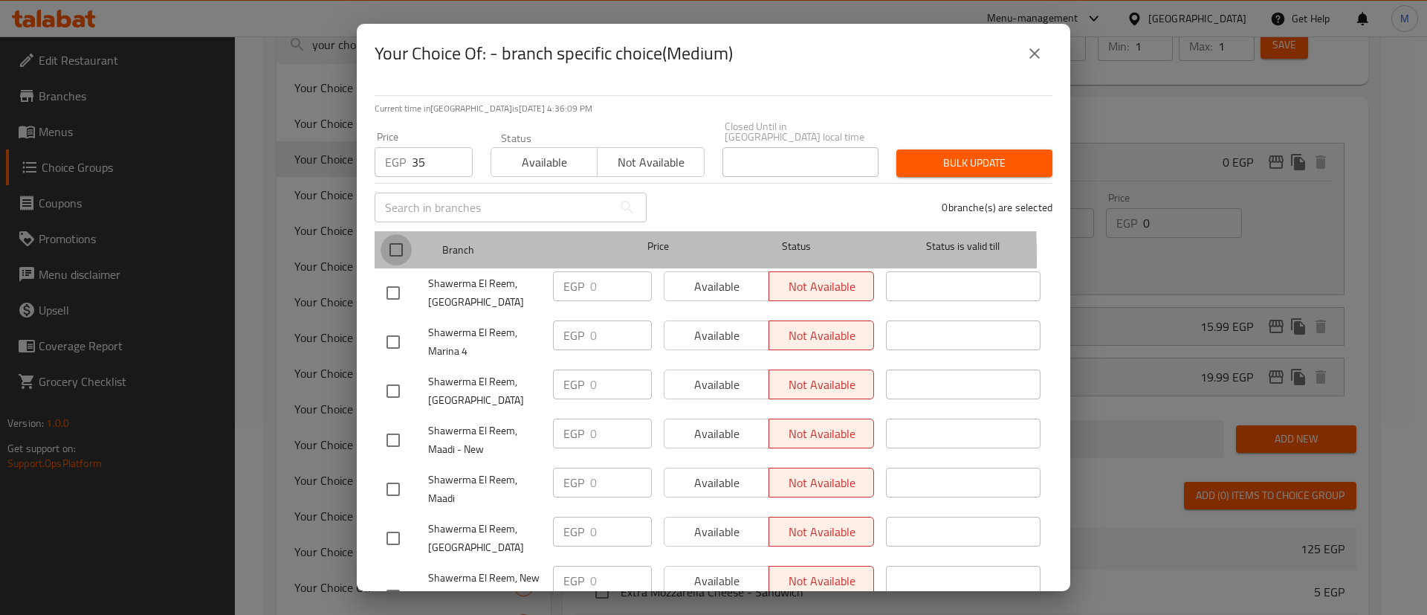
checkbox input "true"
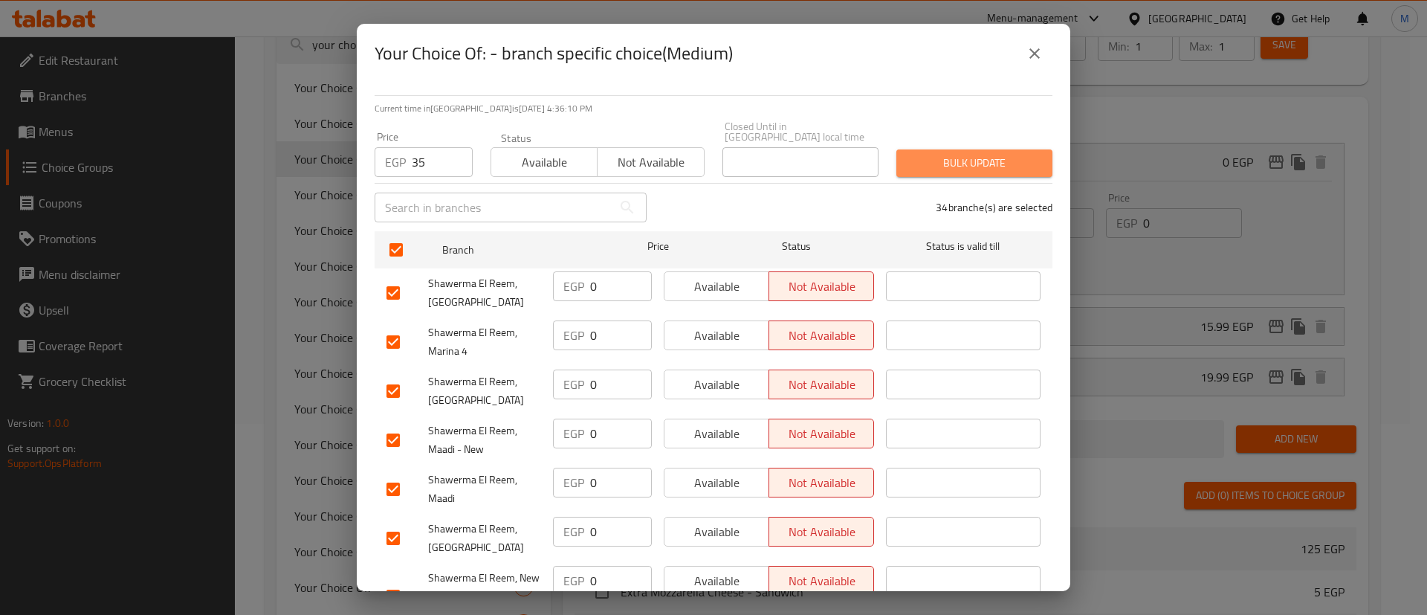
click at [1000, 154] on span "Bulk update" at bounding box center [974, 163] width 132 height 19
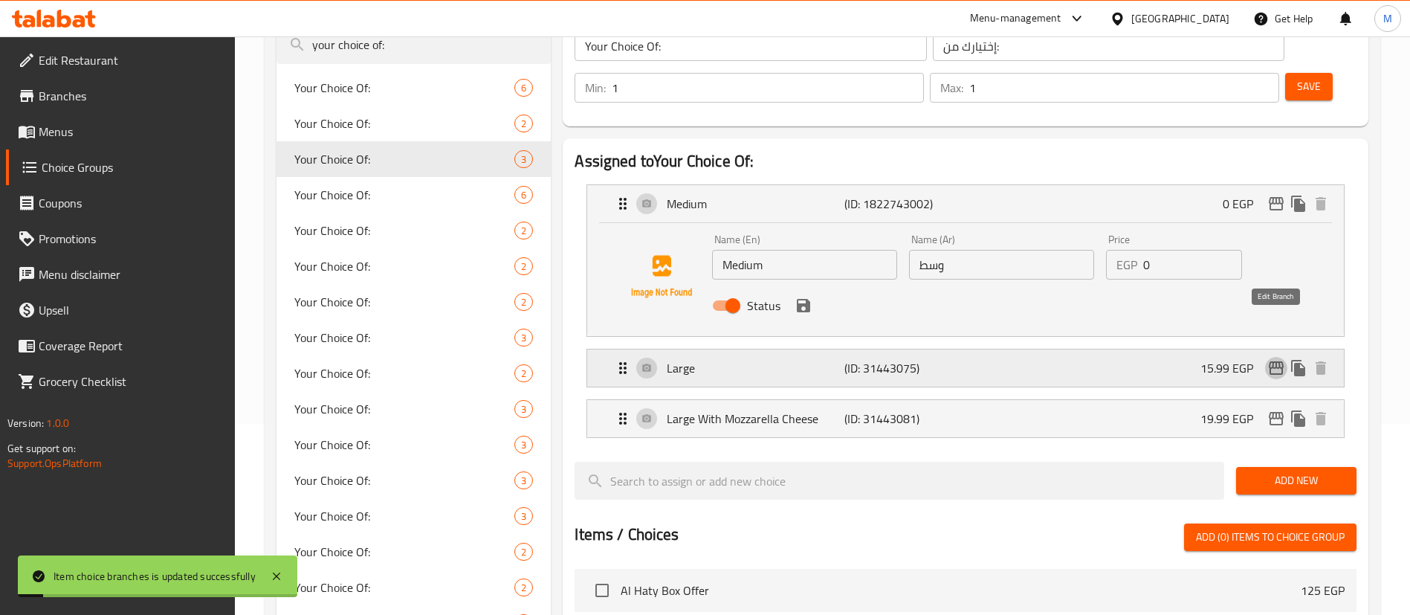
click at [1269, 361] on icon "edit" at bounding box center [1275, 367] width 15 height 13
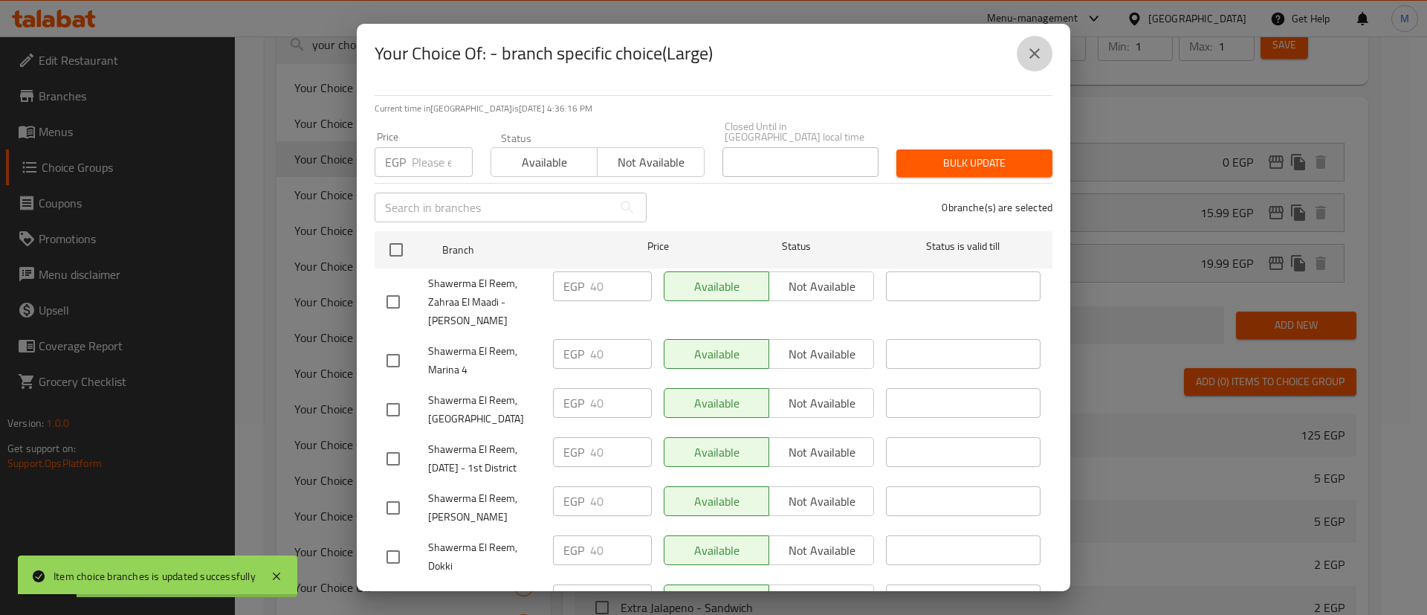
click at [1030, 58] on icon "close" at bounding box center [1034, 53] width 10 height 10
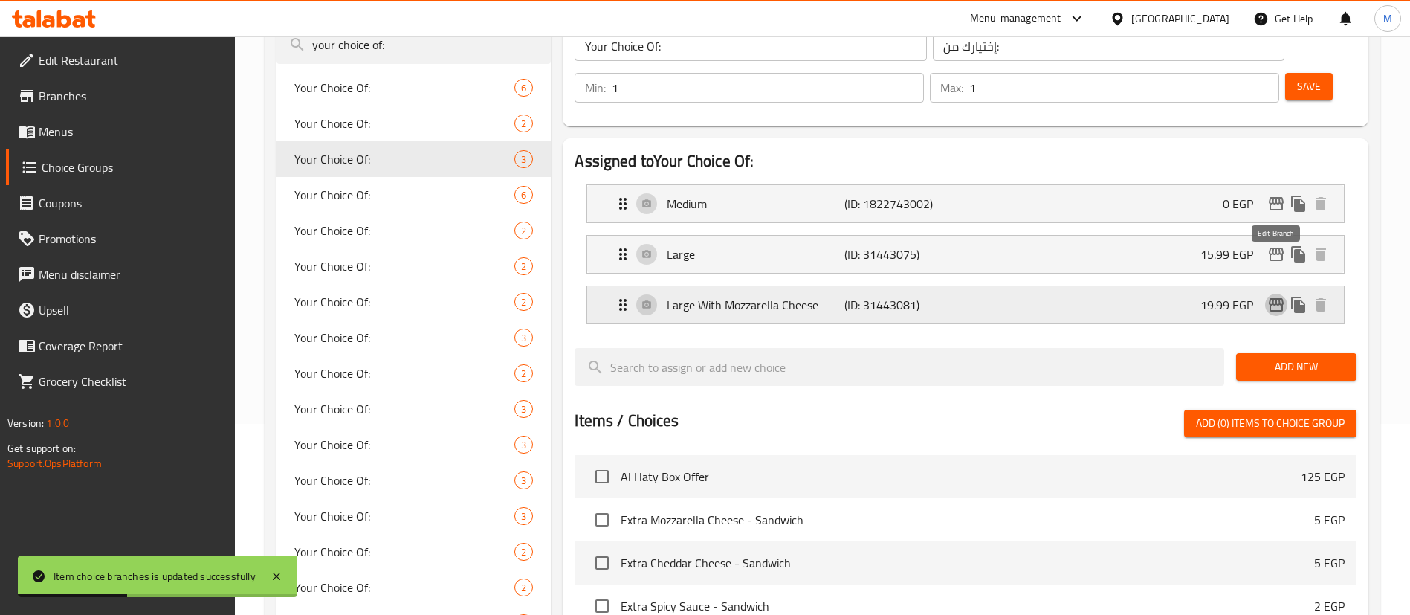
click at [1272, 296] on icon "edit" at bounding box center [1276, 305] width 18 height 18
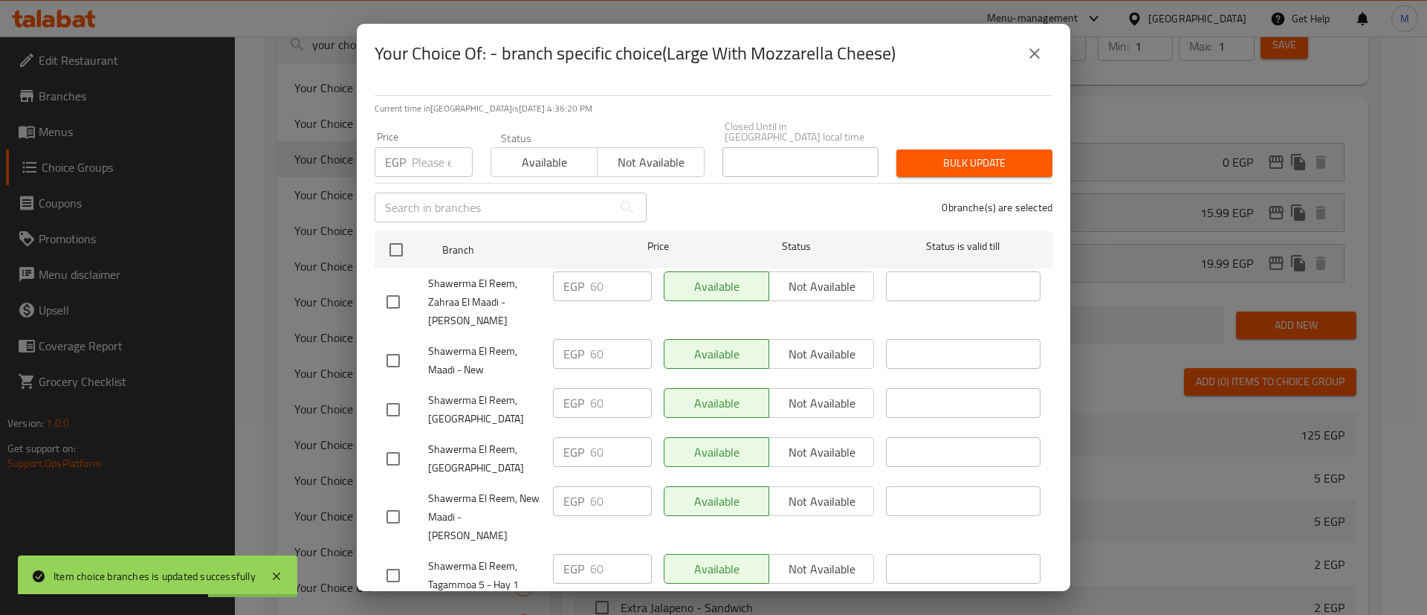
click at [1037, 49] on icon "close" at bounding box center [1034, 54] width 18 height 18
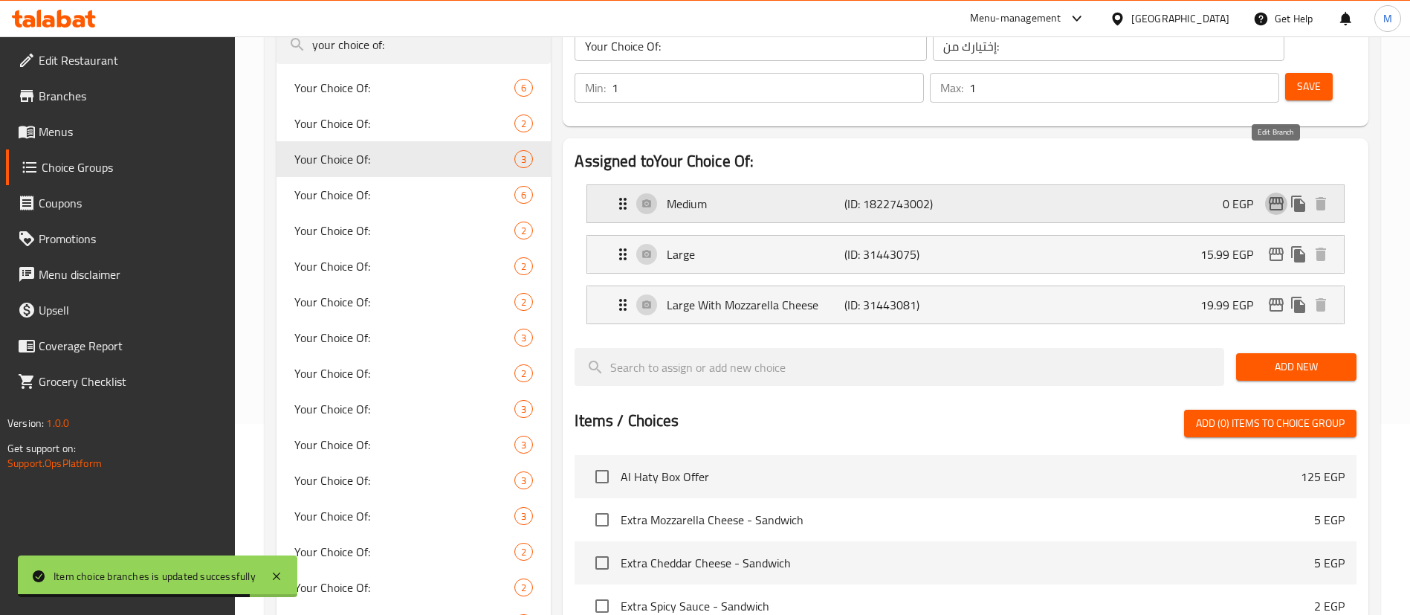
click at [1276, 195] on icon "edit" at bounding box center [1276, 204] width 18 height 18
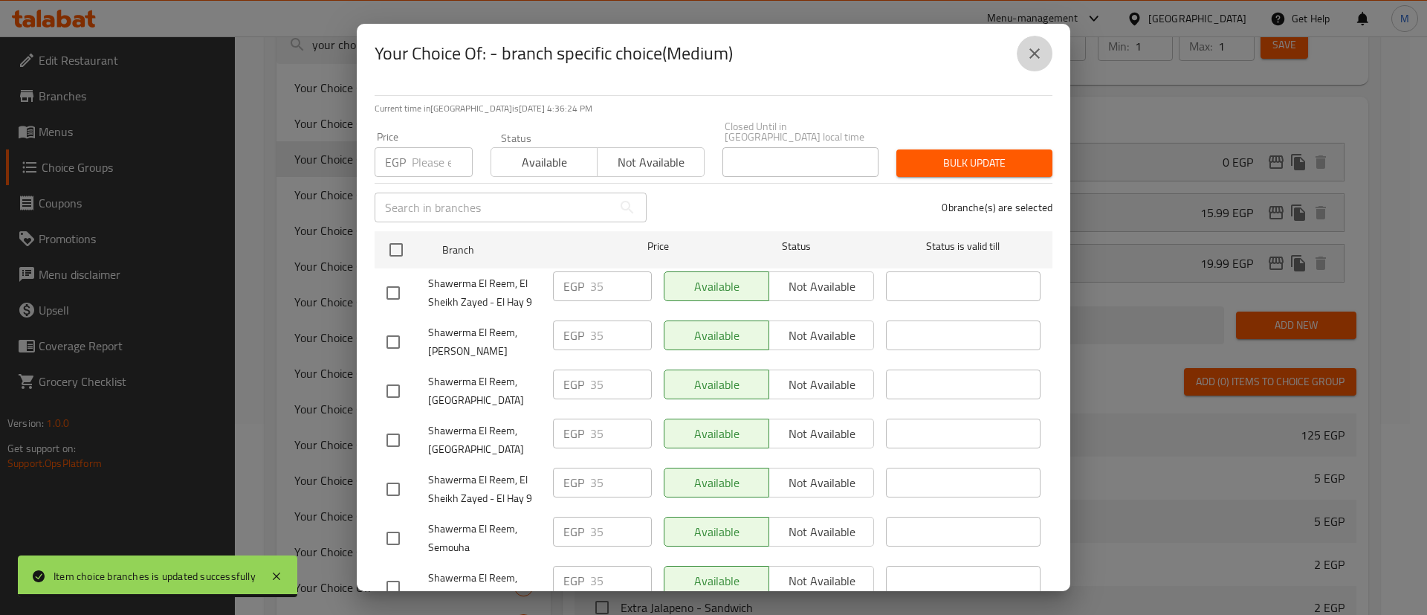
click at [1029, 59] on icon "close" at bounding box center [1034, 54] width 18 height 18
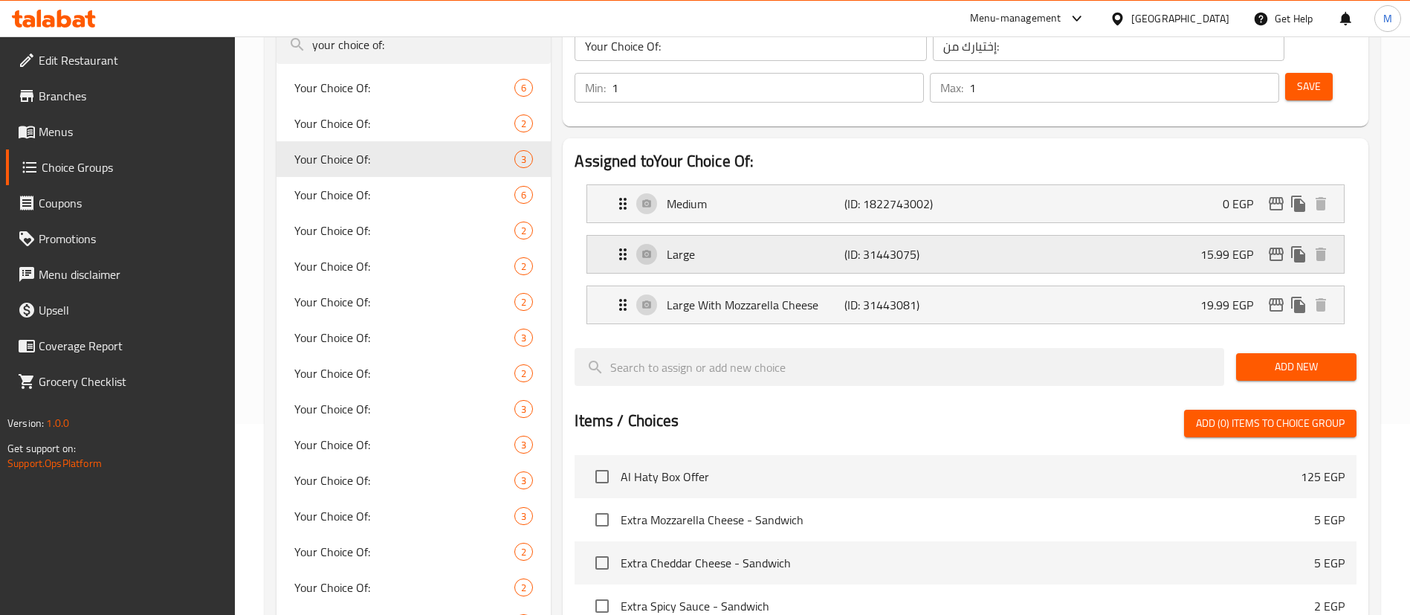
click at [1124, 236] on div "Large (ID: 31443075) 15.99 EGP" at bounding box center [970, 254] width 712 height 37
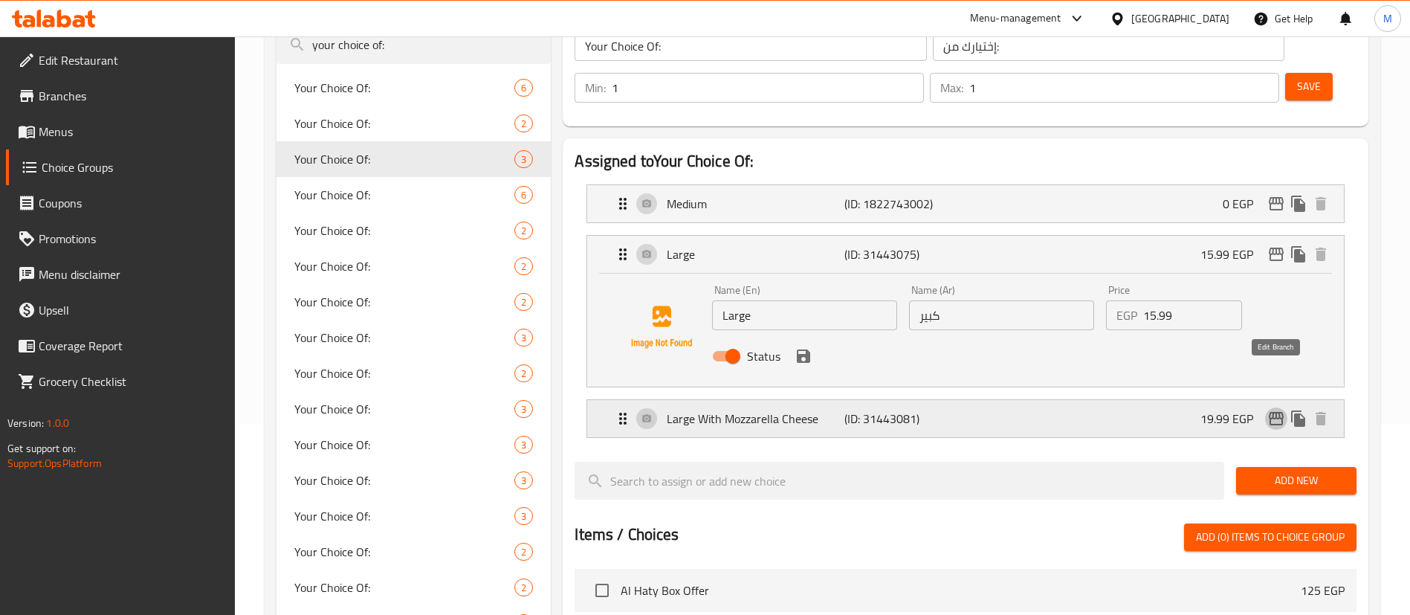
click at [1276, 412] on icon "edit" at bounding box center [1275, 418] width 15 height 13
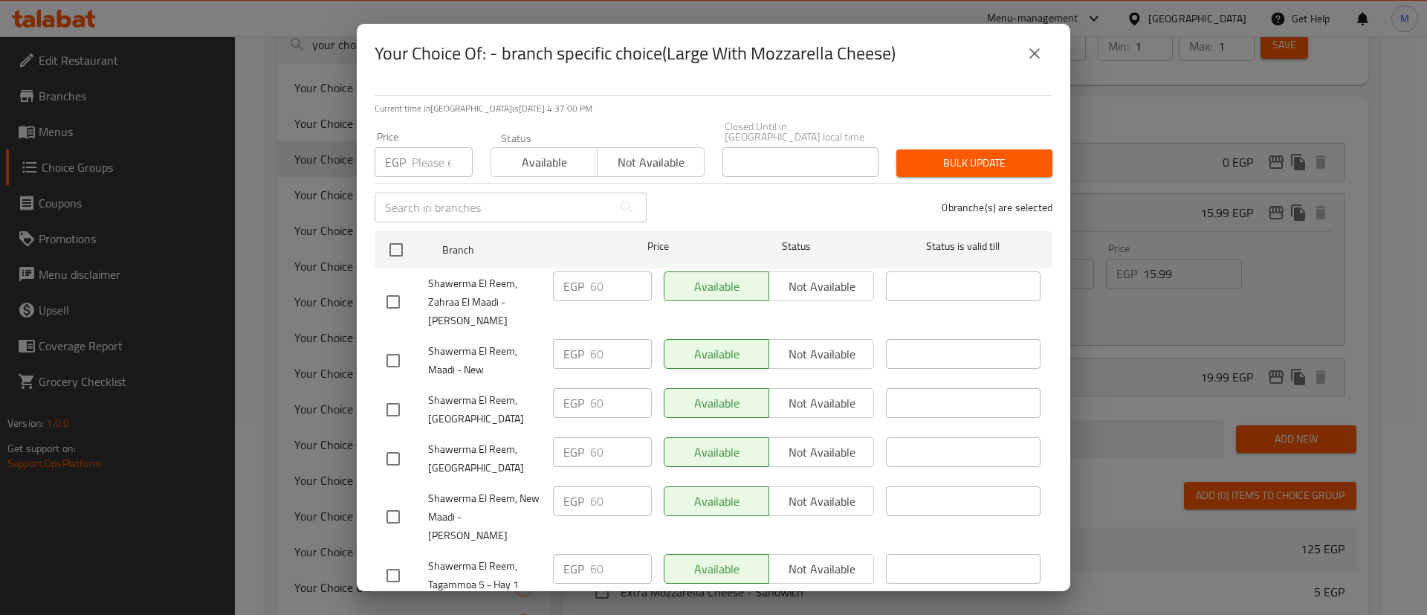
click at [1042, 54] on icon "close" at bounding box center [1034, 54] width 18 height 18
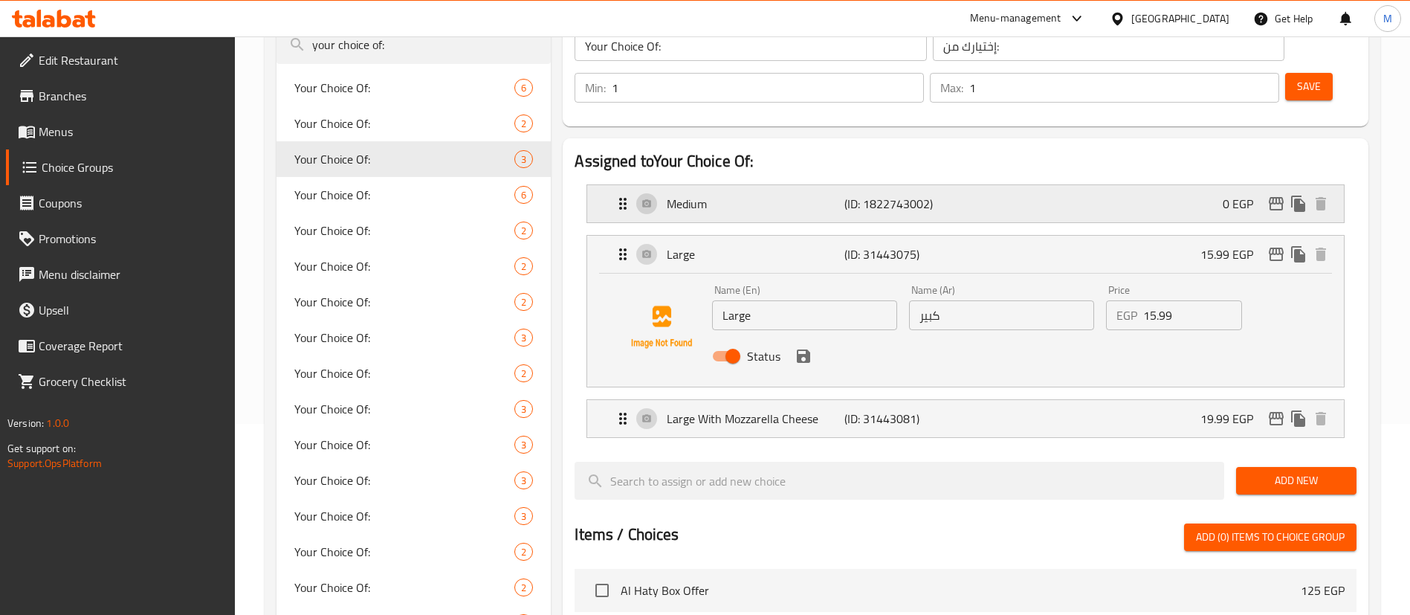
click at [1007, 185] on div "Medium (ID: 1822743002) 0 EGP" at bounding box center [970, 203] width 712 height 37
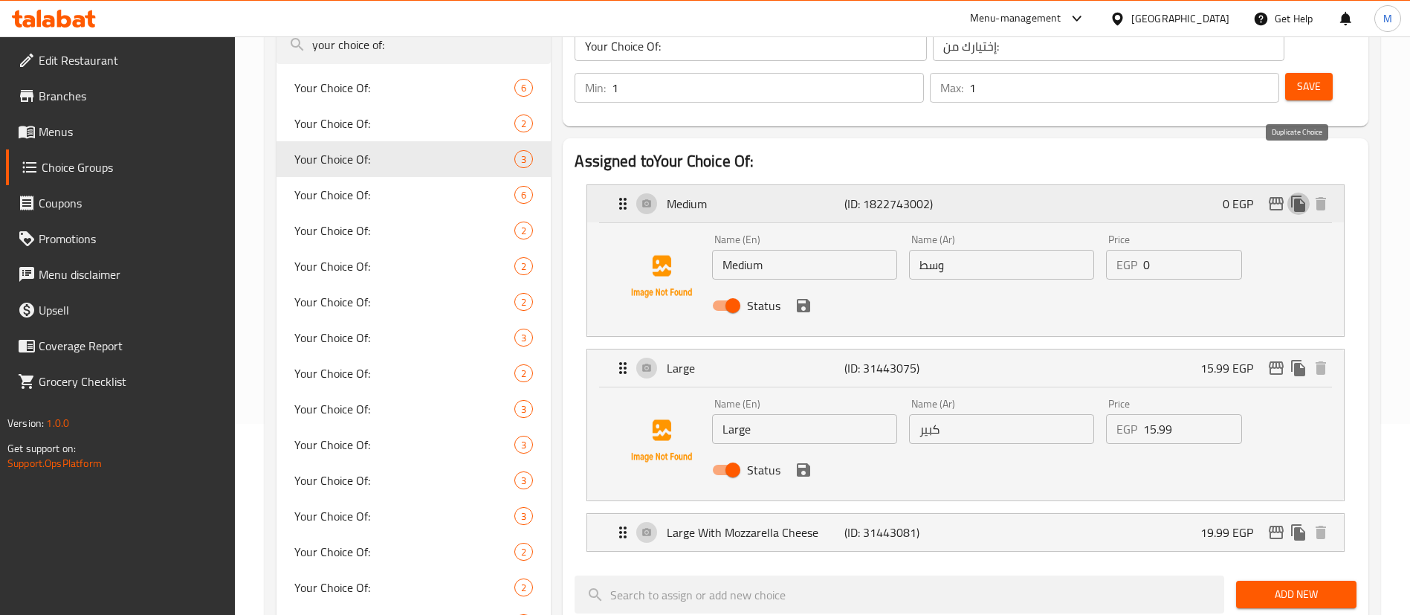
click at [1298, 195] on icon "duplicate" at bounding box center [1298, 203] width 14 height 16
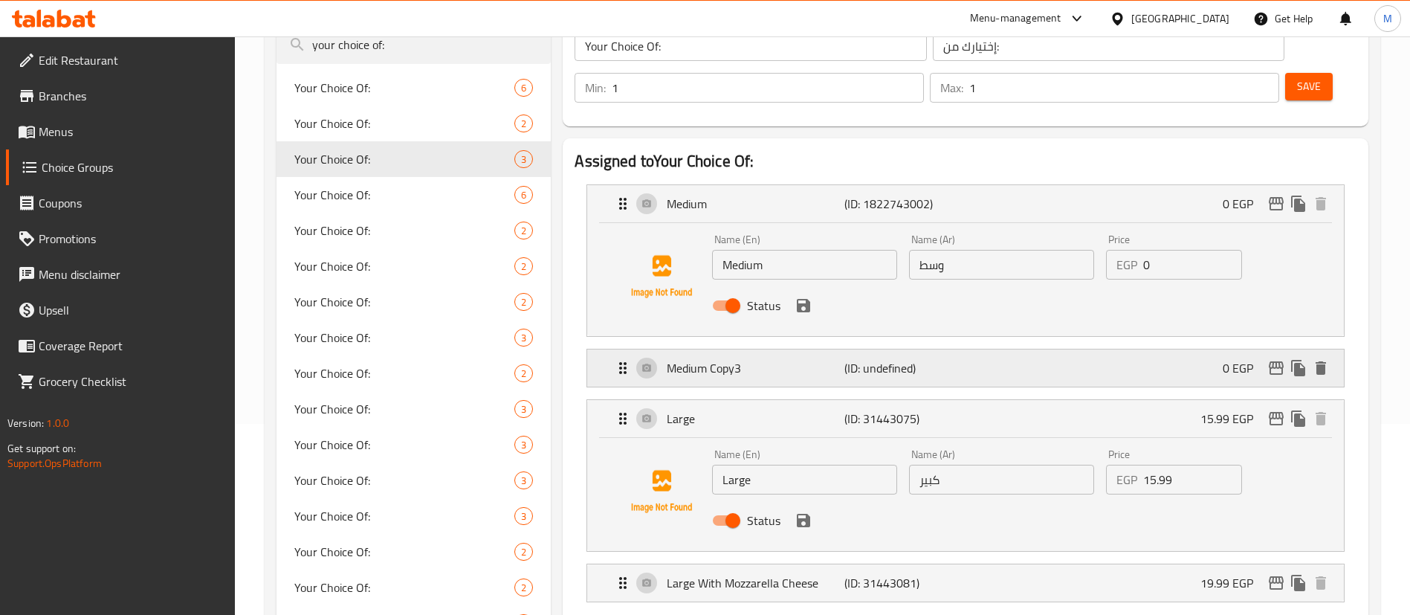
click at [867, 359] on p "(ID: undefined)" at bounding box center [903, 368] width 118 height 18
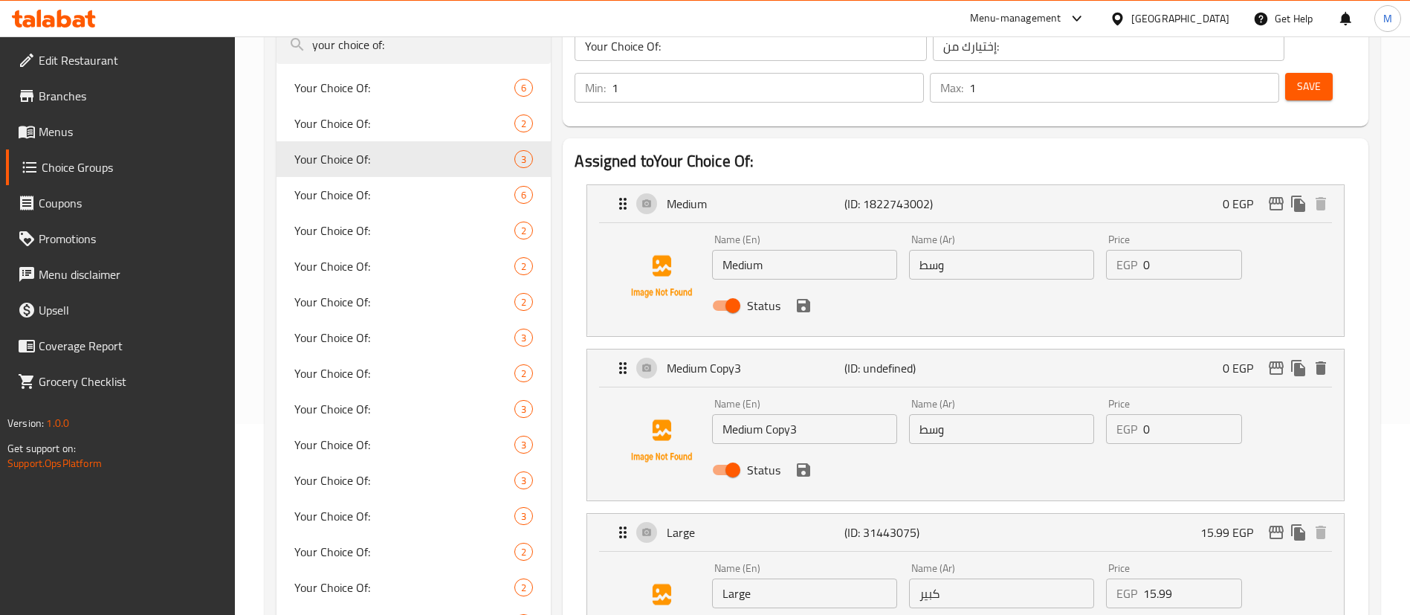
click at [802, 414] on input "Medium Copy3" at bounding box center [804, 429] width 185 height 30
type input "Medium With Mozzarella"
click at [1019, 414] on input "وسط" at bounding box center [1001, 429] width 185 height 30
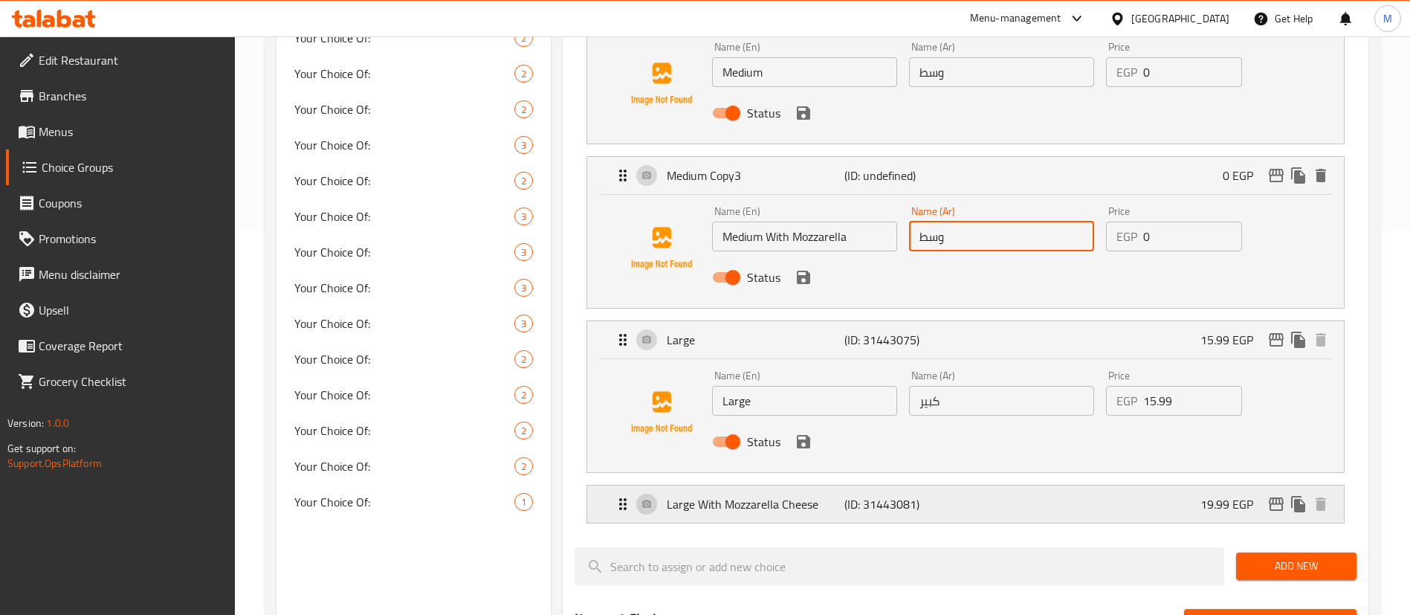
click at [945, 495] on p "(ID: 31443081)" at bounding box center [903, 504] width 118 height 18
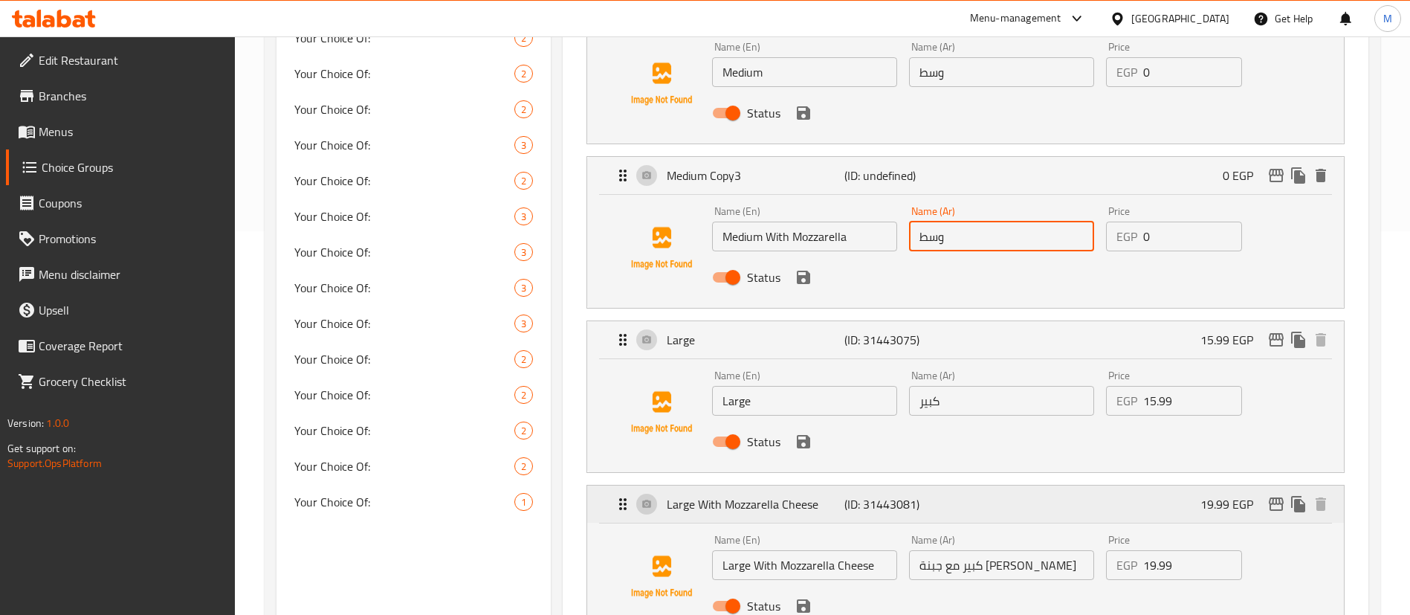
scroll to position [394, 0]
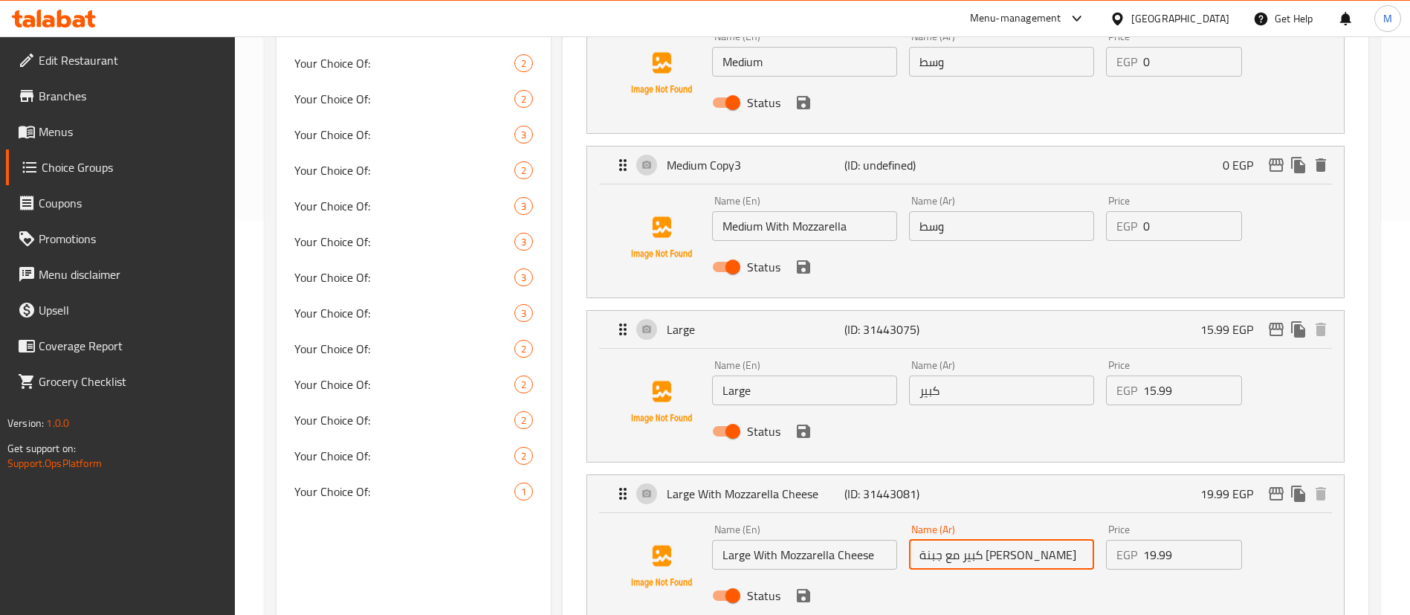
drag, startPoint x: 918, startPoint y: 519, endPoint x: 1002, endPoint y: 514, distance: 84.8
click at [1002, 539] on input "كبير مع جبنة [PERSON_NAME]" at bounding box center [1001, 554] width 185 height 30
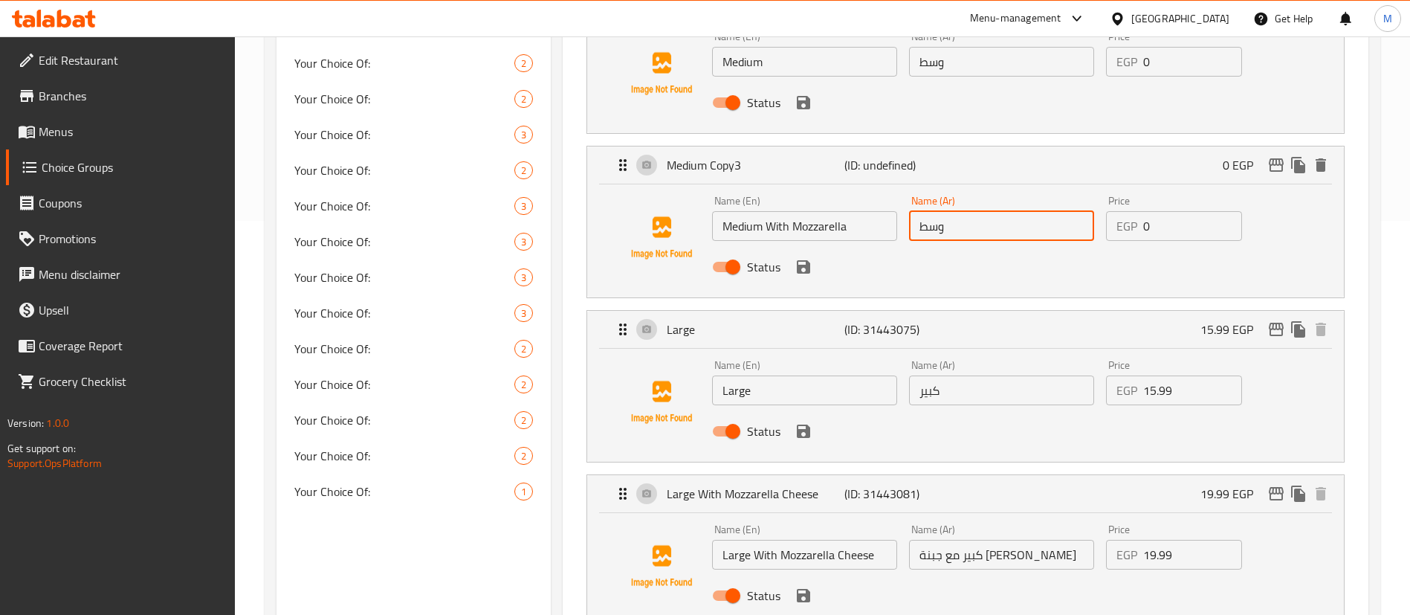
click at [980, 211] on input "وسط" at bounding box center [1001, 226] width 185 height 30
paste input "مع جبنة موتزاريلا"
type input "وسط مع جبنة موتزاريلا"
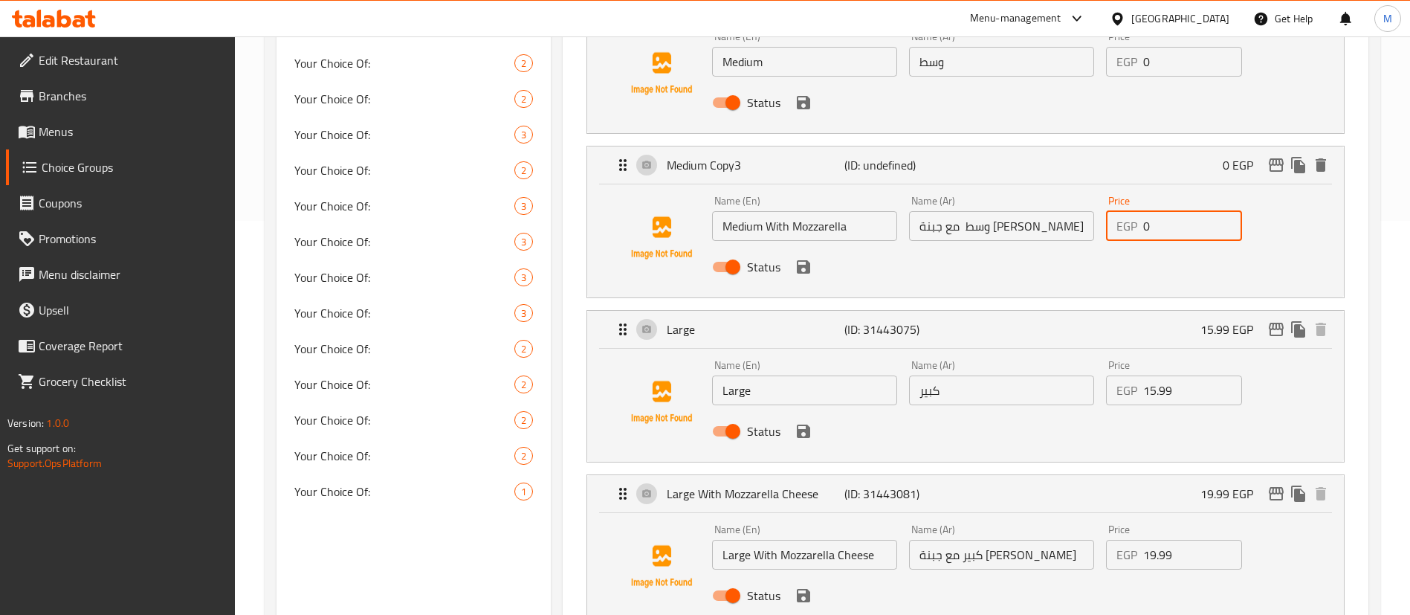
click at [1177, 211] on input "0" at bounding box center [1192, 226] width 99 height 30
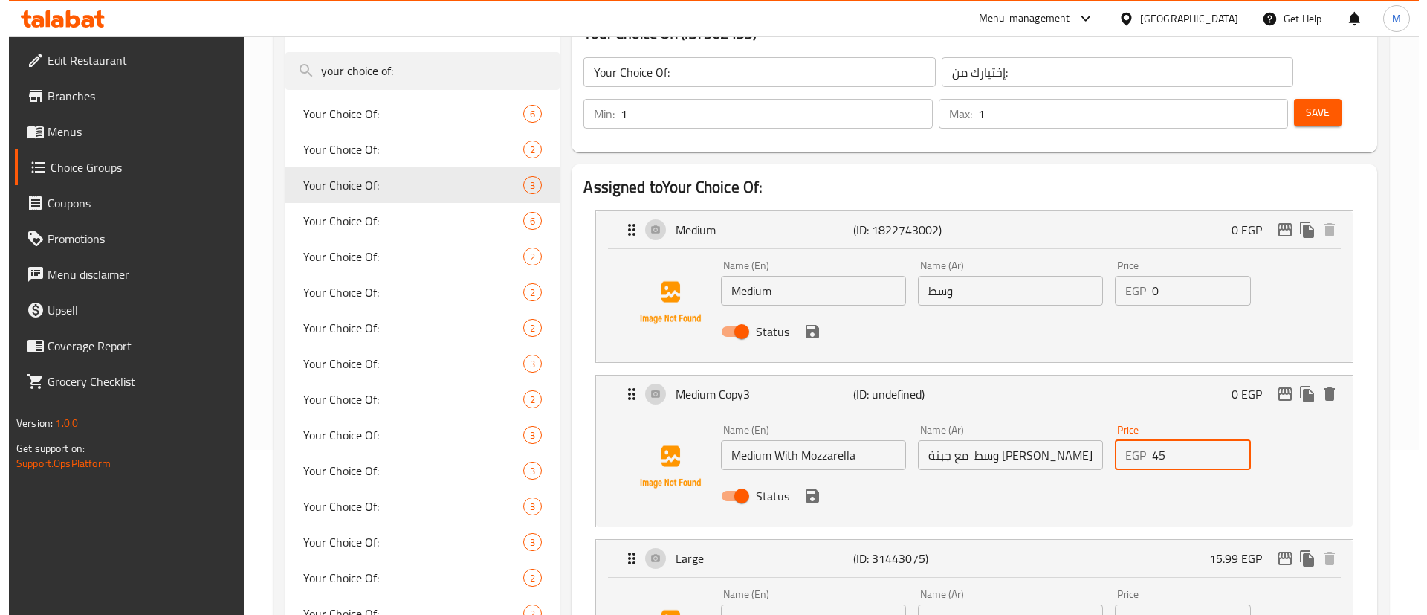
scroll to position [169, 0]
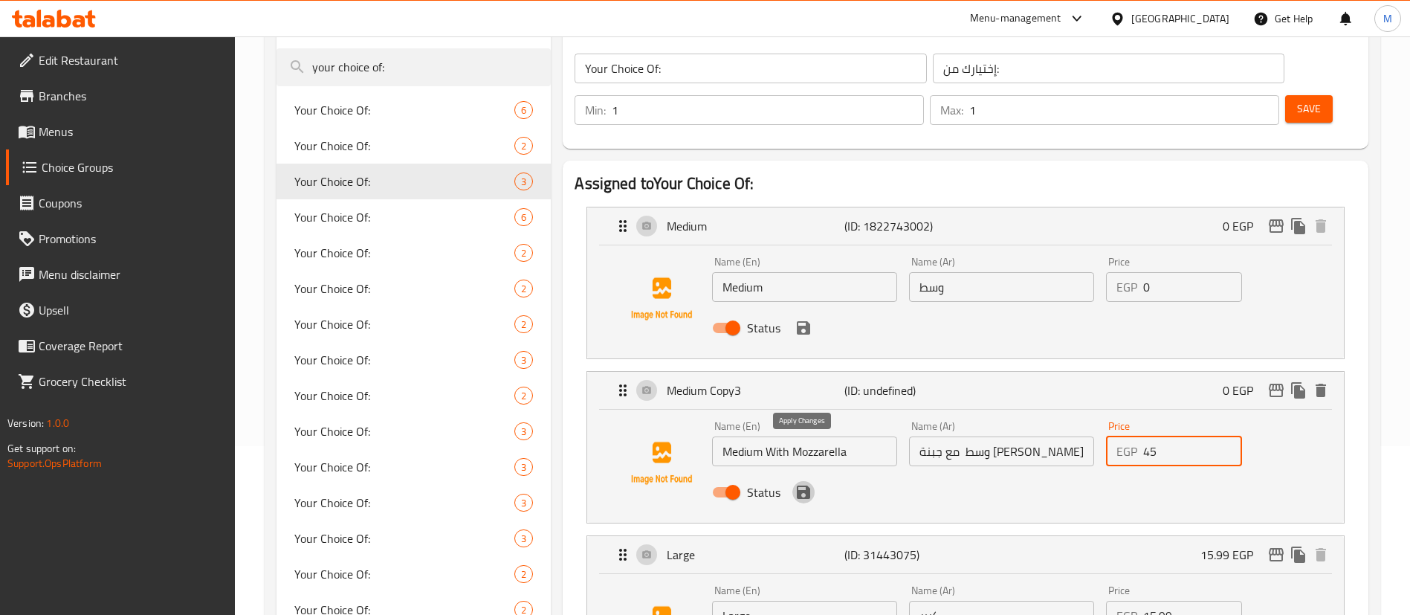
click at [807, 485] on icon "save" at bounding box center [803, 491] width 13 height 13
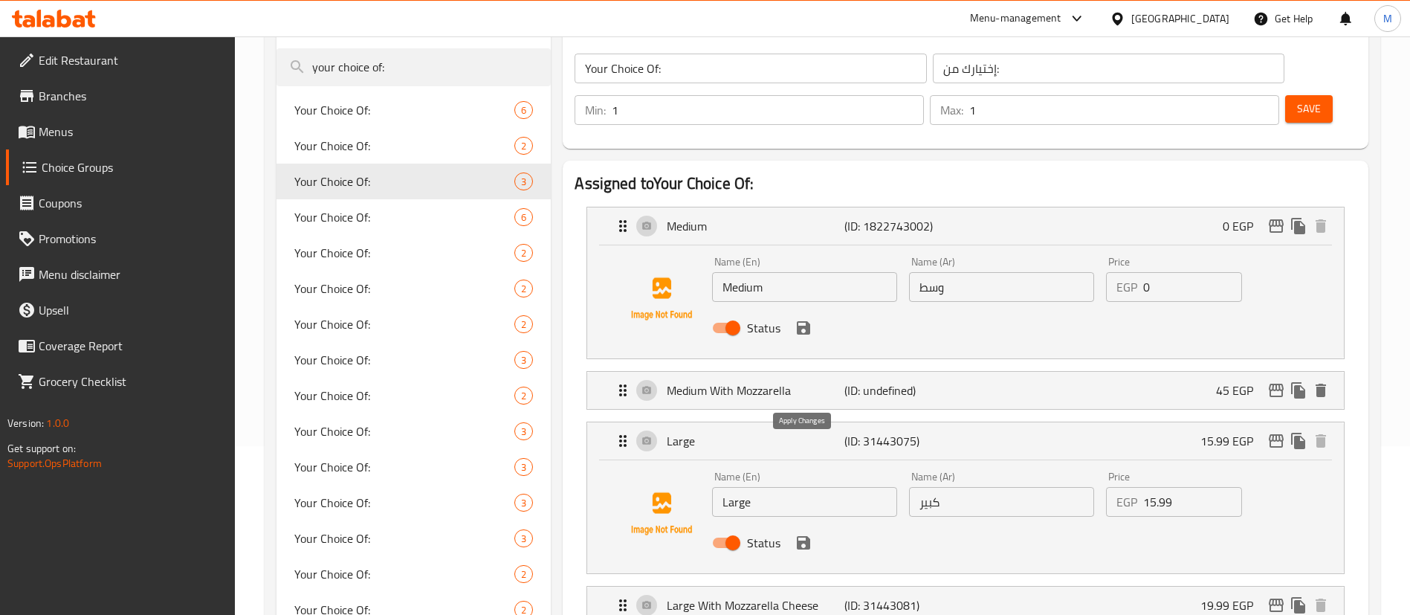
type input "45"
click at [811, 319] on icon "save" at bounding box center [803, 328] width 18 height 18
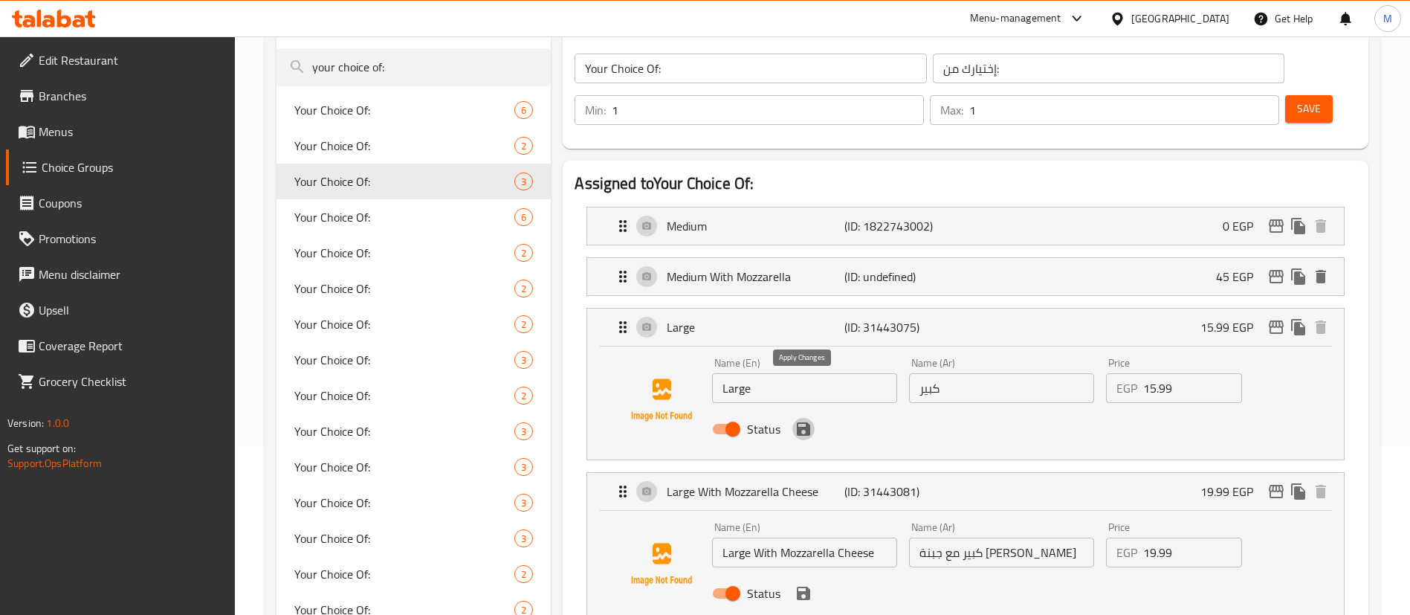
click at [812, 418] on button "save" at bounding box center [803, 429] width 22 height 22
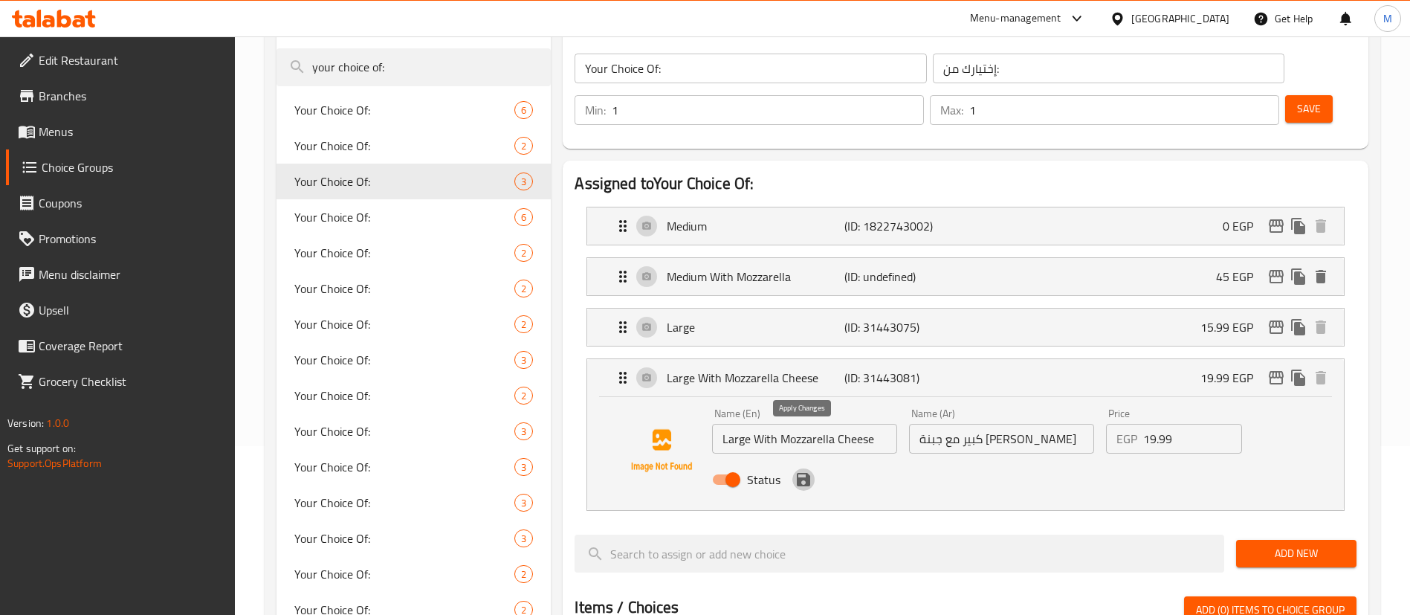
click at [803, 473] on icon "save" at bounding box center [803, 479] width 13 height 13
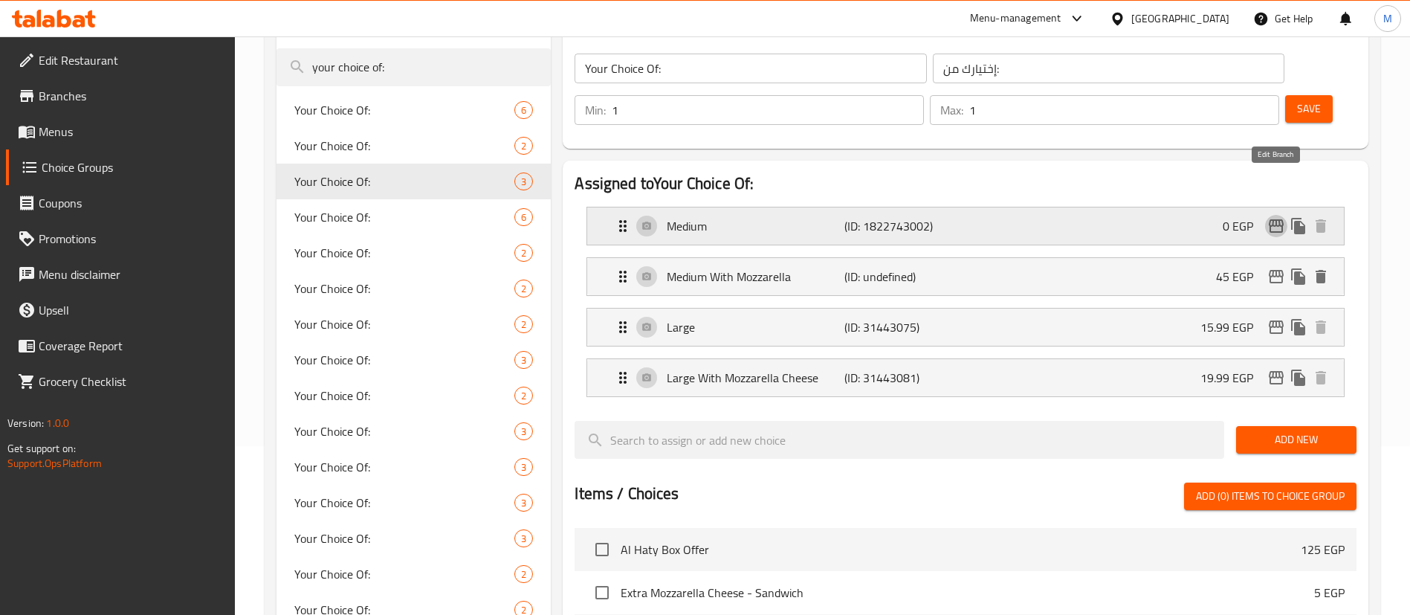
click at [1278, 219] on icon "edit" at bounding box center [1275, 225] width 15 height 13
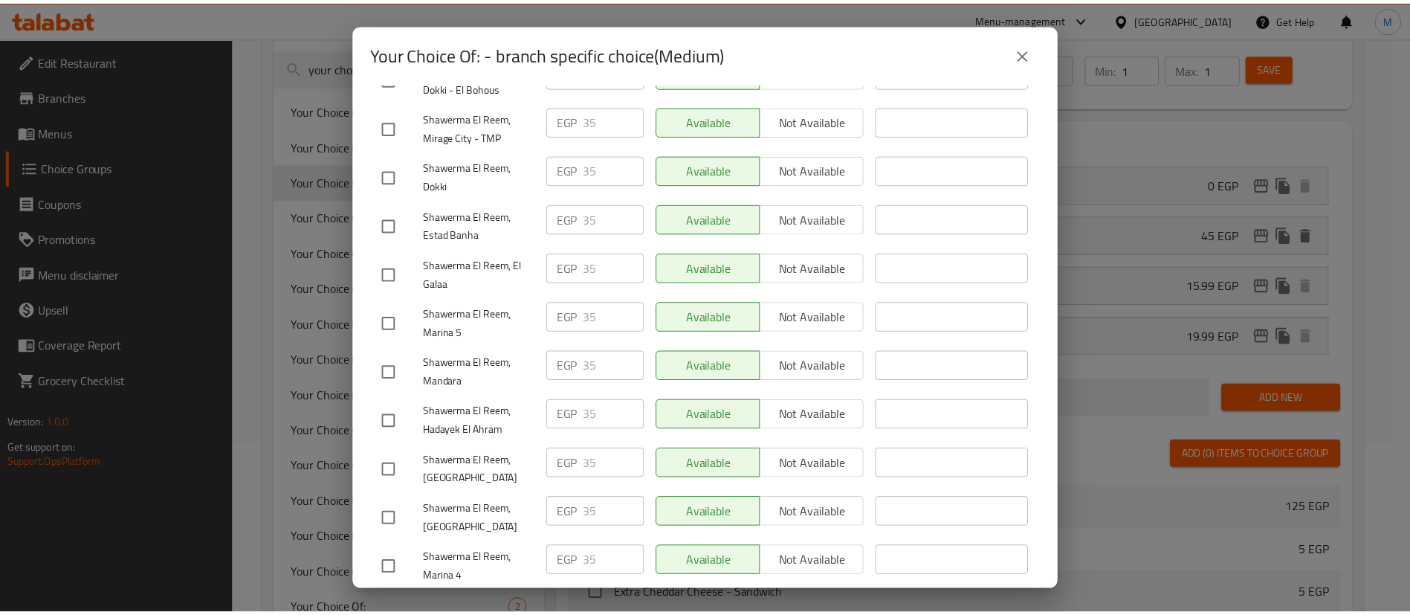
scroll to position [1056, 0]
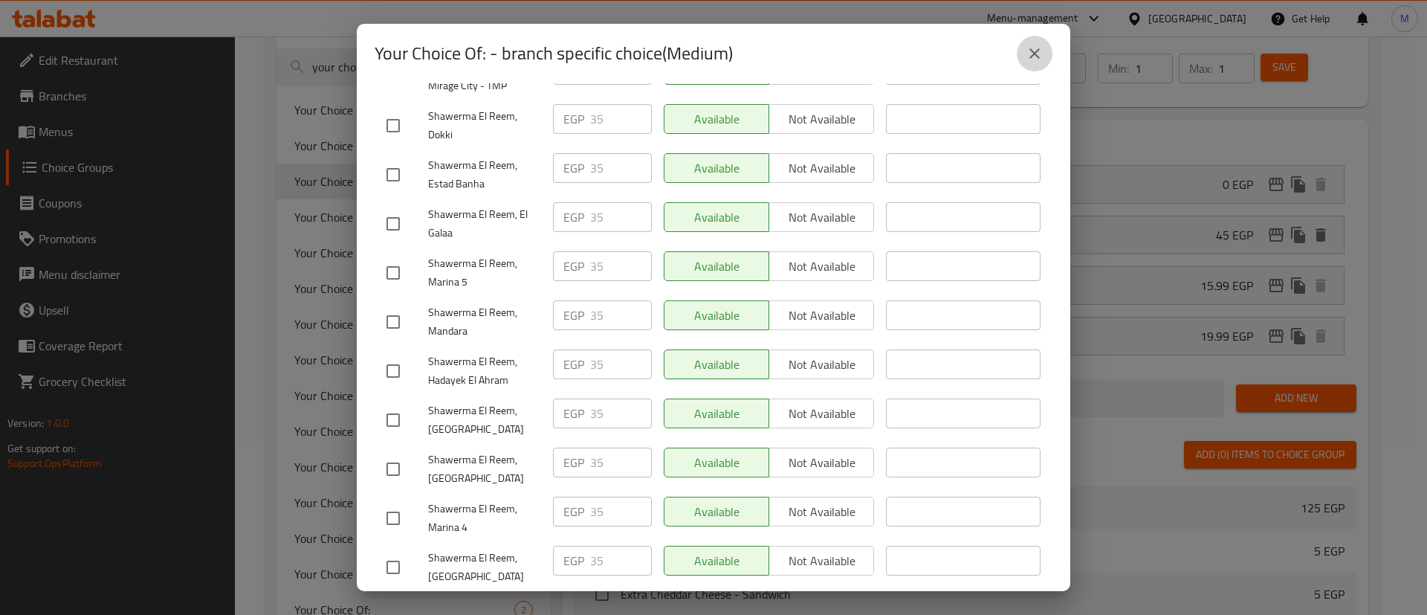
click at [1040, 55] on icon "close" at bounding box center [1034, 54] width 18 height 18
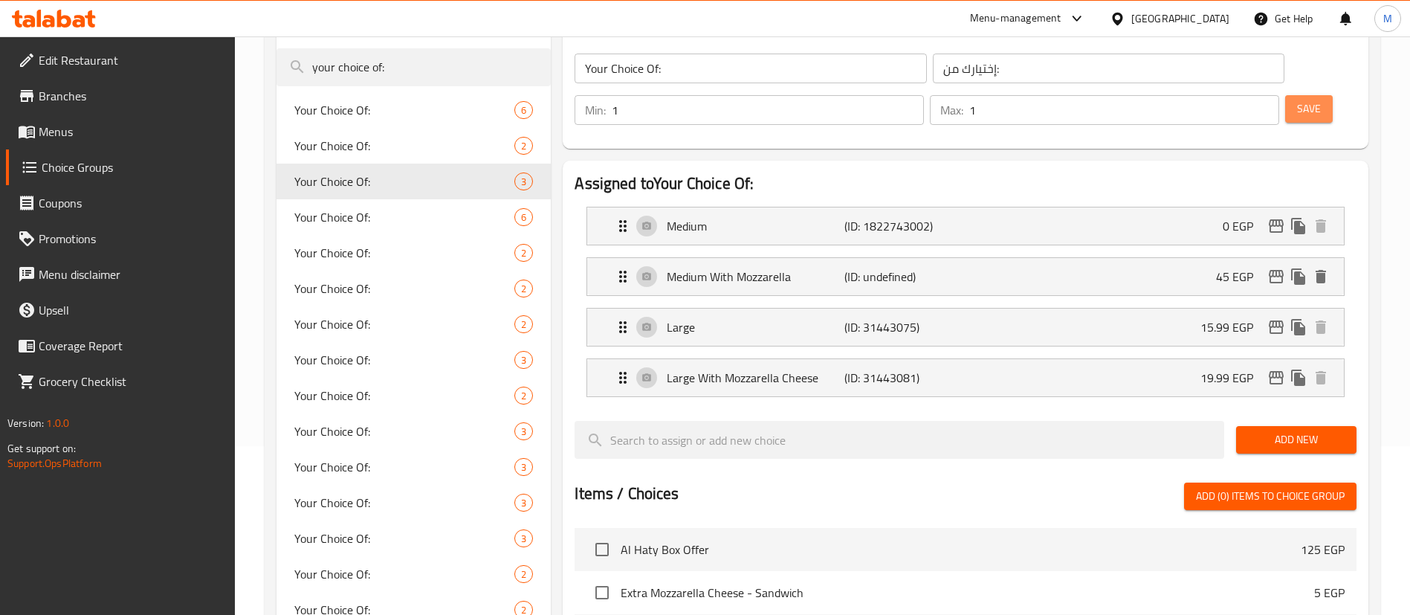
click at [1297, 100] on span "Save" at bounding box center [1309, 109] width 24 height 19
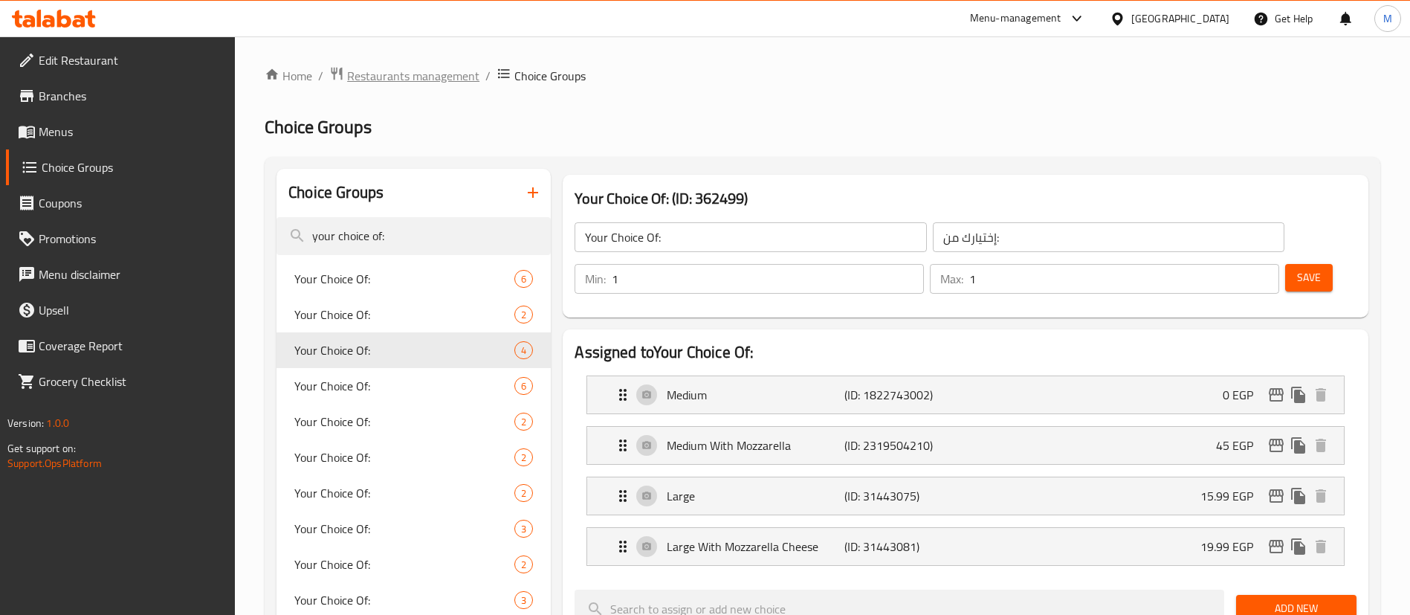
click at [428, 83] on span "Restaurants management" at bounding box center [413, 76] width 132 height 18
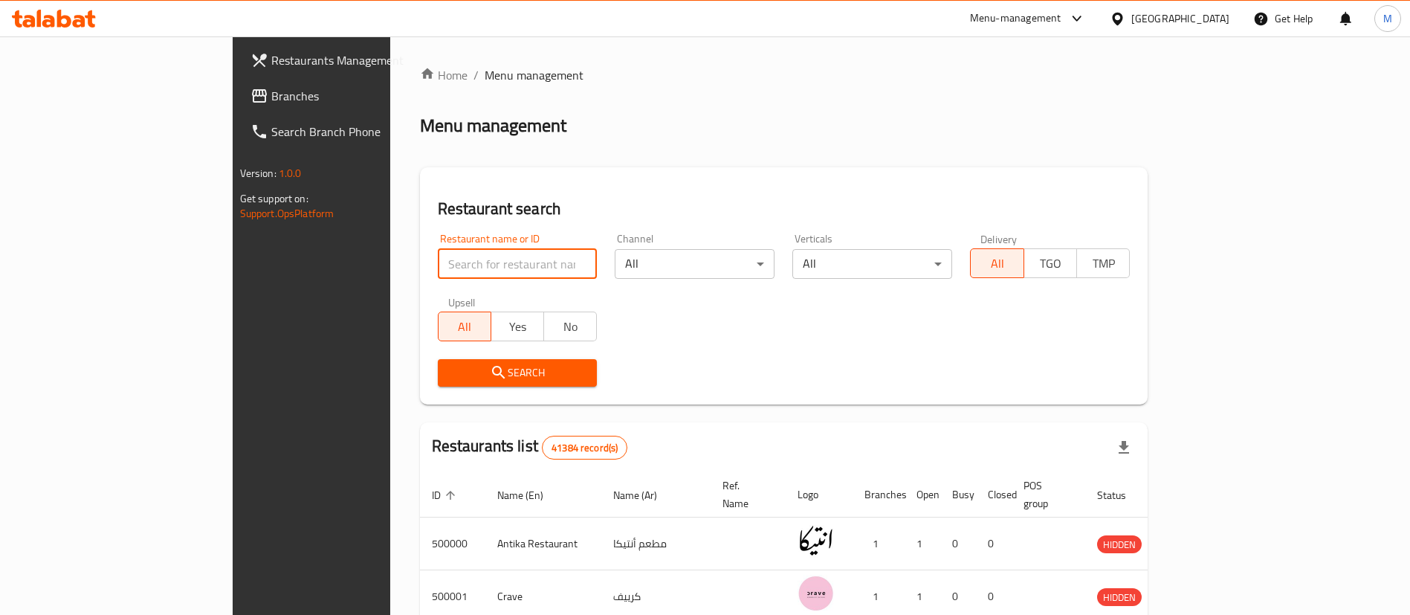
click at [444, 271] on input "search" at bounding box center [518, 264] width 160 height 30
type input "pizza king"
click button "Search" at bounding box center [518, 372] width 160 height 27
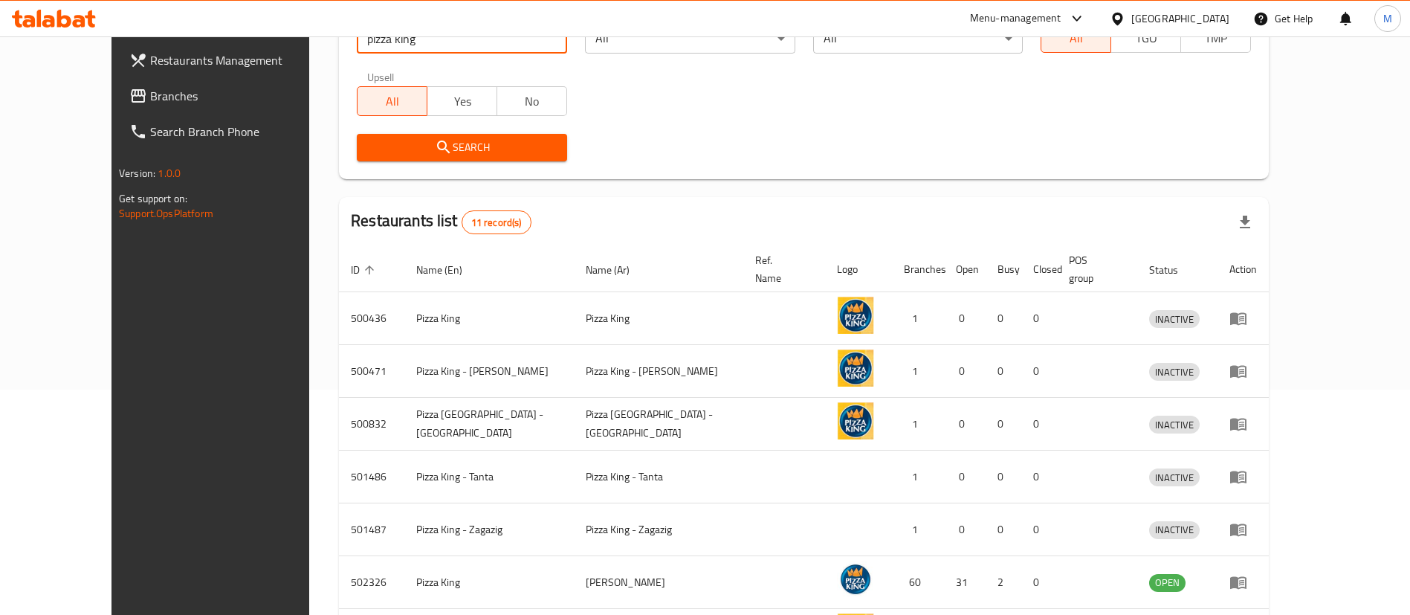
scroll to position [327, 0]
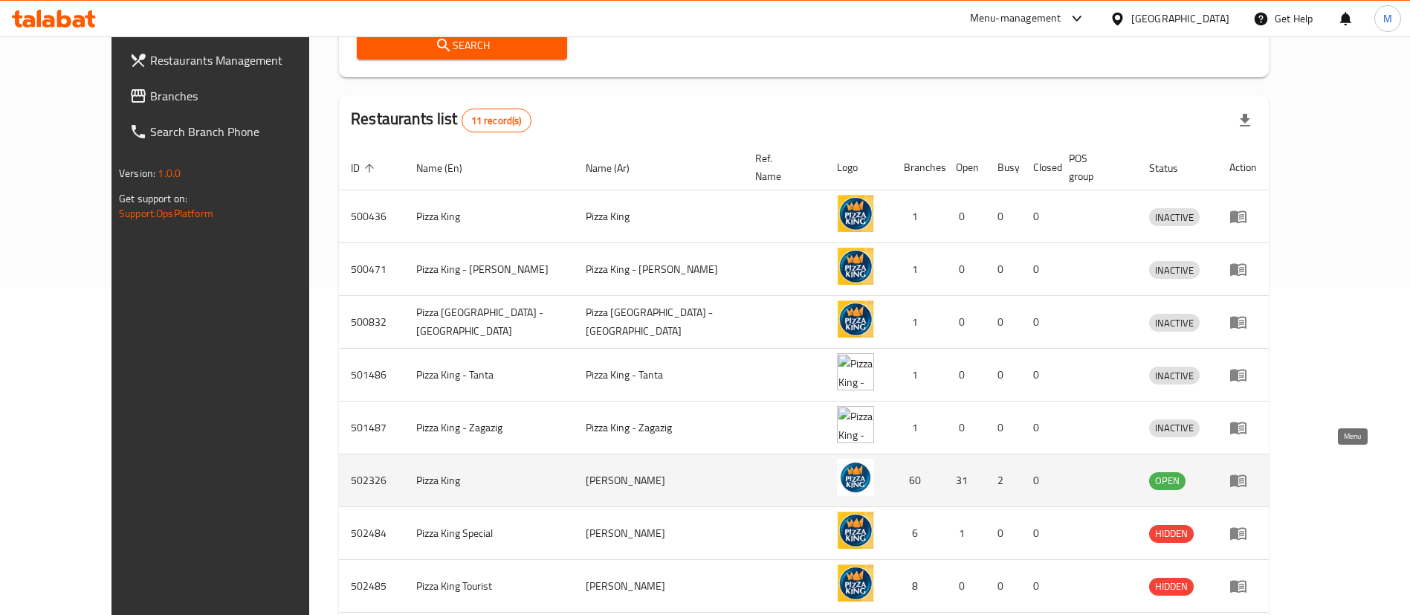
click at [1257, 471] on link "enhanced table" at bounding box center [1242, 480] width 27 height 18
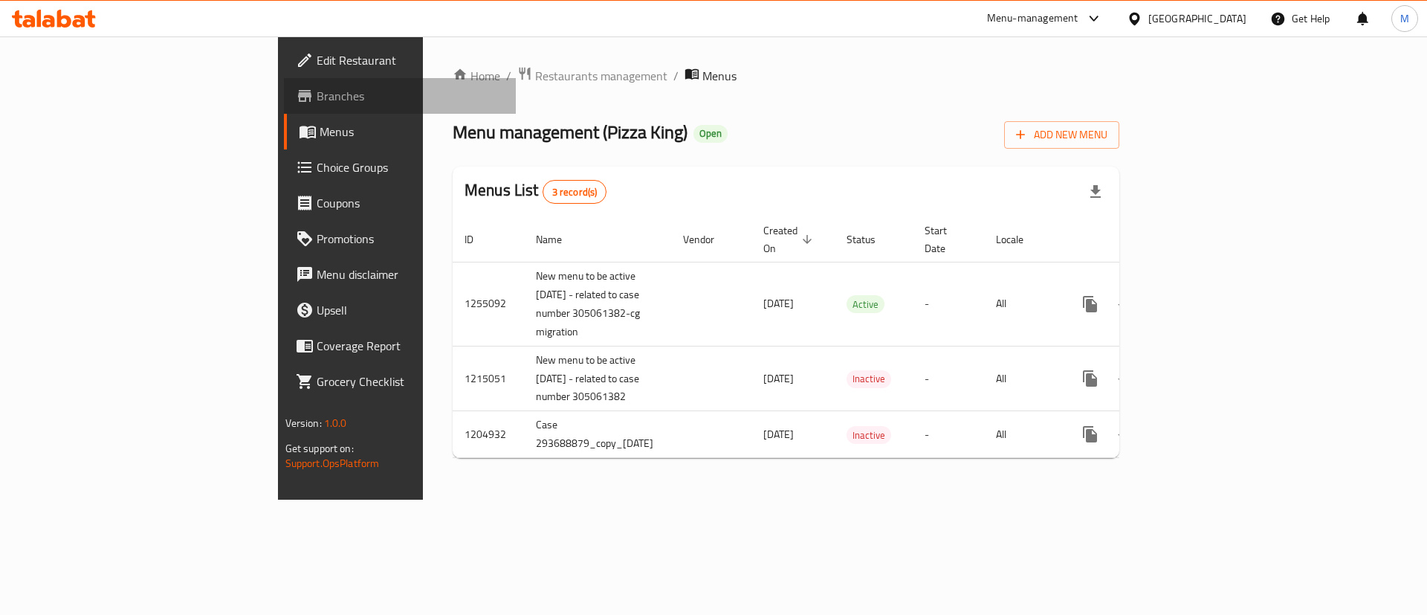
click at [317, 98] on span "Branches" at bounding box center [411, 96] width 188 height 18
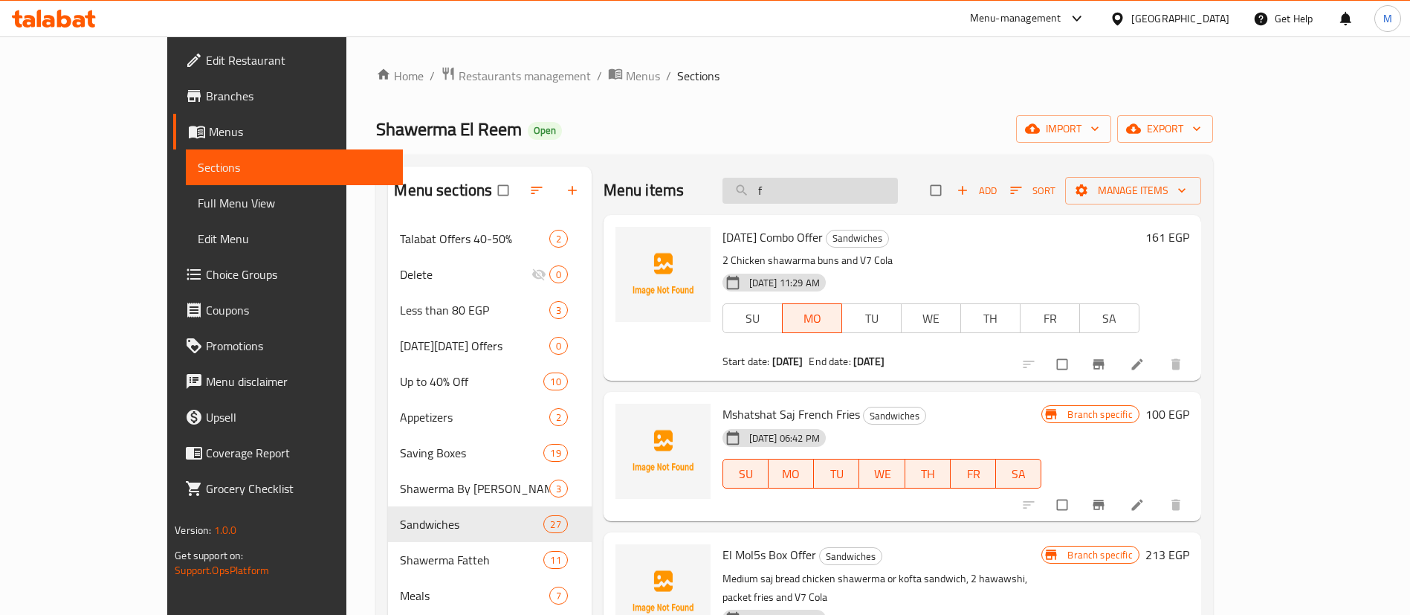
click at [858, 187] on input "f" at bounding box center [809, 191] width 175 height 26
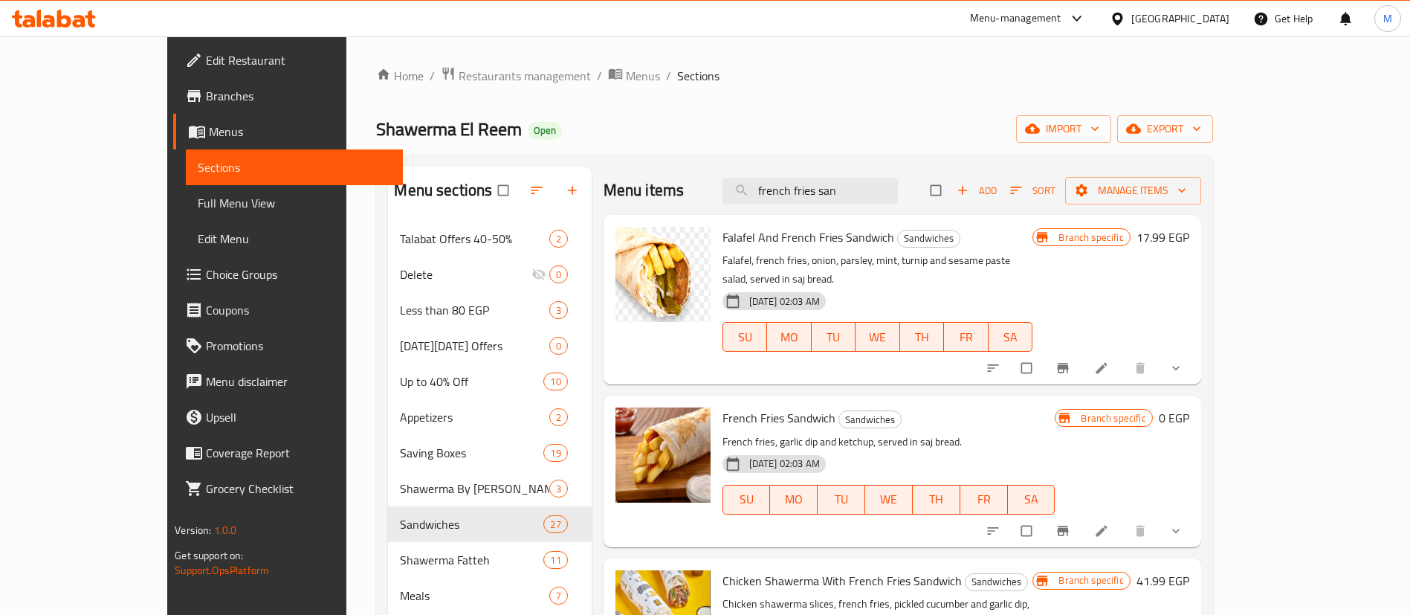
scroll to position [56, 0]
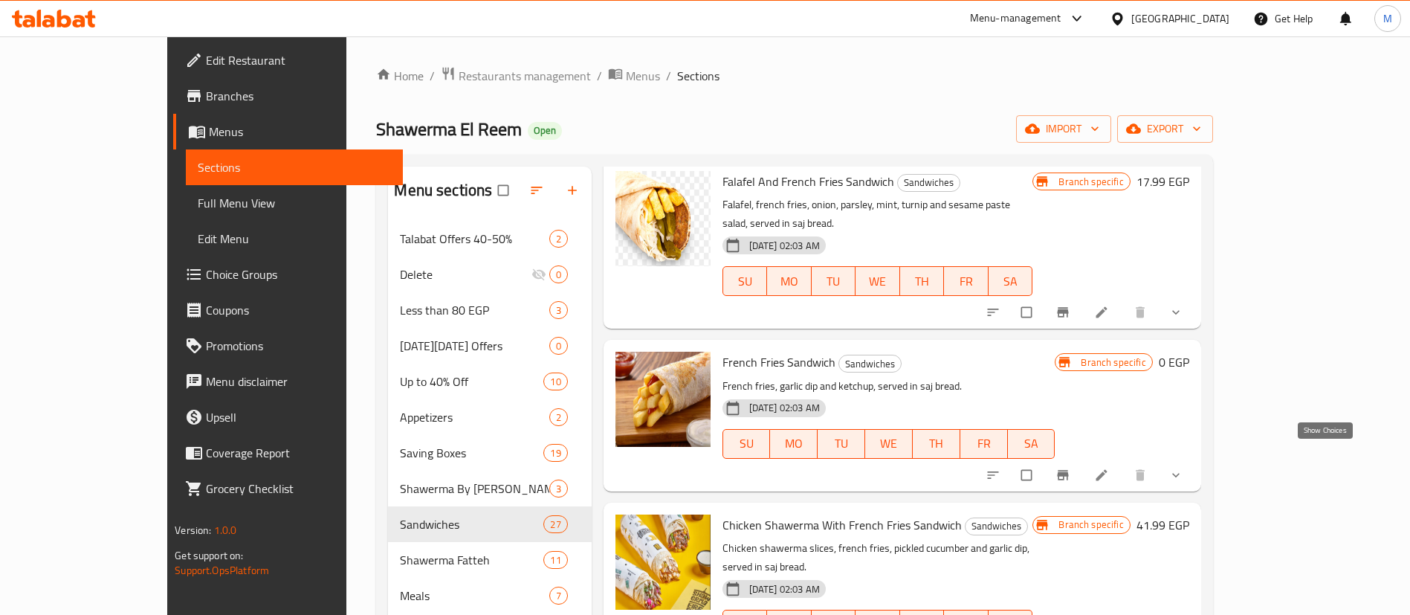
type input "french fries san"
click at [1183, 467] on icon "show more" at bounding box center [1175, 474] width 15 height 15
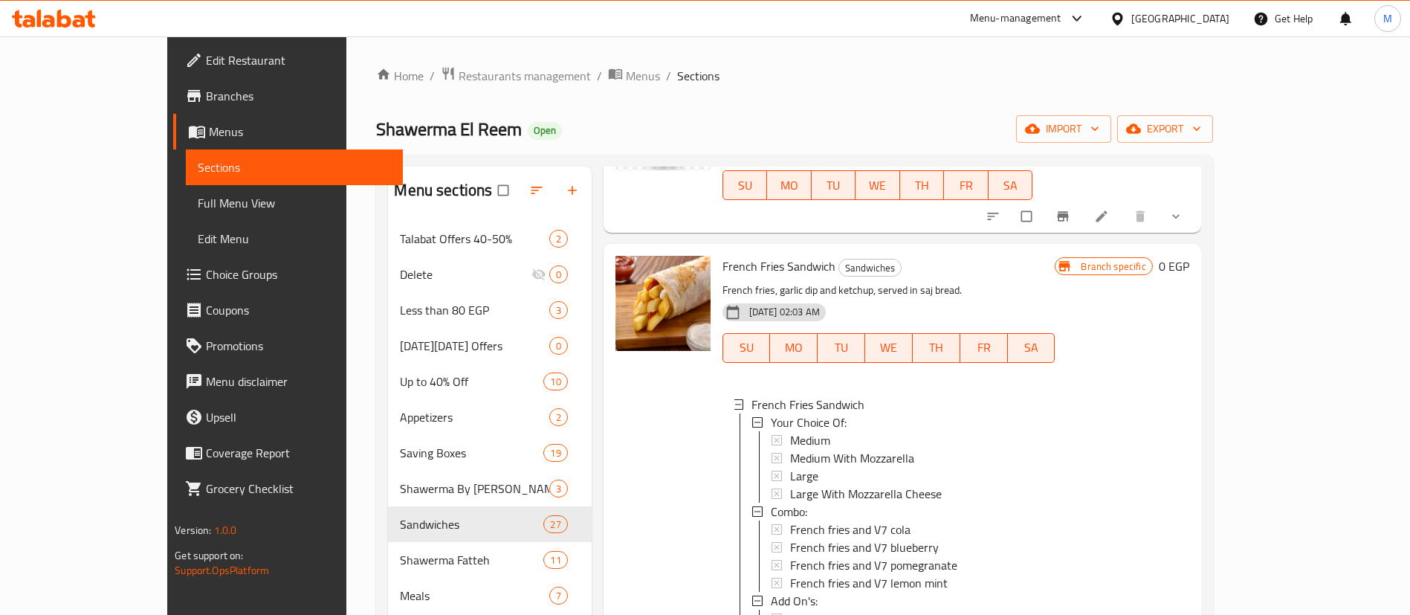
scroll to position [0, 0]
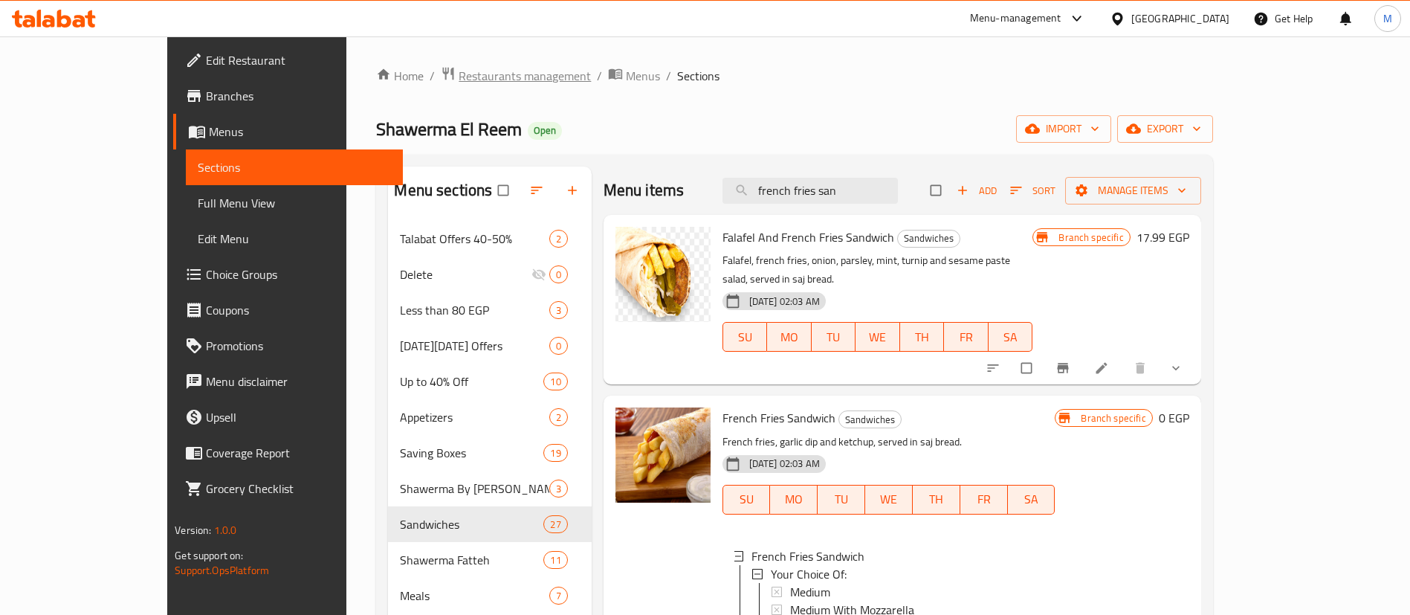
click at [458, 80] on span "Restaurants management" at bounding box center [524, 76] width 132 height 18
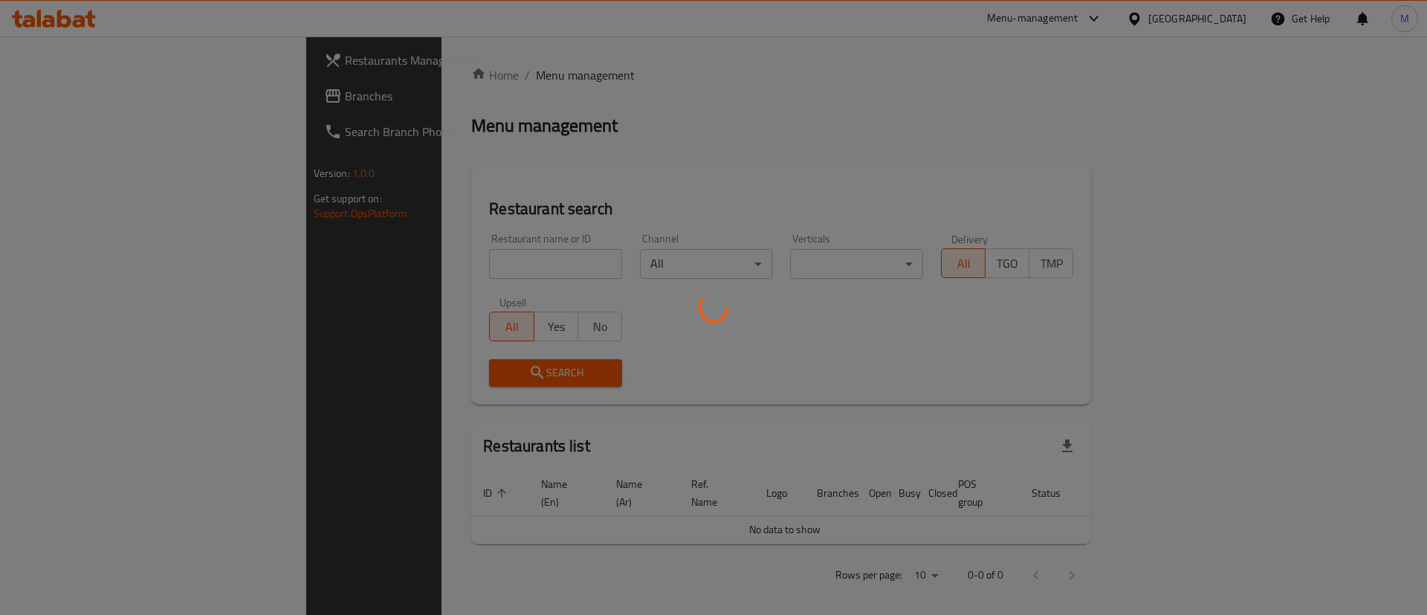
click at [435, 272] on div at bounding box center [713, 307] width 1427 height 615
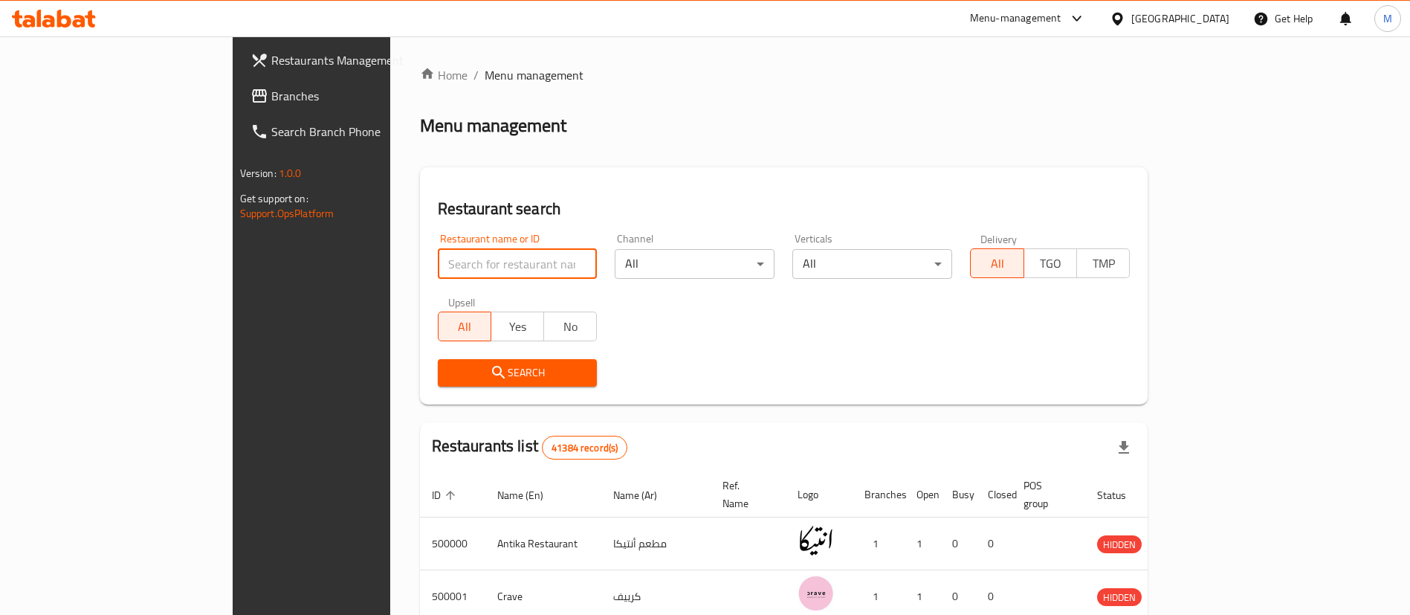
click at [438, 272] on input "search" at bounding box center [518, 264] width 160 height 30
type input "d"
type input "A"
type input "d"
type input "hawawshi el refaay"
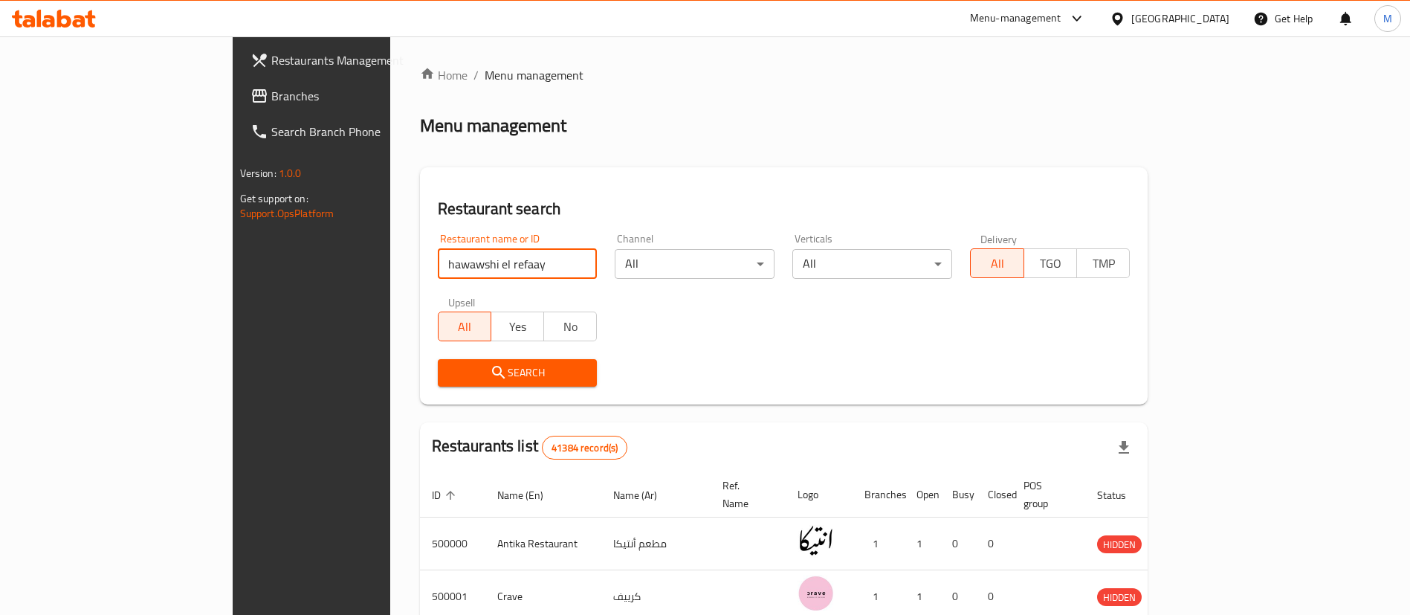
click button "Search" at bounding box center [518, 372] width 160 height 27
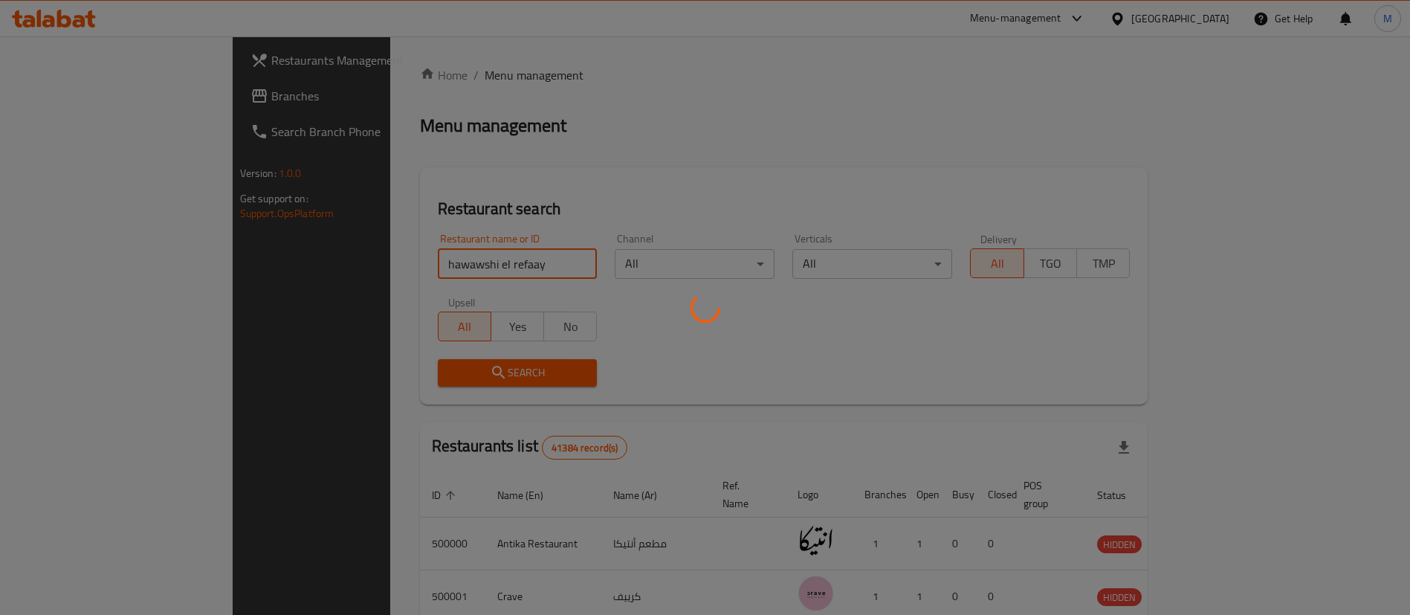
scroll to position [19, 0]
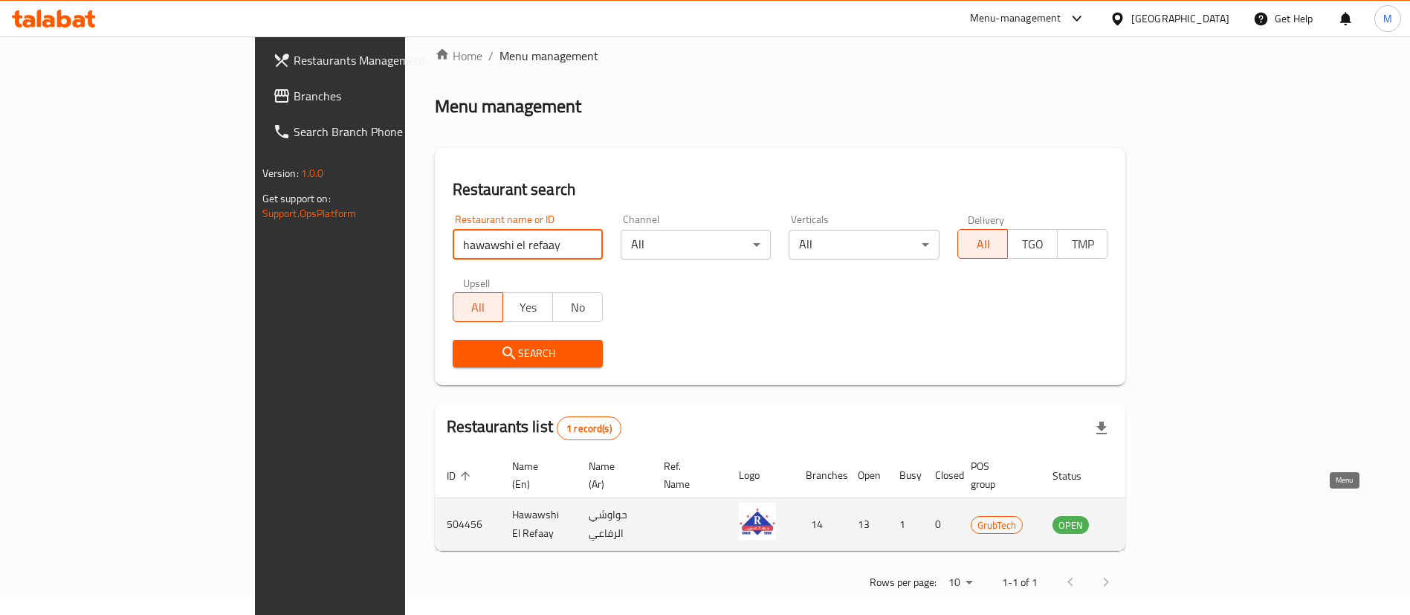
click at [1145, 522] on icon "enhanced table" at bounding box center [1142, 525] width 5 height 6
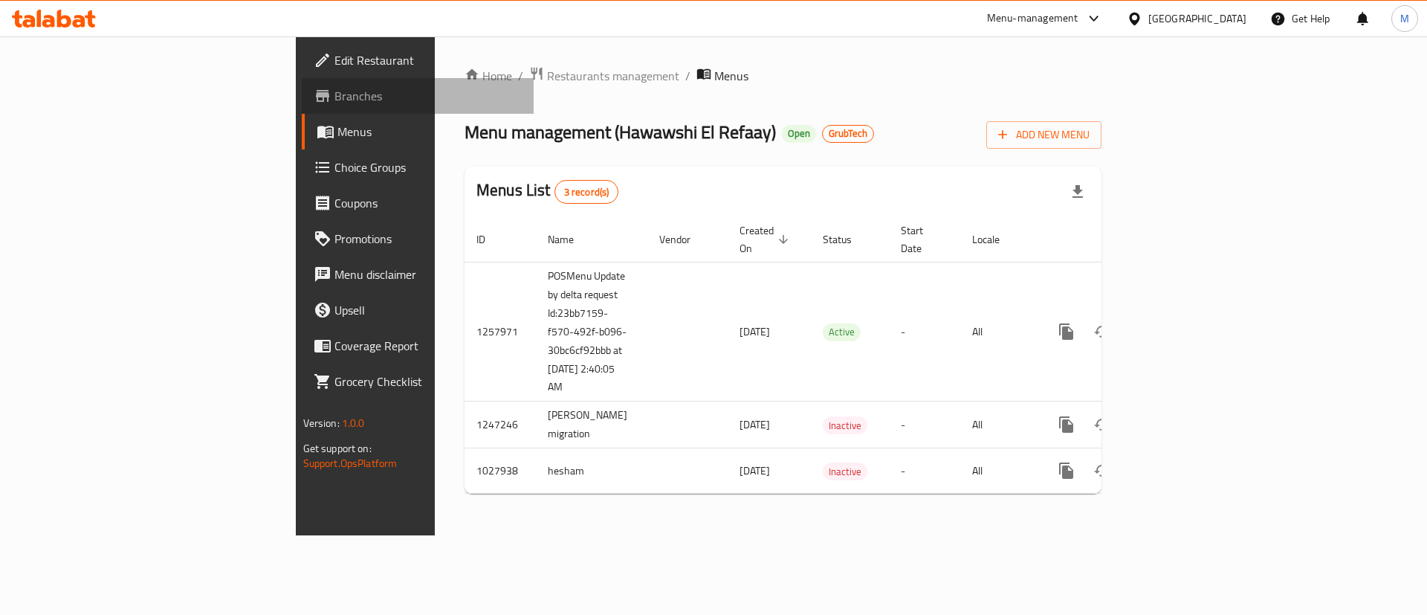
click at [334, 98] on span "Branches" at bounding box center [428, 96] width 188 height 18
